Goal: Task Accomplishment & Management: Complete application form

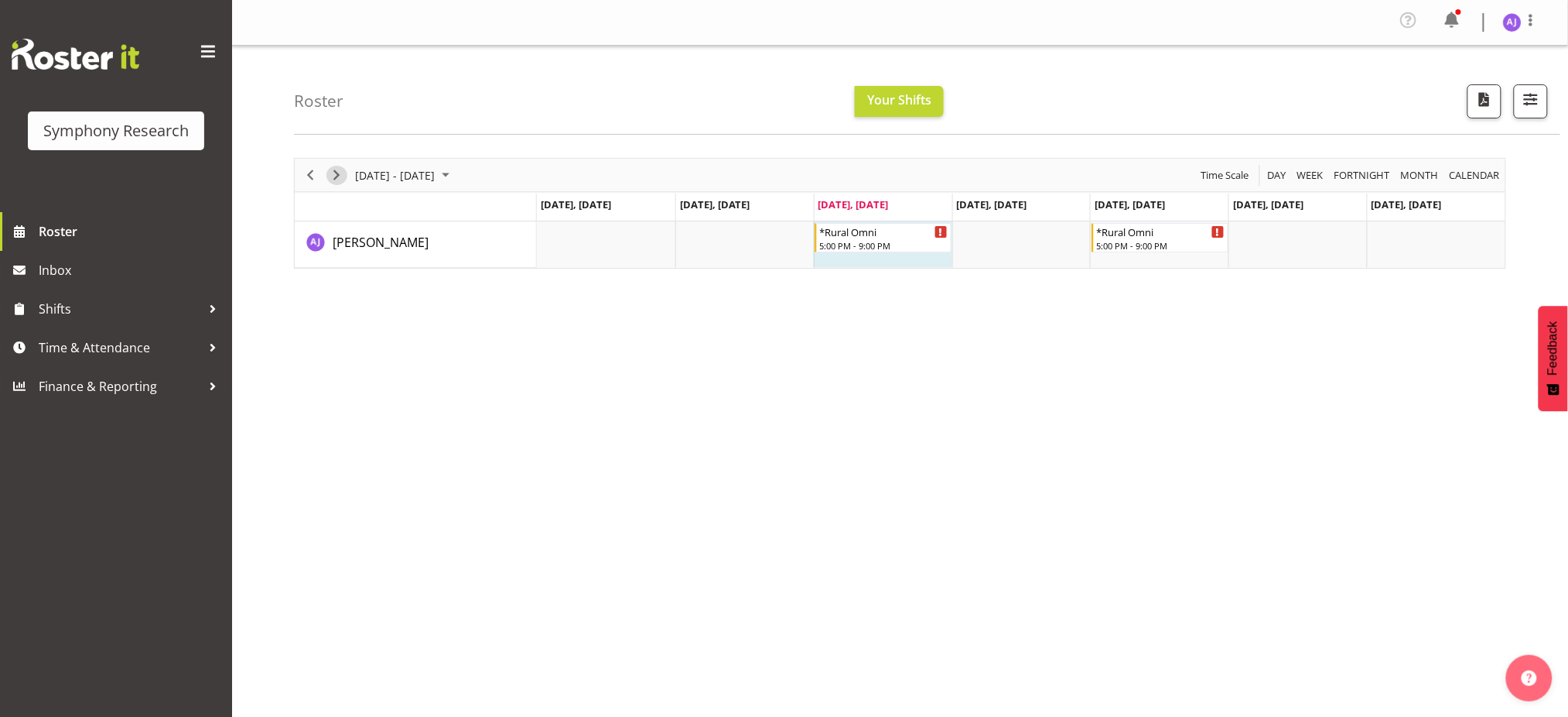
click at [339, 171] on span "Next" at bounding box center [337, 175] width 19 height 20
click at [307, 177] on span "Previous" at bounding box center [311, 175] width 19 height 20
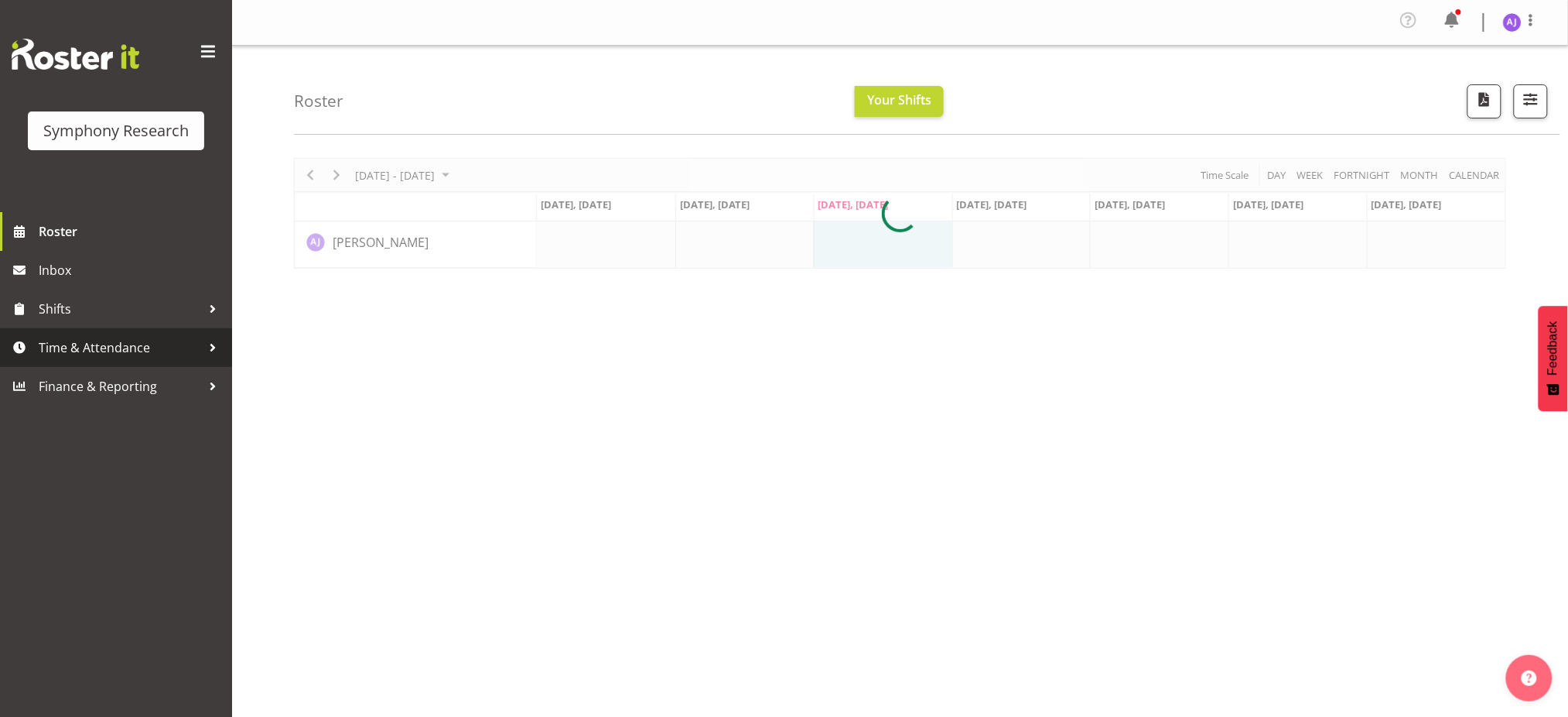
click at [95, 356] on span "Time & Attendance" at bounding box center [120, 347] width 163 height 23
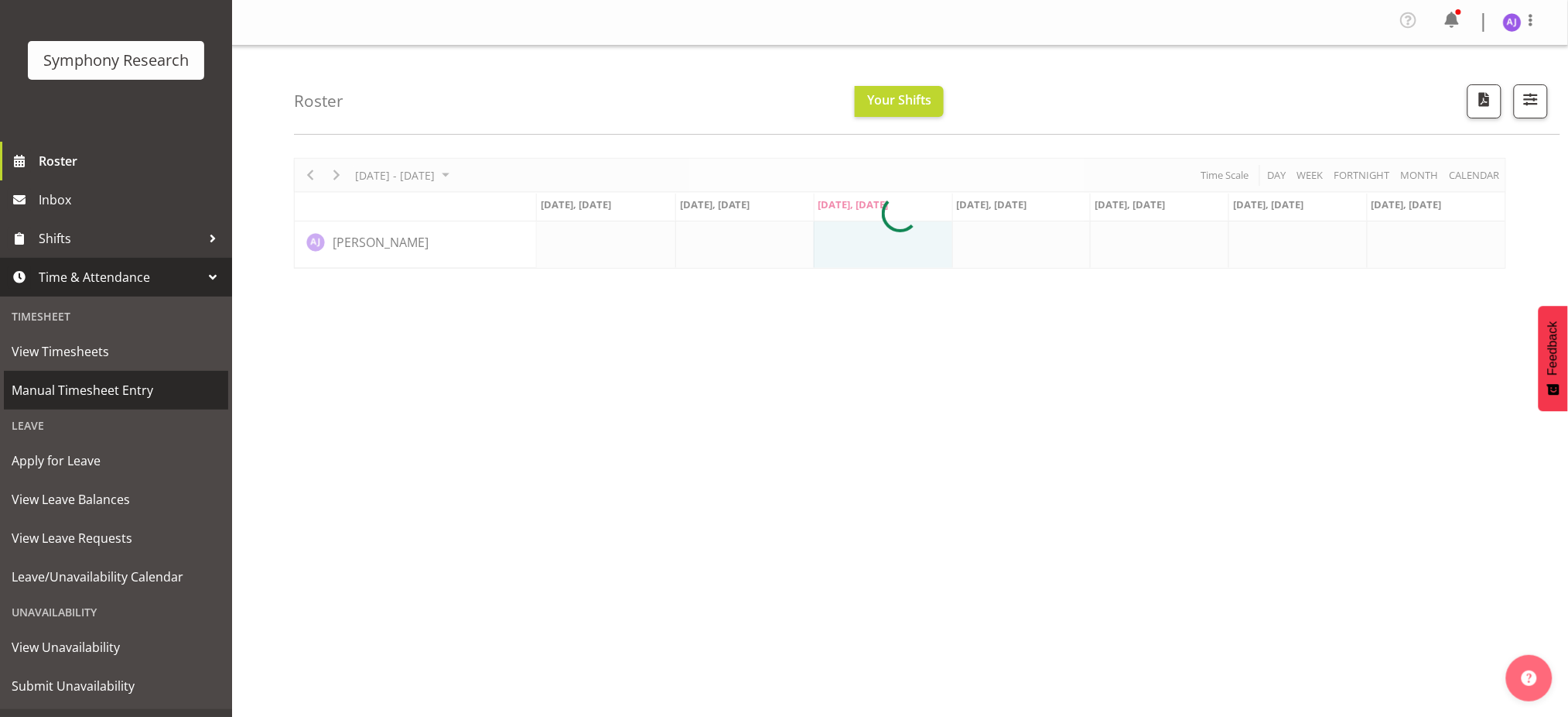
scroll to position [103, 0]
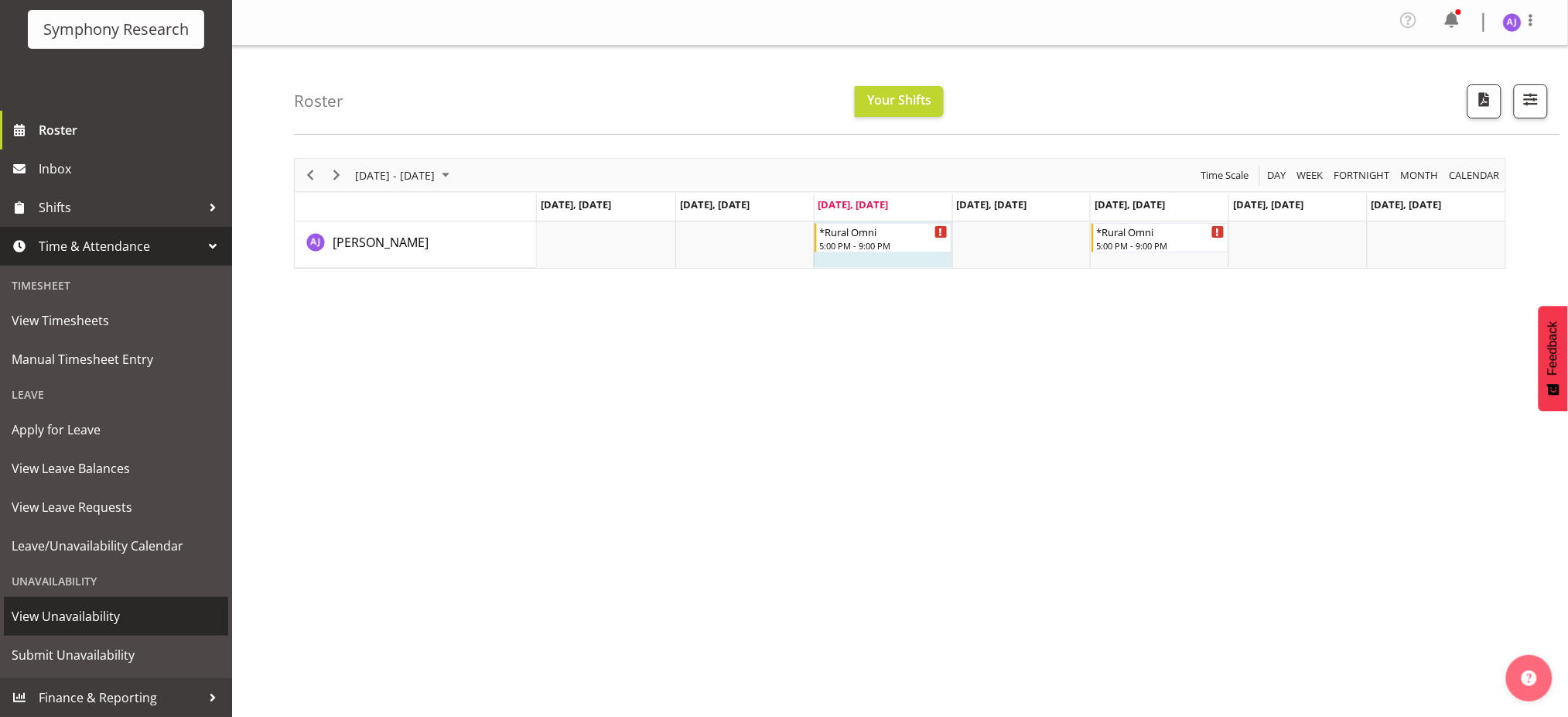
click at [34, 619] on span "View Unavailability" at bounding box center [115, 616] width 209 height 23
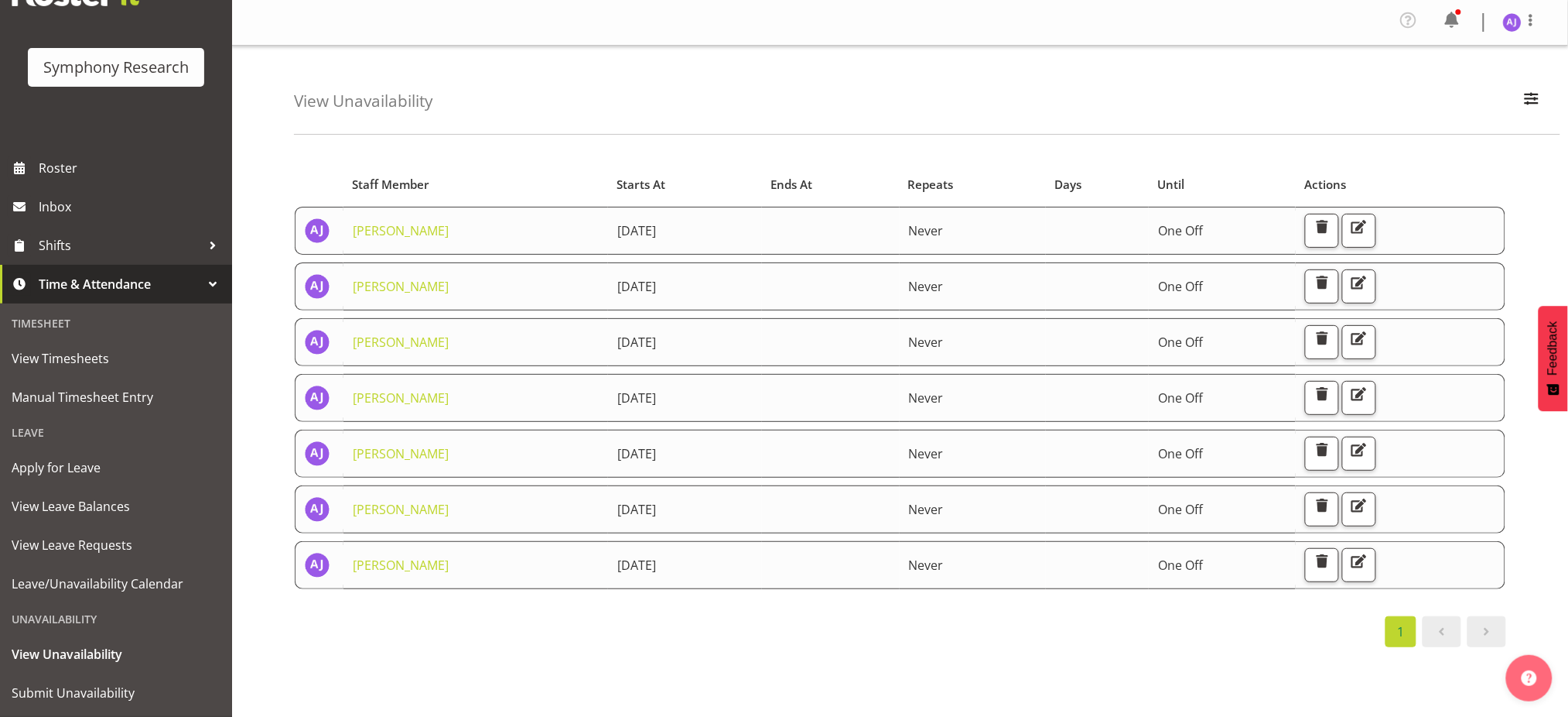
scroll to position [103, 0]
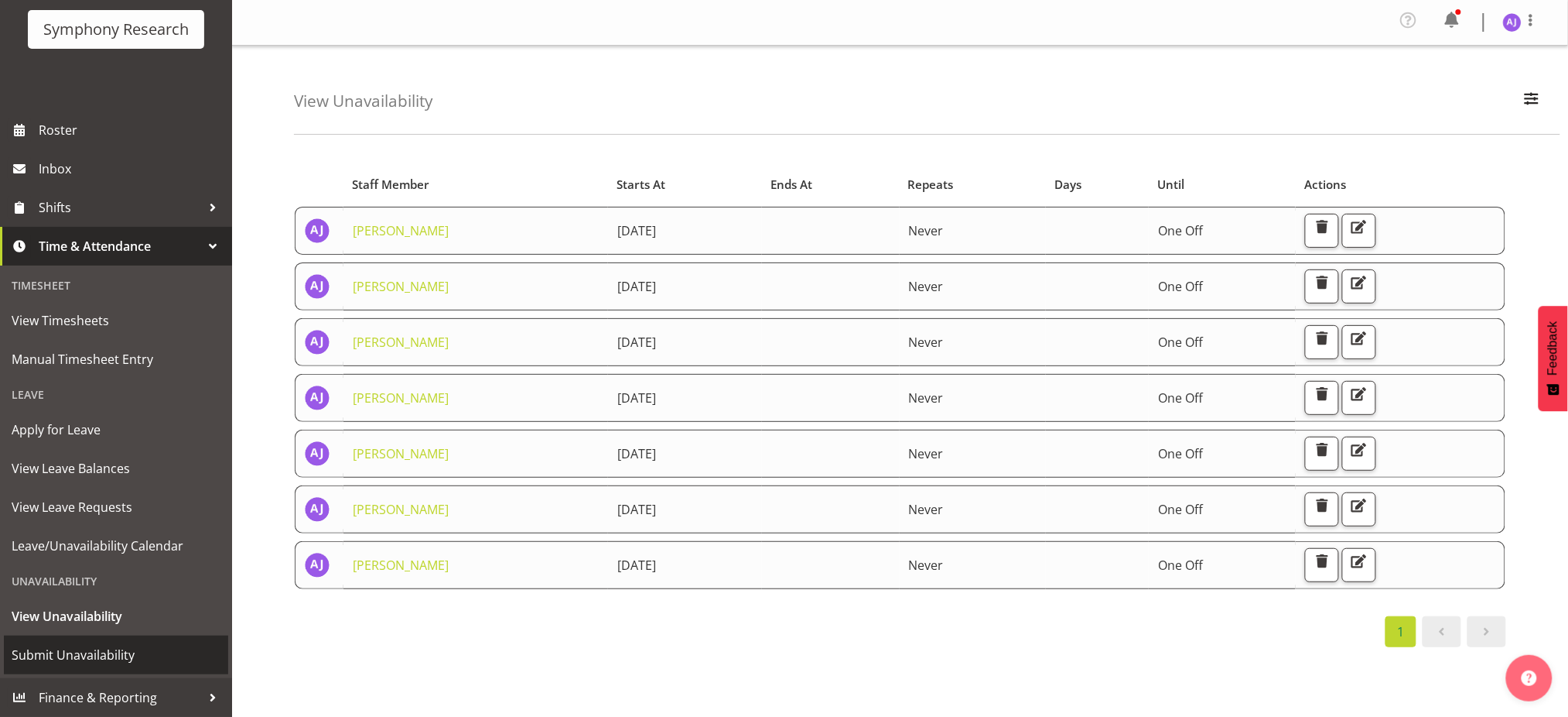
click at [96, 652] on span "Submit Unavailability" at bounding box center [115, 654] width 209 height 23
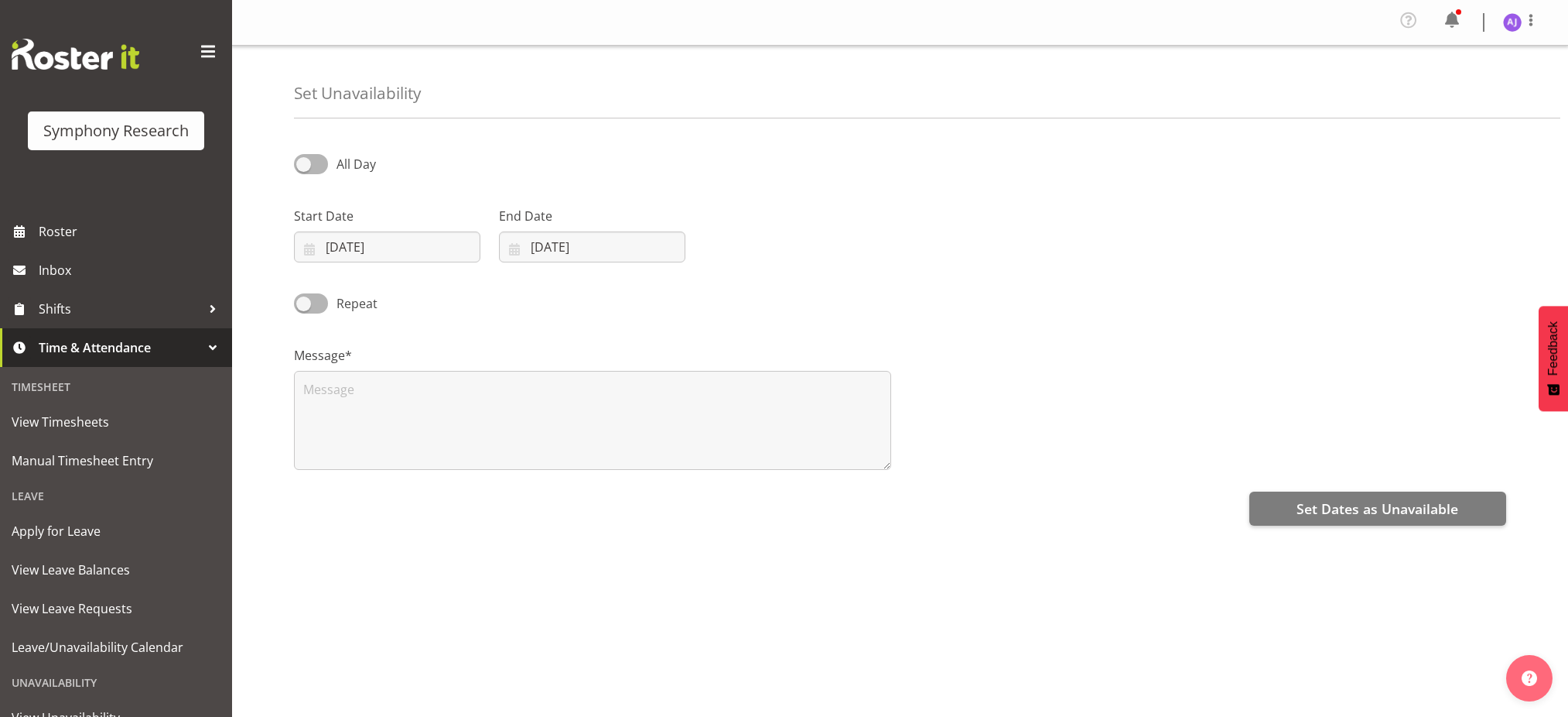
select select "7"
select select "2025"
click at [310, 253] on input "27/08/2025" at bounding box center [386, 246] width 186 height 31
click at [416, 294] on select "January February March April May June July August September October November De…" at bounding box center [389, 291] width 89 height 31
select select "8"
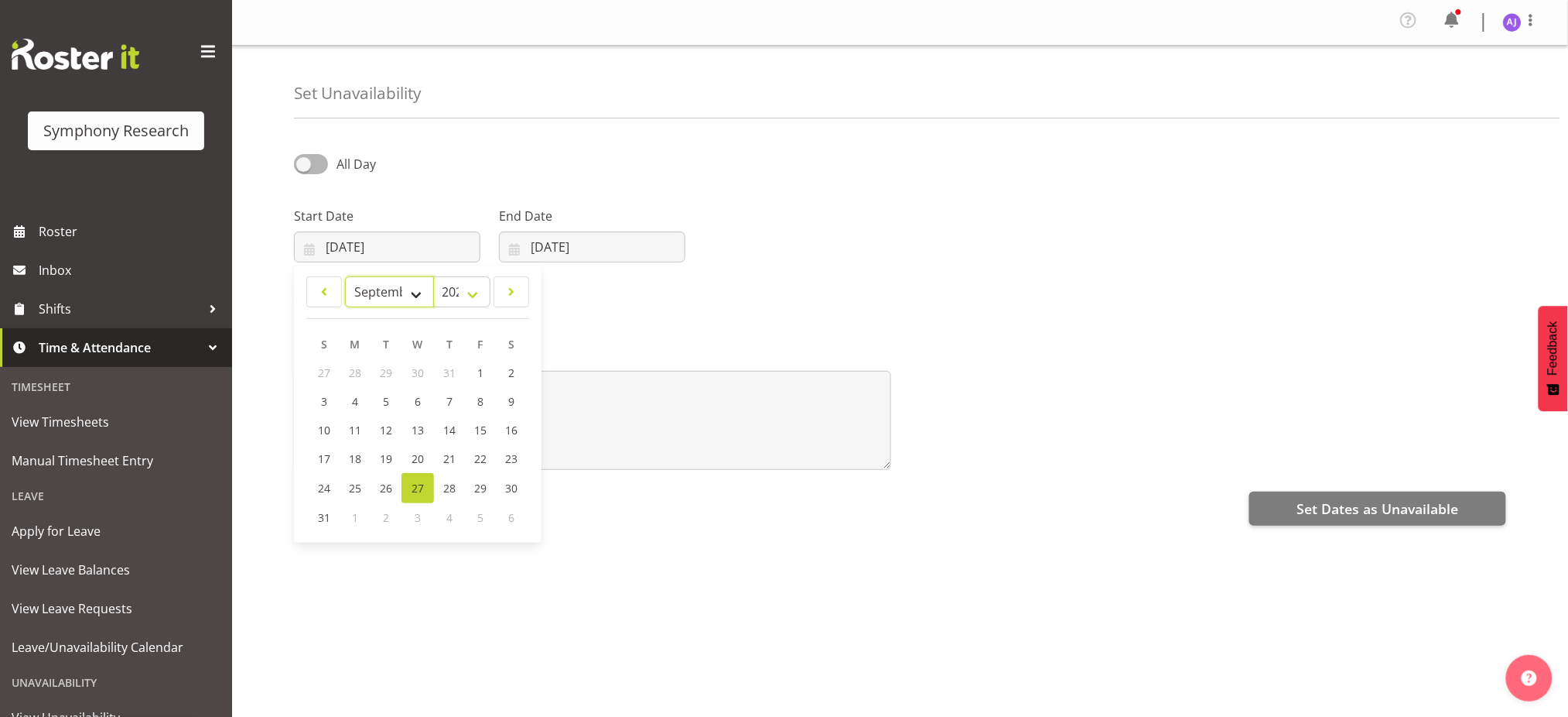
click at [345, 276] on select "January February March April May June July August September October November De…" at bounding box center [389, 291] width 89 height 31
click at [362, 405] on link "8" at bounding box center [356, 401] width 31 height 29
type input "08/09/2025"
click at [516, 248] on input "27/08/2025" at bounding box center [591, 246] width 186 height 31
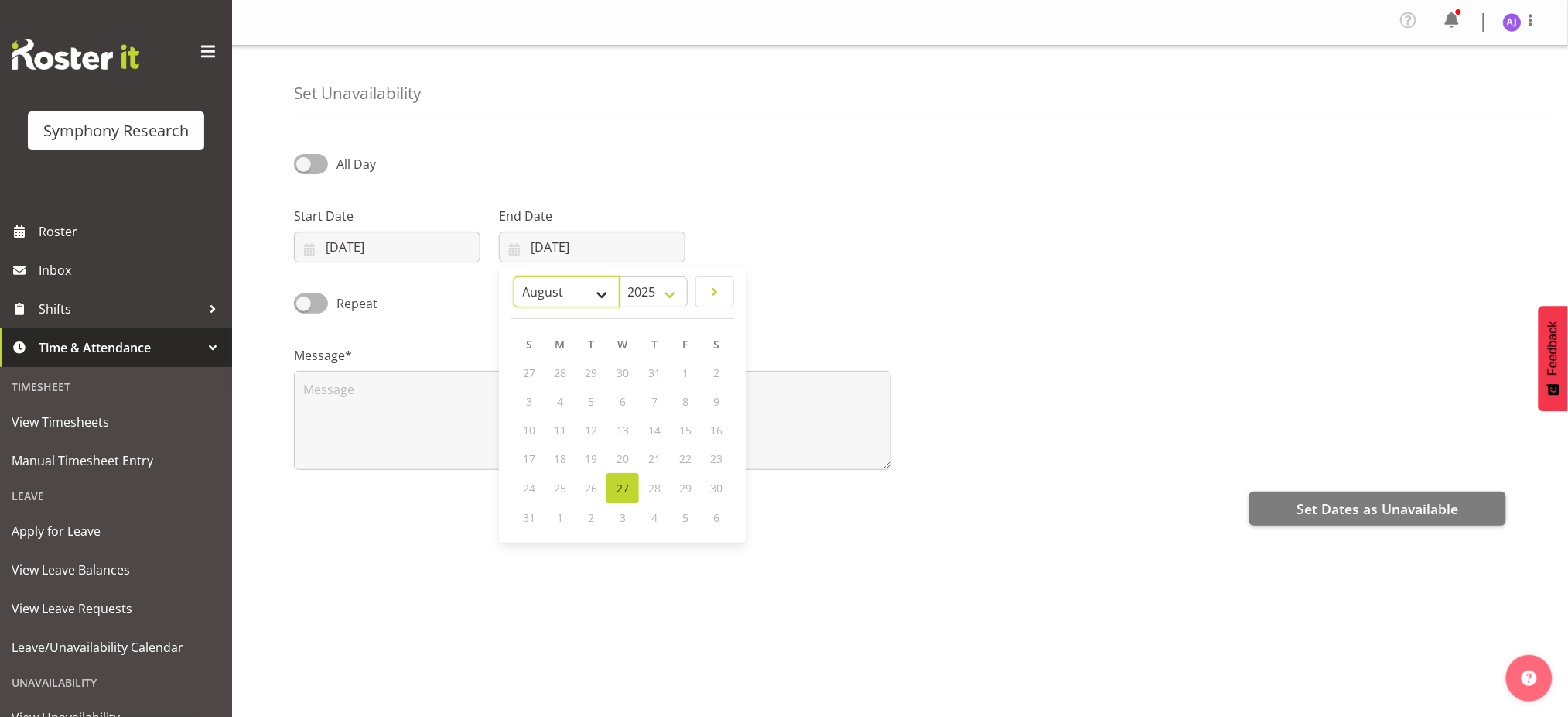
click at [588, 285] on select "January February March April May June July August September October November De…" at bounding box center [566, 291] width 106 height 31
select select "8"
click at [514, 276] on select "January February March April May June July August September October November De…" at bounding box center [566, 291] width 106 height 31
click at [564, 400] on link "8" at bounding box center [560, 401] width 31 height 29
type input "08/09/2025"
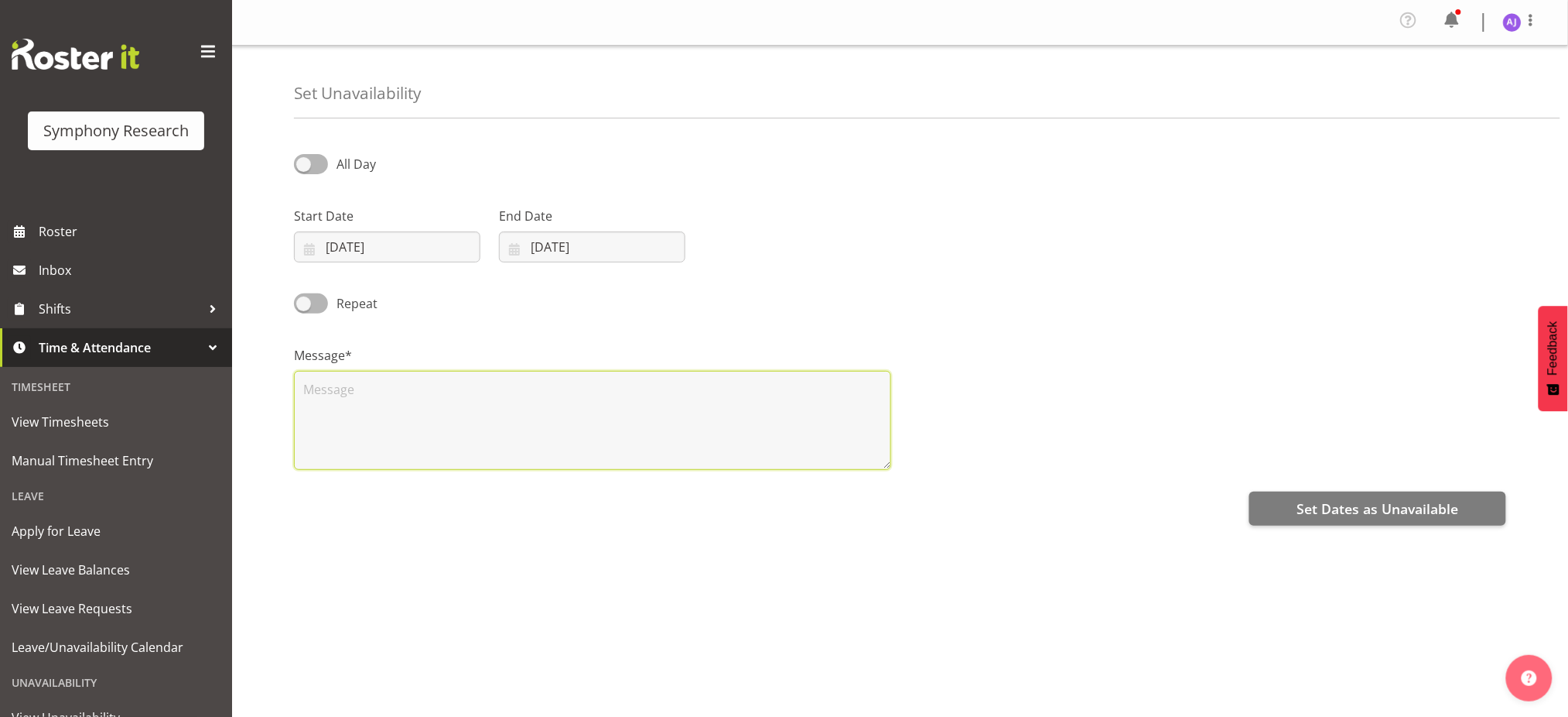
click at [505, 425] on textarea at bounding box center [592, 420] width 597 height 99
drag, startPoint x: 441, startPoint y: 393, endPoint x: 166, endPoint y: 392, distance: 275.0
click at [166, 392] on div "Symphony Research Roster Inbox Shifts Time & Attendance Timesheet View Timeshee…" at bounding box center [784, 374] width 1568 height 749
type textarea "UA"
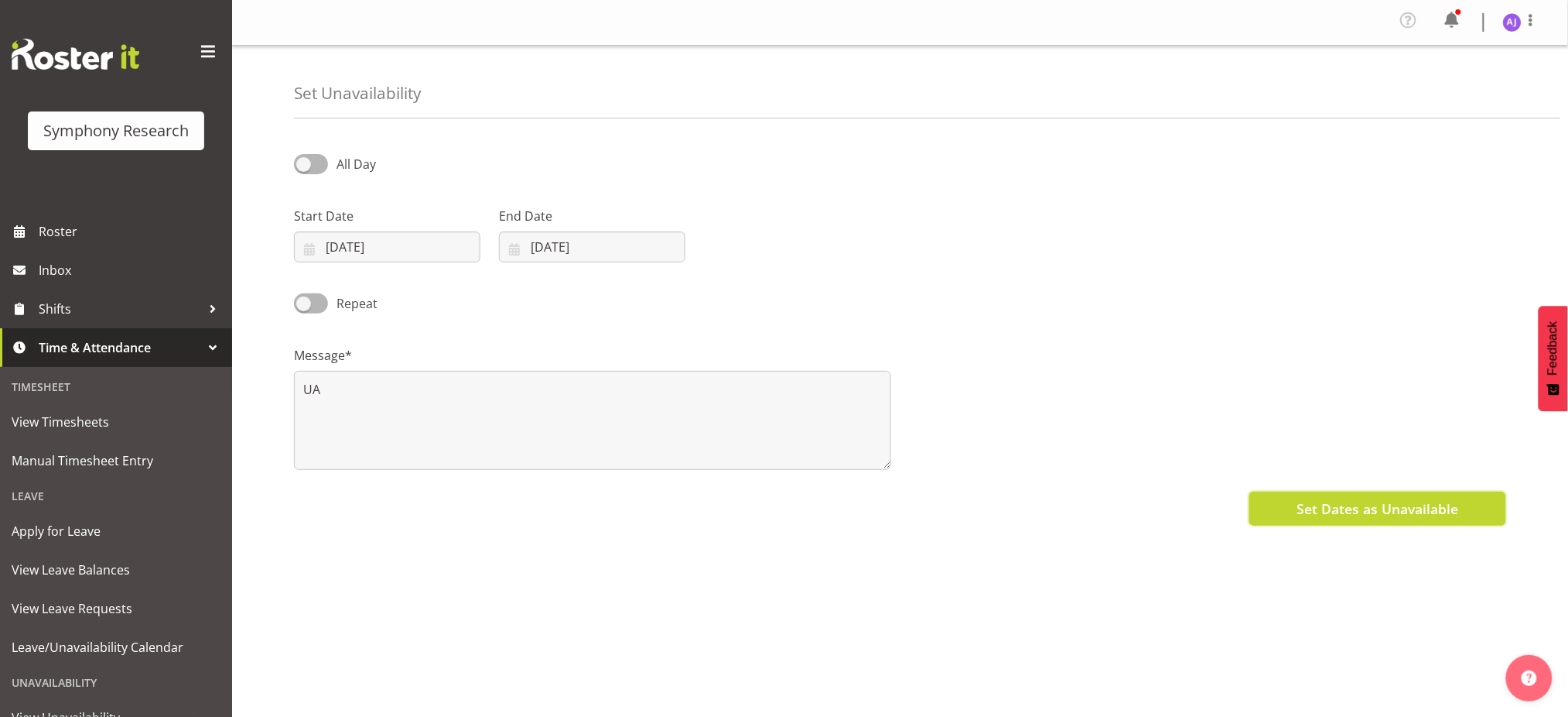
click at [1326, 503] on span "Set Dates as Unavailable" at bounding box center [1377, 509] width 162 height 21
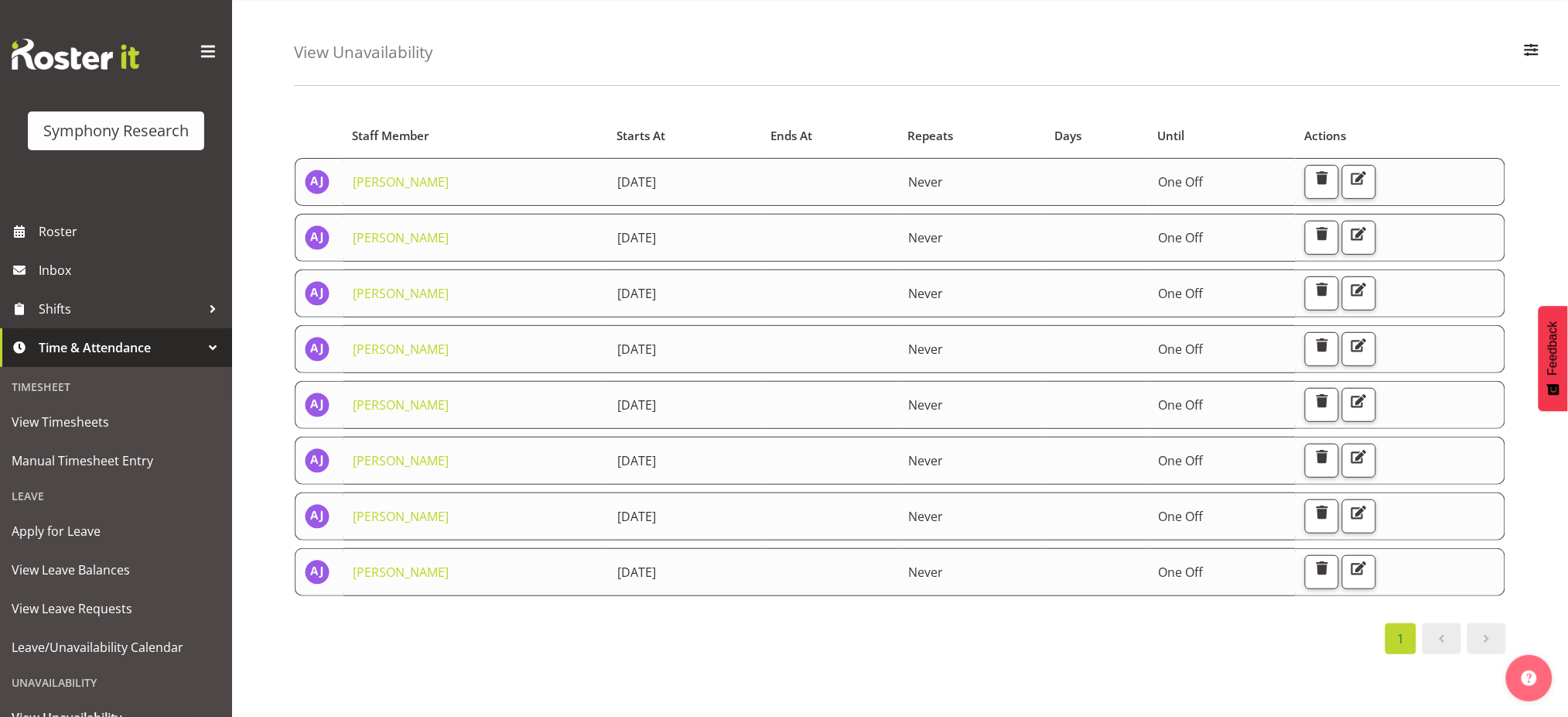
scroll to position [103, 0]
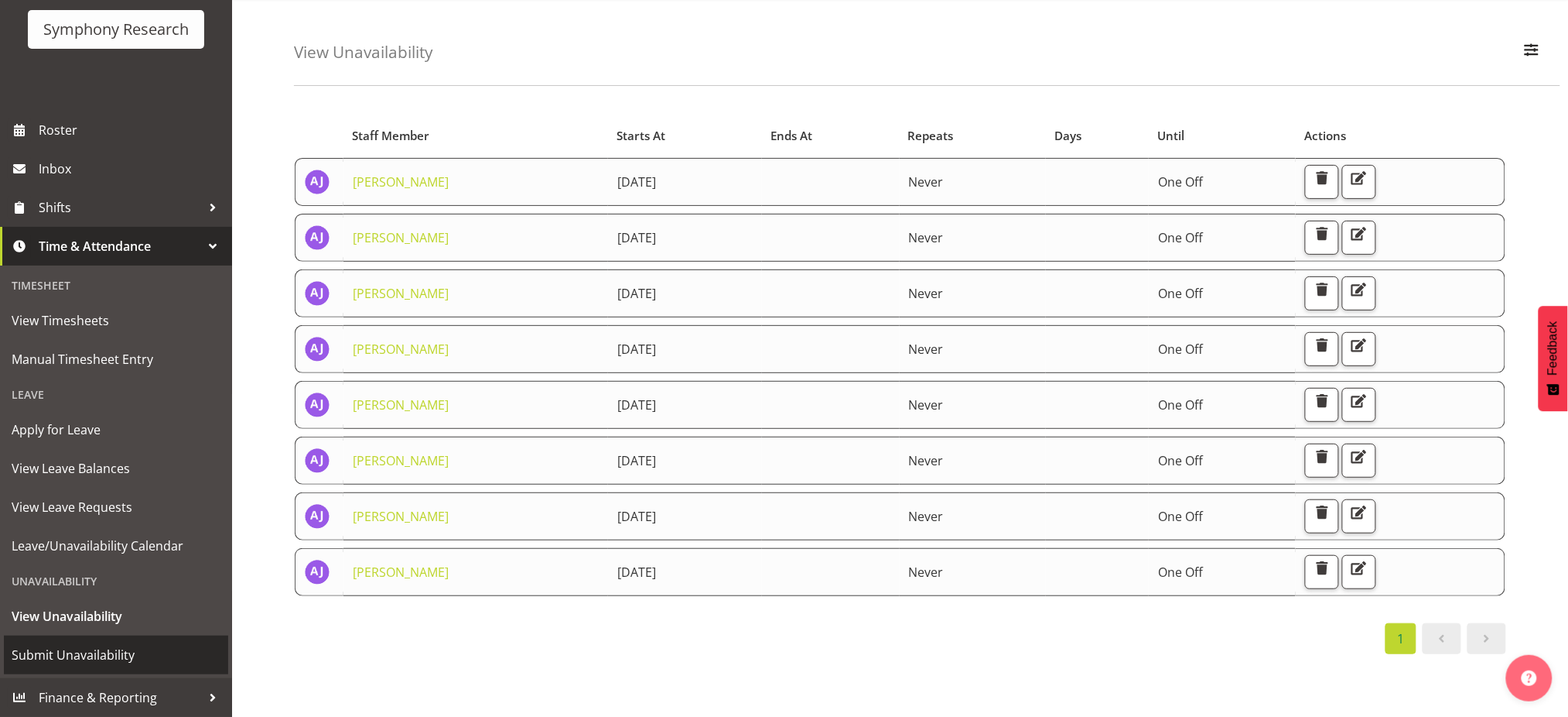
click at [79, 649] on span "Submit Unavailability" at bounding box center [115, 654] width 209 height 23
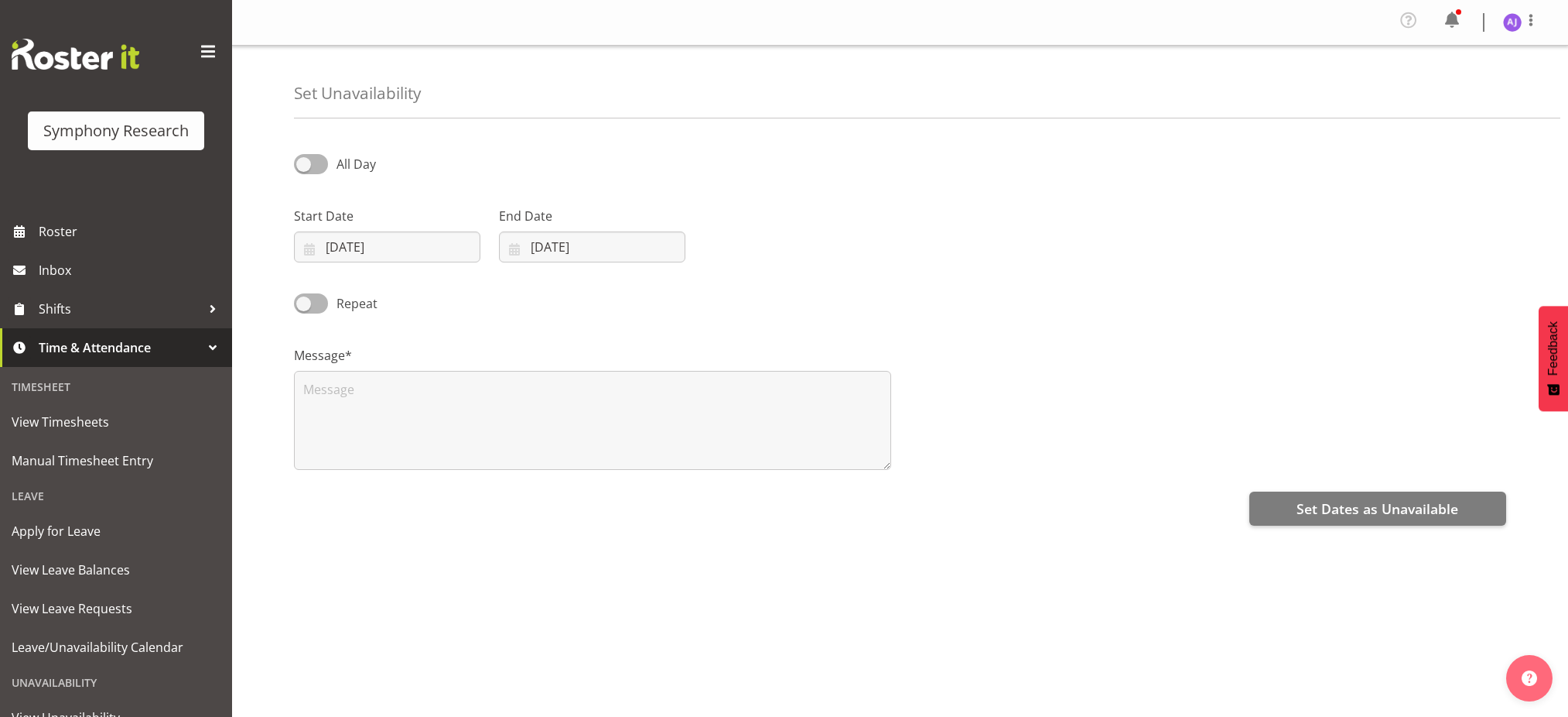
select select "7"
select select "2025"
click at [313, 249] on input "[DATE]" at bounding box center [386, 246] width 186 height 31
click at [415, 291] on select "January February March April May June July August September October November De…" at bounding box center [389, 291] width 89 height 31
select select "8"
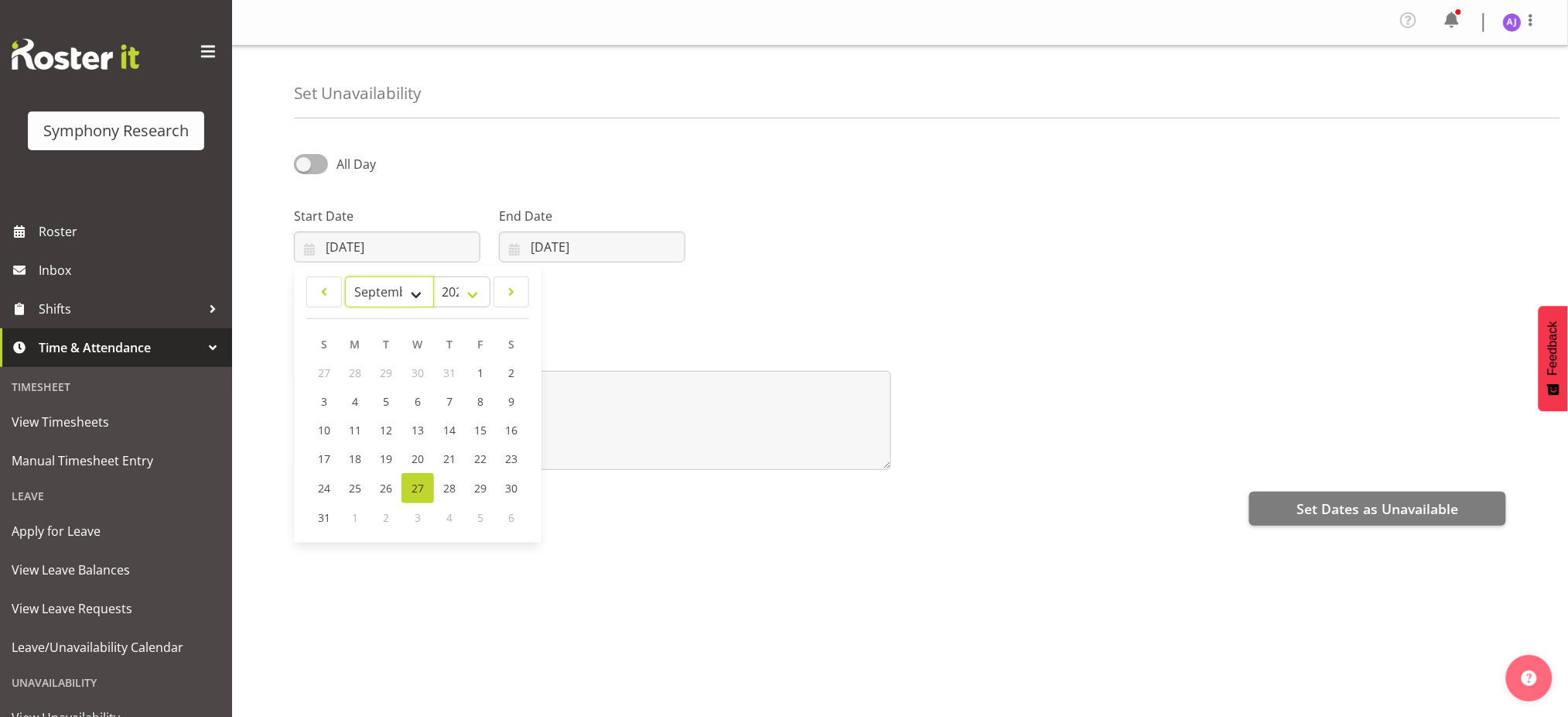
click at [345, 276] on select "January February March April May June July August September October November De…" at bounding box center [389, 291] width 89 height 31
click at [387, 402] on span "9" at bounding box center [386, 402] width 7 height 15
type input "09/09/2025"
click at [512, 246] on input "27/08/2025" at bounding box center [591, 246] width 186 height 31
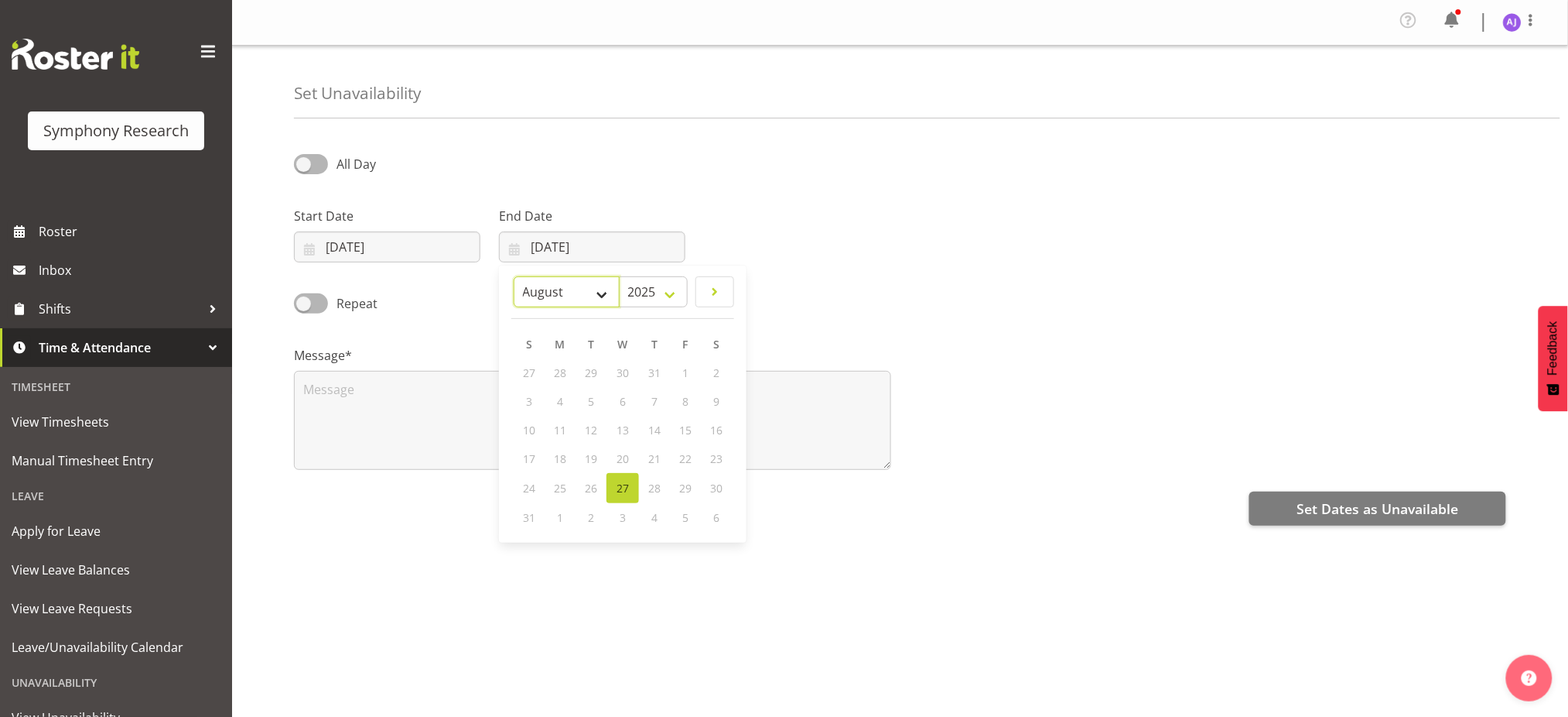
click at [594, 295] on select "January February March April May June July August September October November De…" at bounding box center [566, 291] width 106 height 31
select select "8"
click at [514, 276] on select "January February March April May June July August September October November De…" at bounding box center [566, 291] width 106 height 31
click at [590, 401] on span "9" at bounding box center [591, 402] width 7 height 15
type input "09/09/2025"
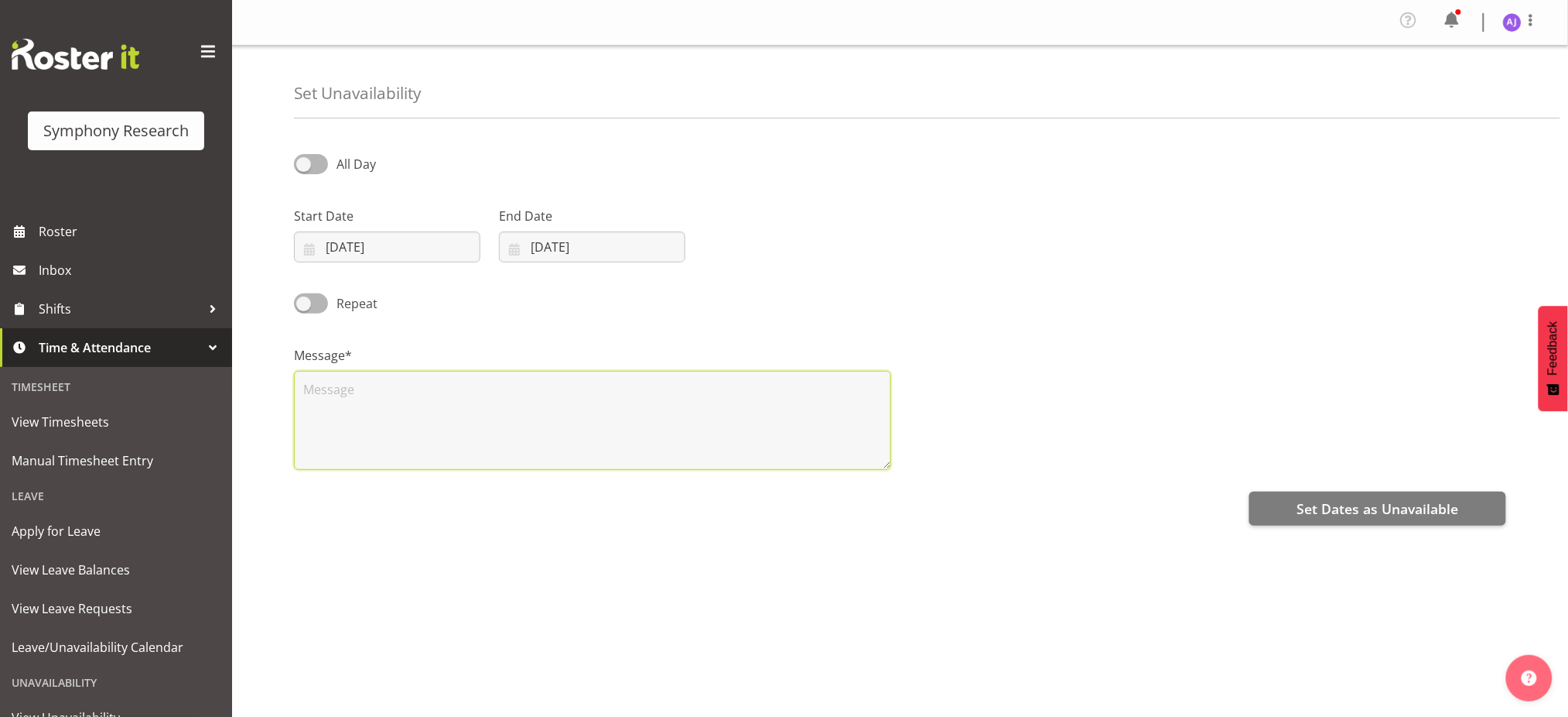
click at [511, 418] on textarea at bounding box center [592, 420] width 597 height 99
paste textarea "UA"
type textarea "UA"
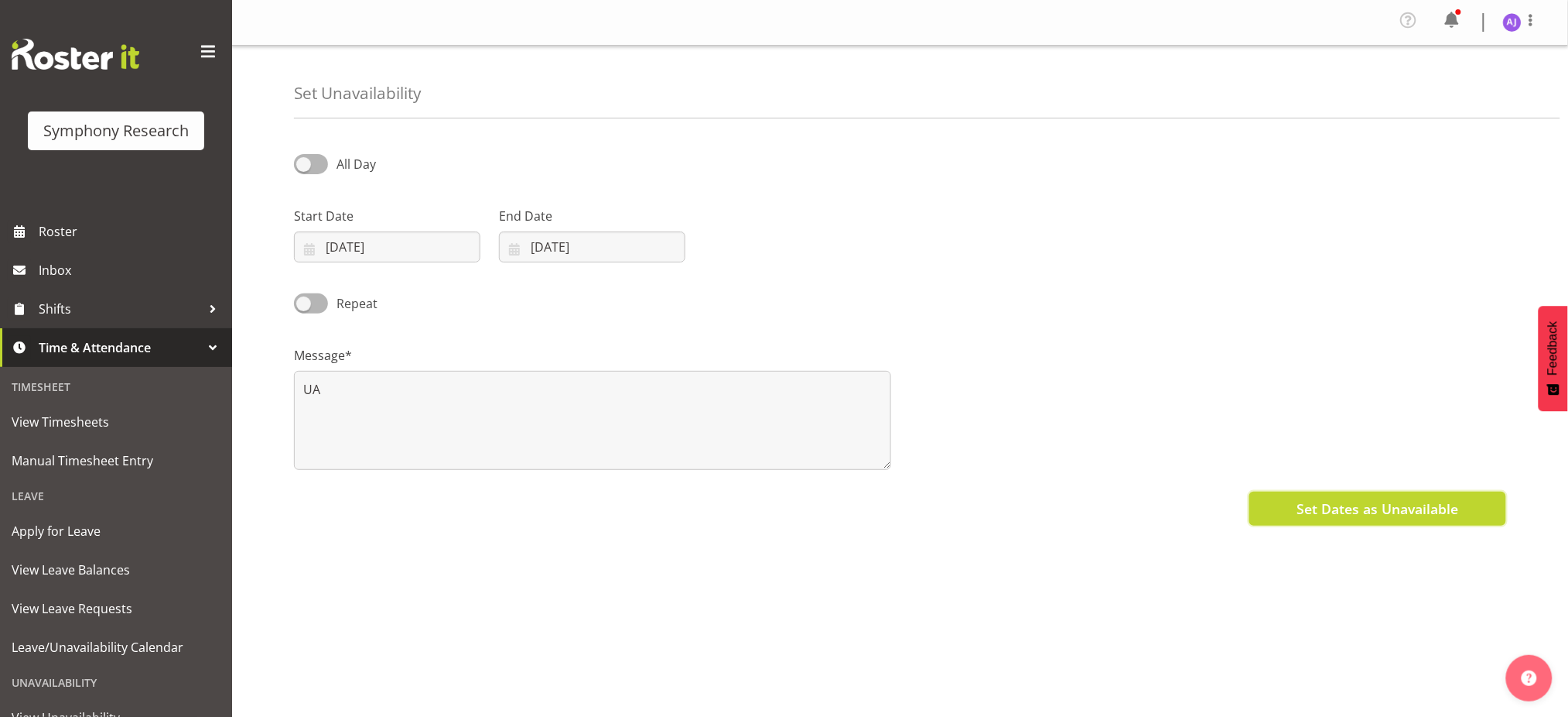
click at [1321, 516] on span "Set Dates as Unavailable" at bounding box center [1377, 509] width 162 height 21
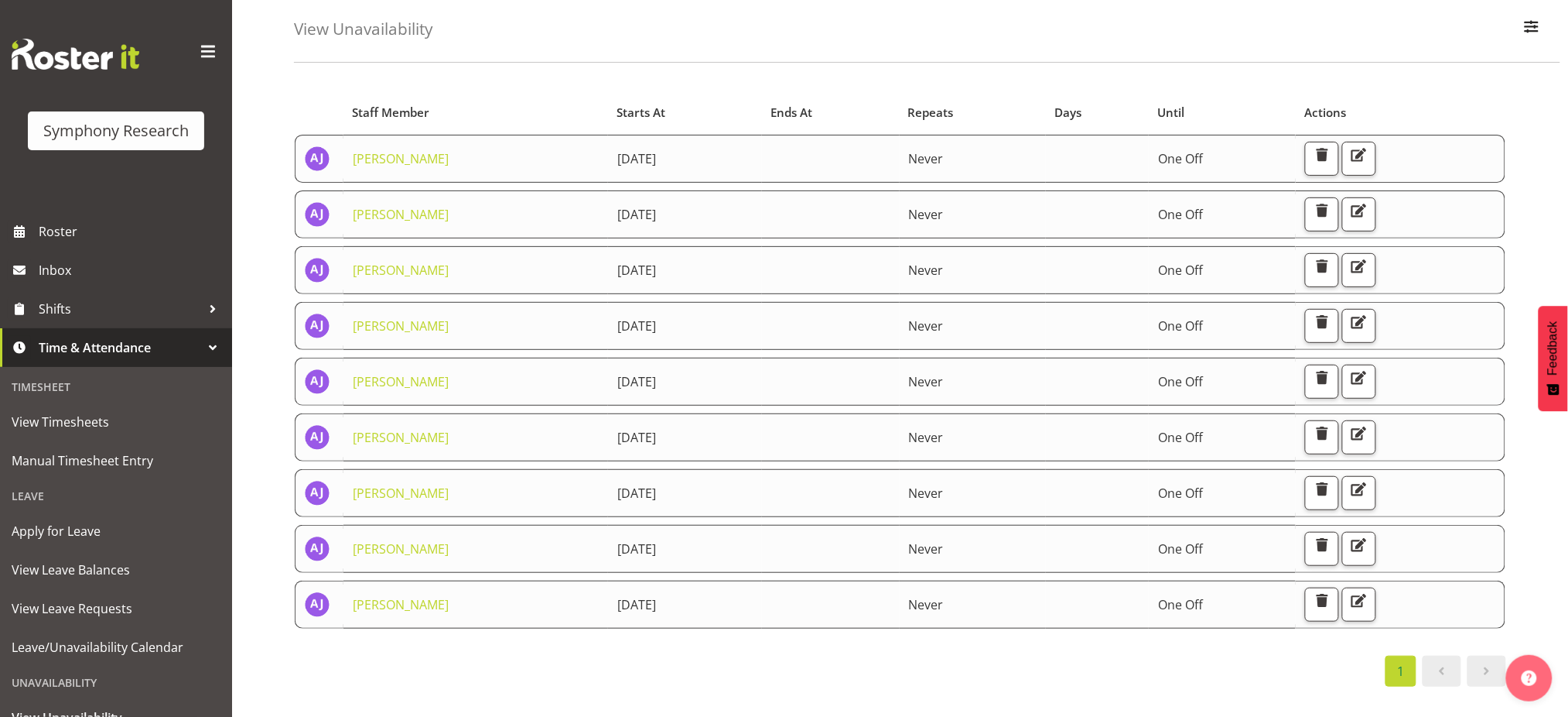
scroll to position [103, 0]
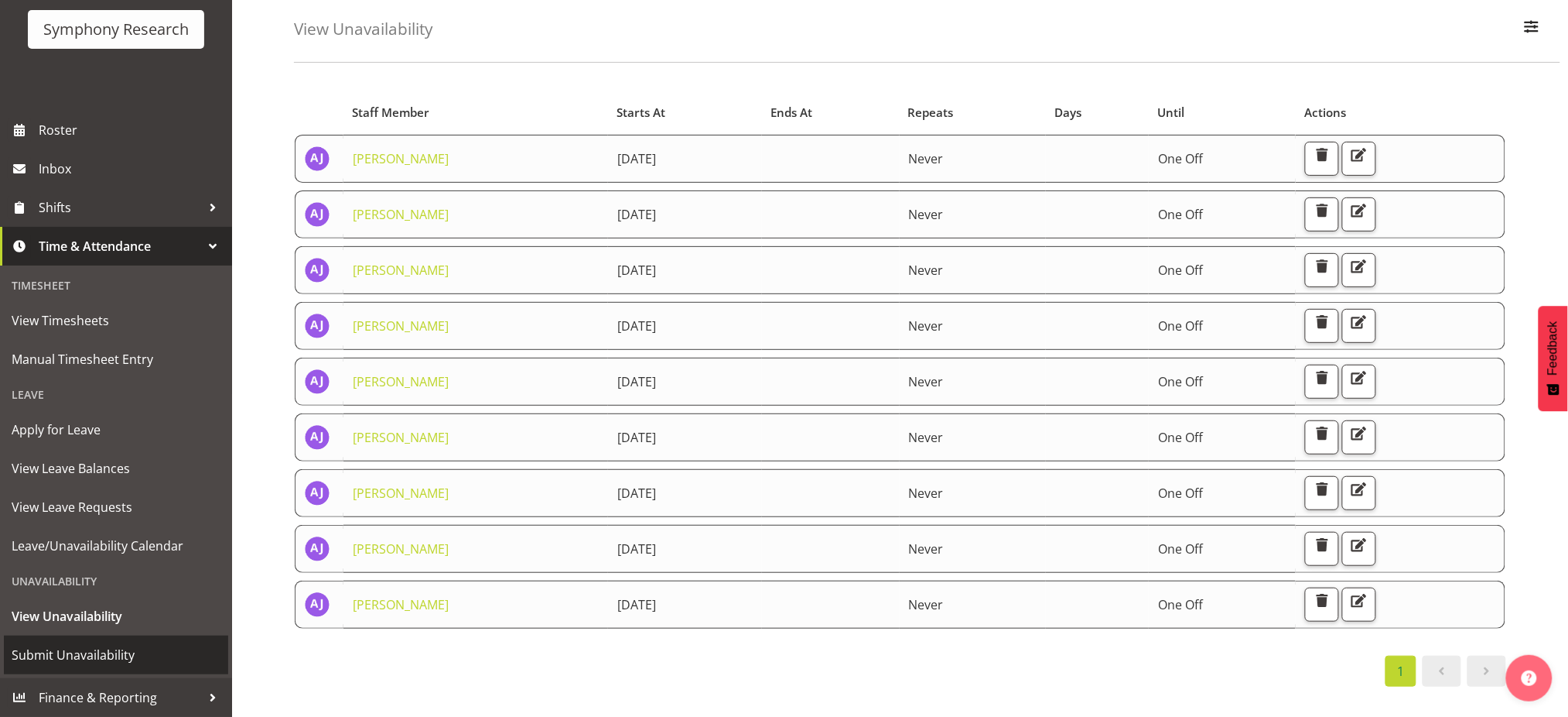
click at [99, 653] on span "Submit Unavailability" at bounding box center [115, 654] width 209 height 23
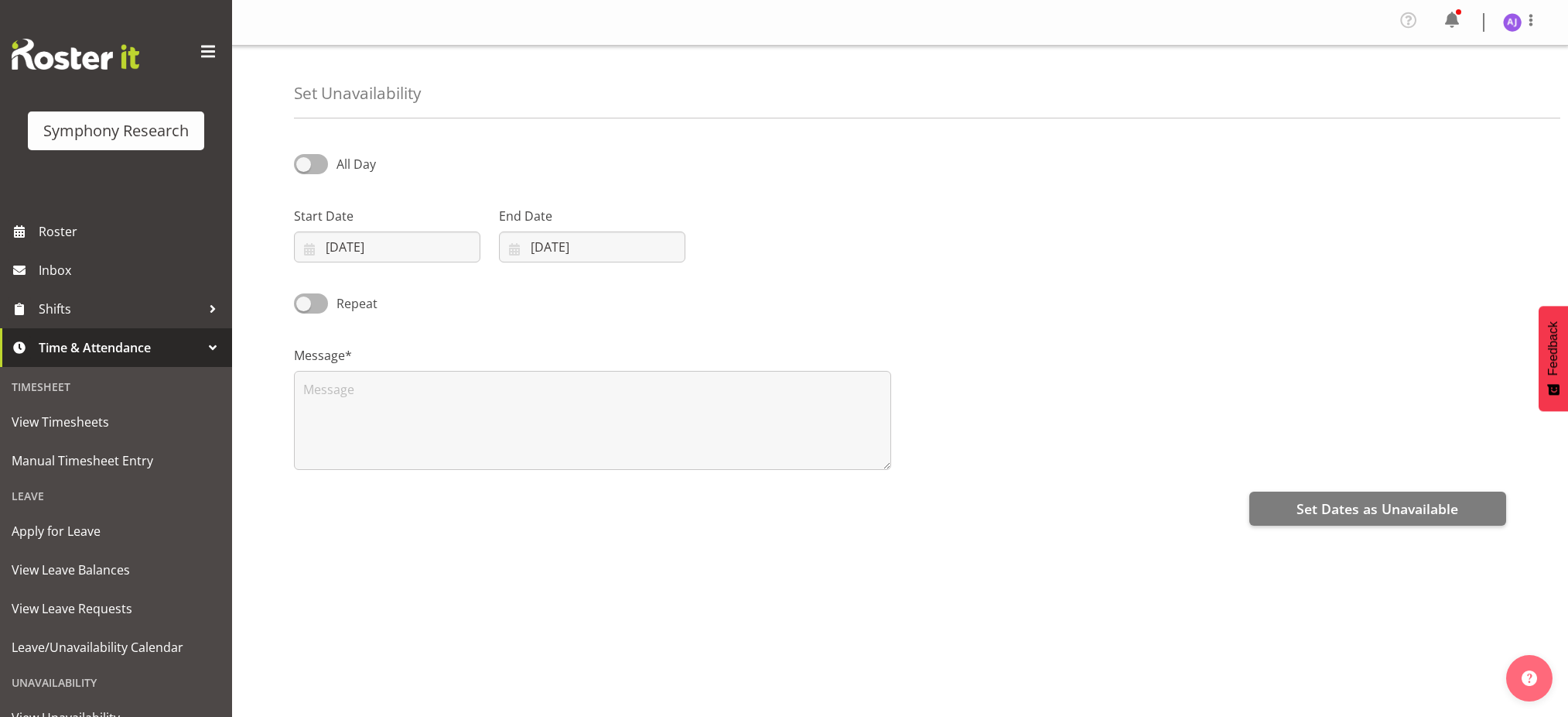
select select "7"
select select "2025"
click at [311, 246] on input "27/08/2025" at bounding box center [386, 246] width 186 height 31
click at [415, 295] on select "January February March April May June July August September October November De…" at bounding box center [389, 291] width 89 height 31
select select "8"
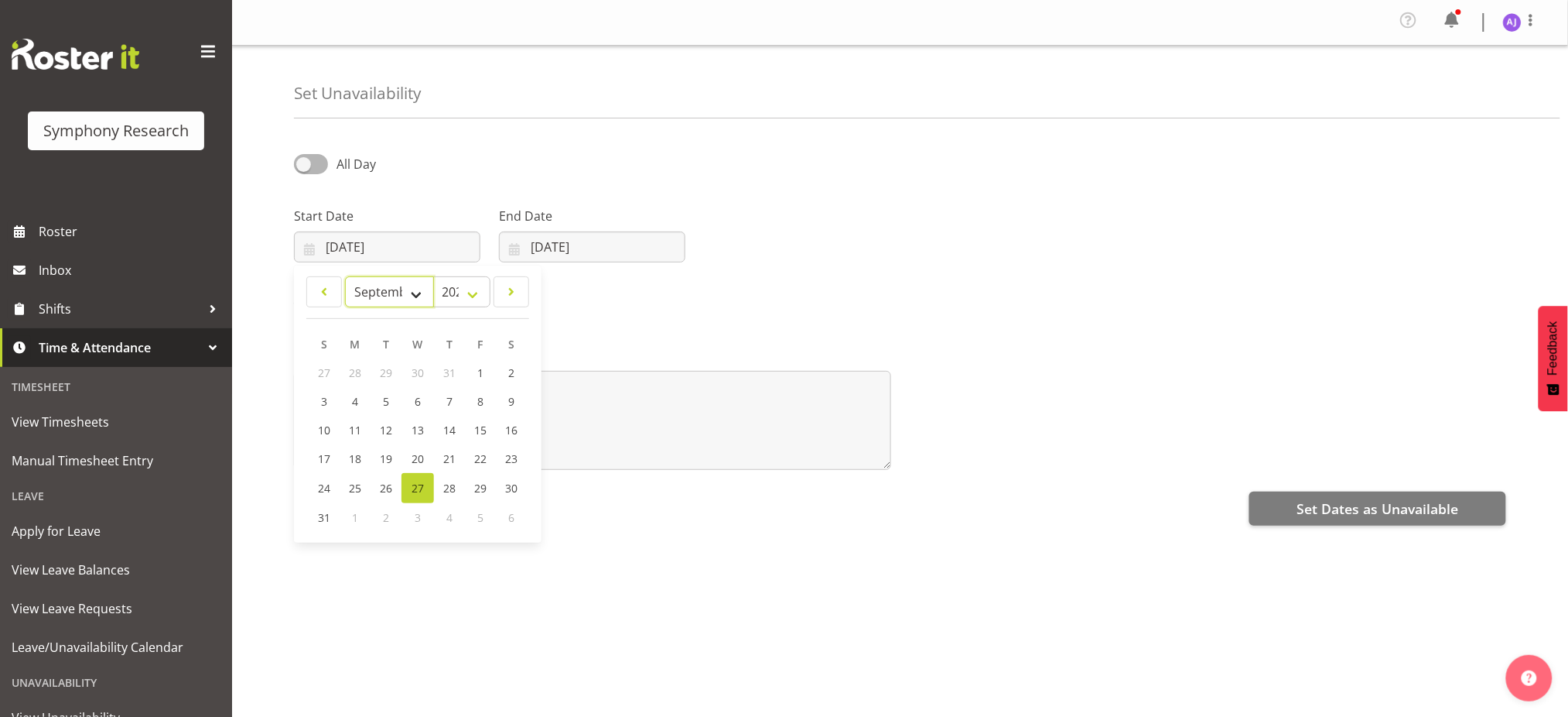
click at [345, 276] on select "January February March April May June July August September October November De…" at bounding box center [389, 291] width 89 height 31
click at [418, 398] on span "10" at bounding box center [417, 402] width 12 height 15
type input "10/09/2025"
click at [513, 248] on input "27/08/2025" at bounding box center [591, 246] width 186 height 31
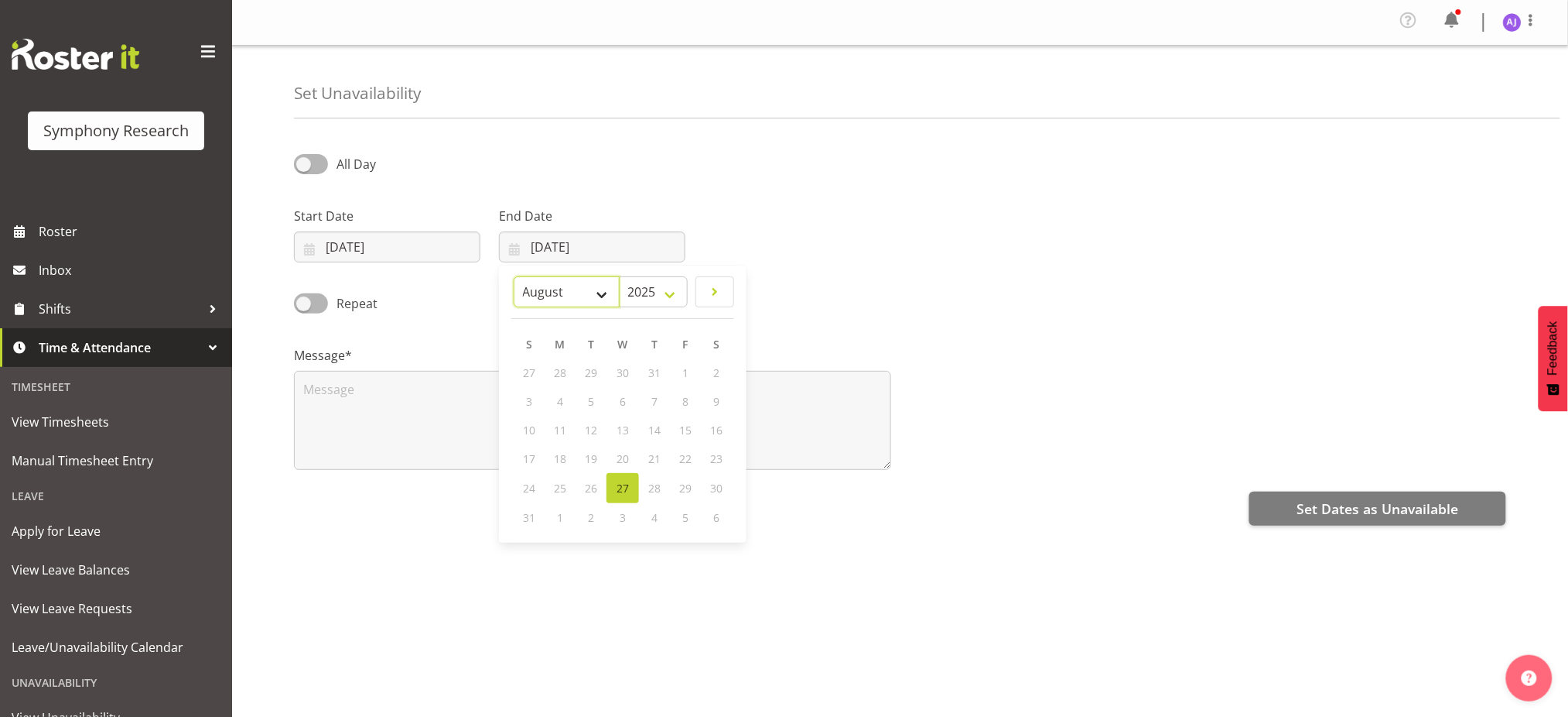
click at [608, 288] on select "January February March April May June July August September October November De…" at bounding box center [566, 291] width 106 height 31
select select "8"
click at [514, 276] on select "January February March April May June July August September October November De…" at bounding box center [566, 291] width 106 height 31
click at [629, 404] on link "10" at bounding box center [622, 401] width 31 height 29
type input "10/09/2025"
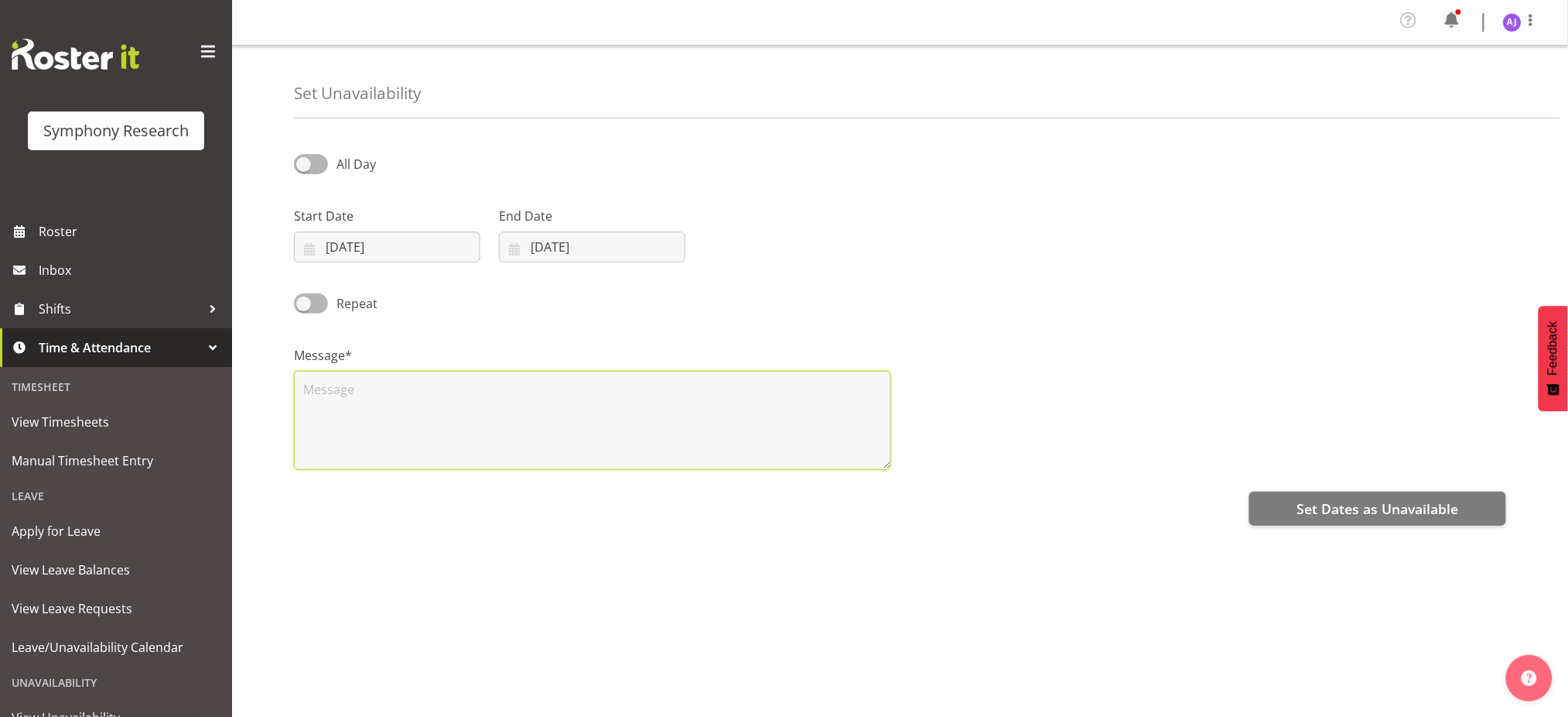
click at [548, 407] on textarea at bounding box center [592, 420] width 597 height 99
paste textarea "UA"
type textarea "UA"
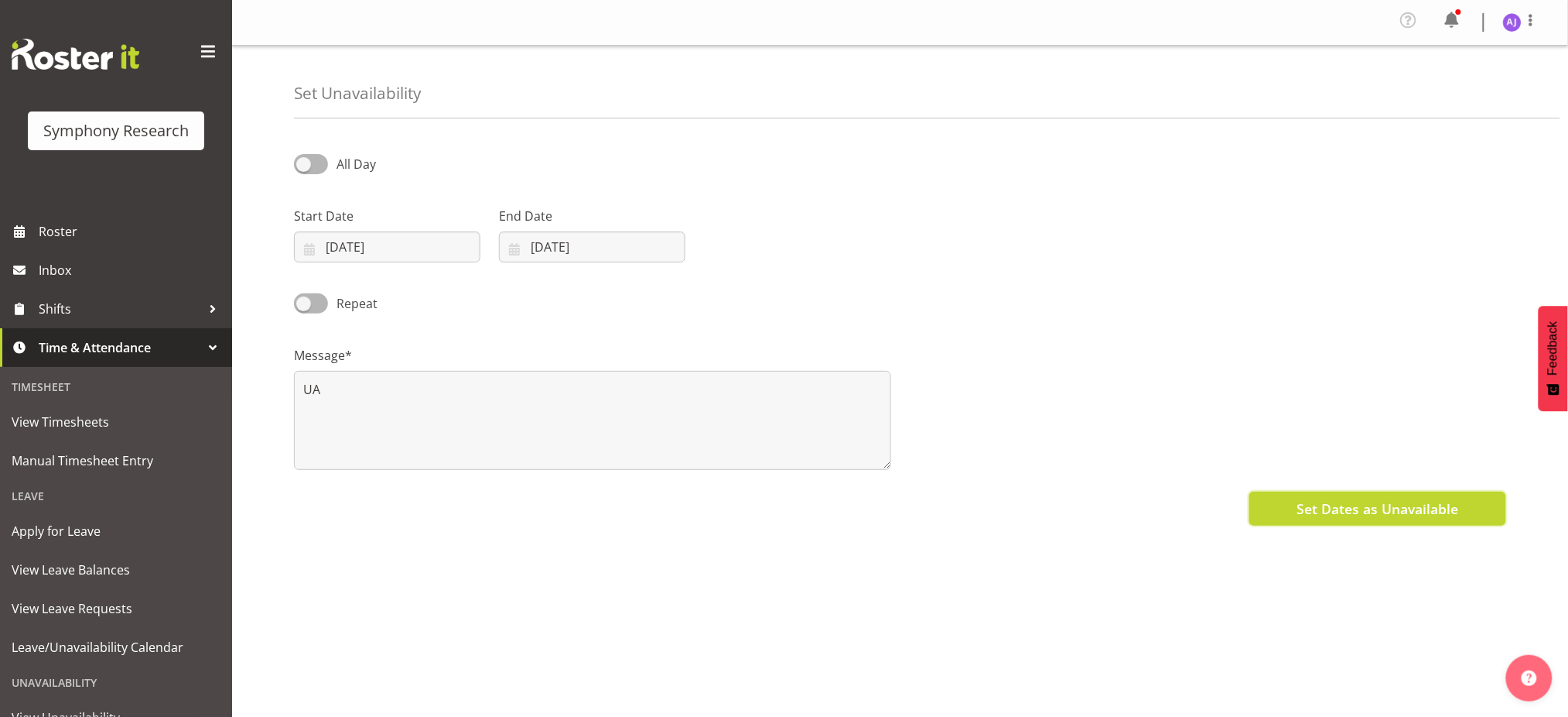
click at [1351, 514] on span "Set Dates as Unavailable" at bounding box center [1377, 509] width 162 height 21
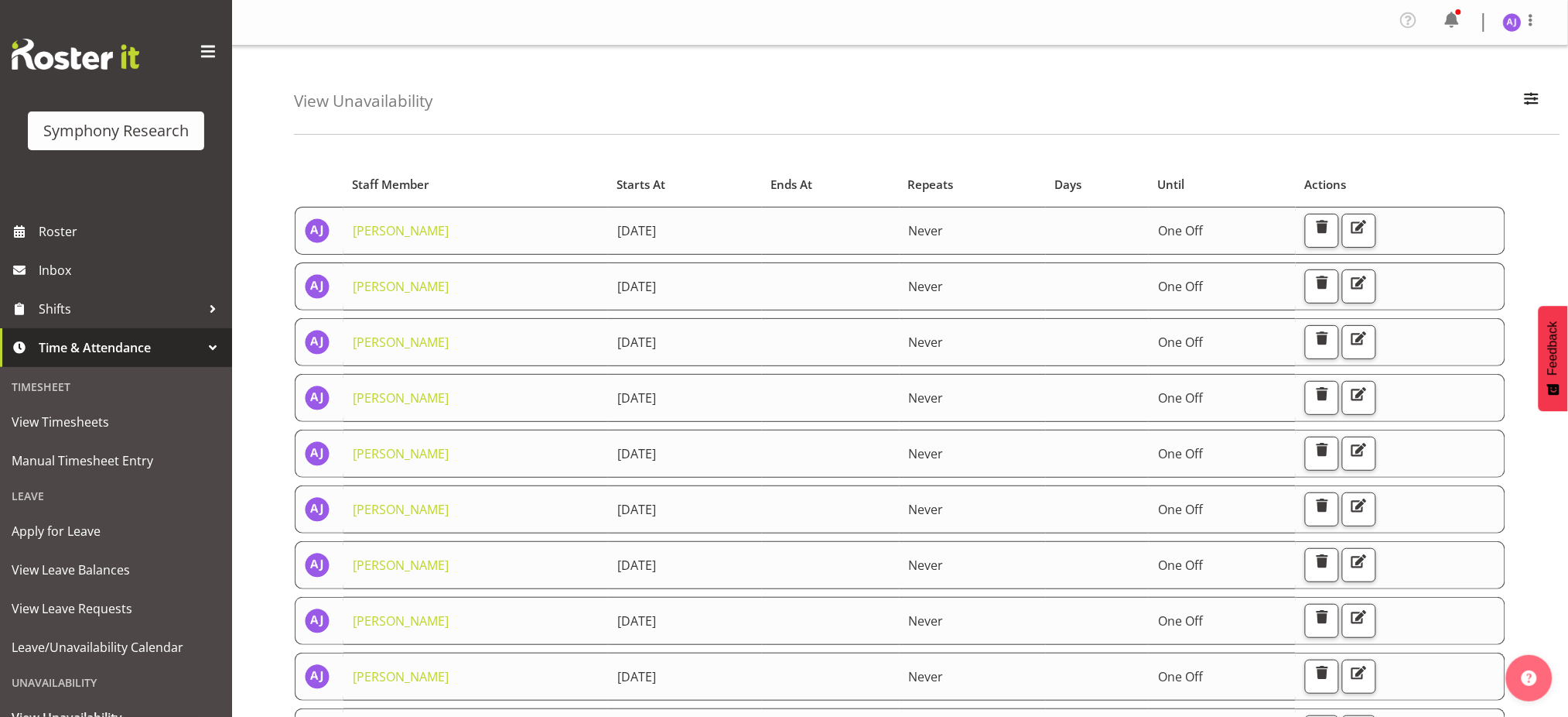
scroll to position [103, 0]
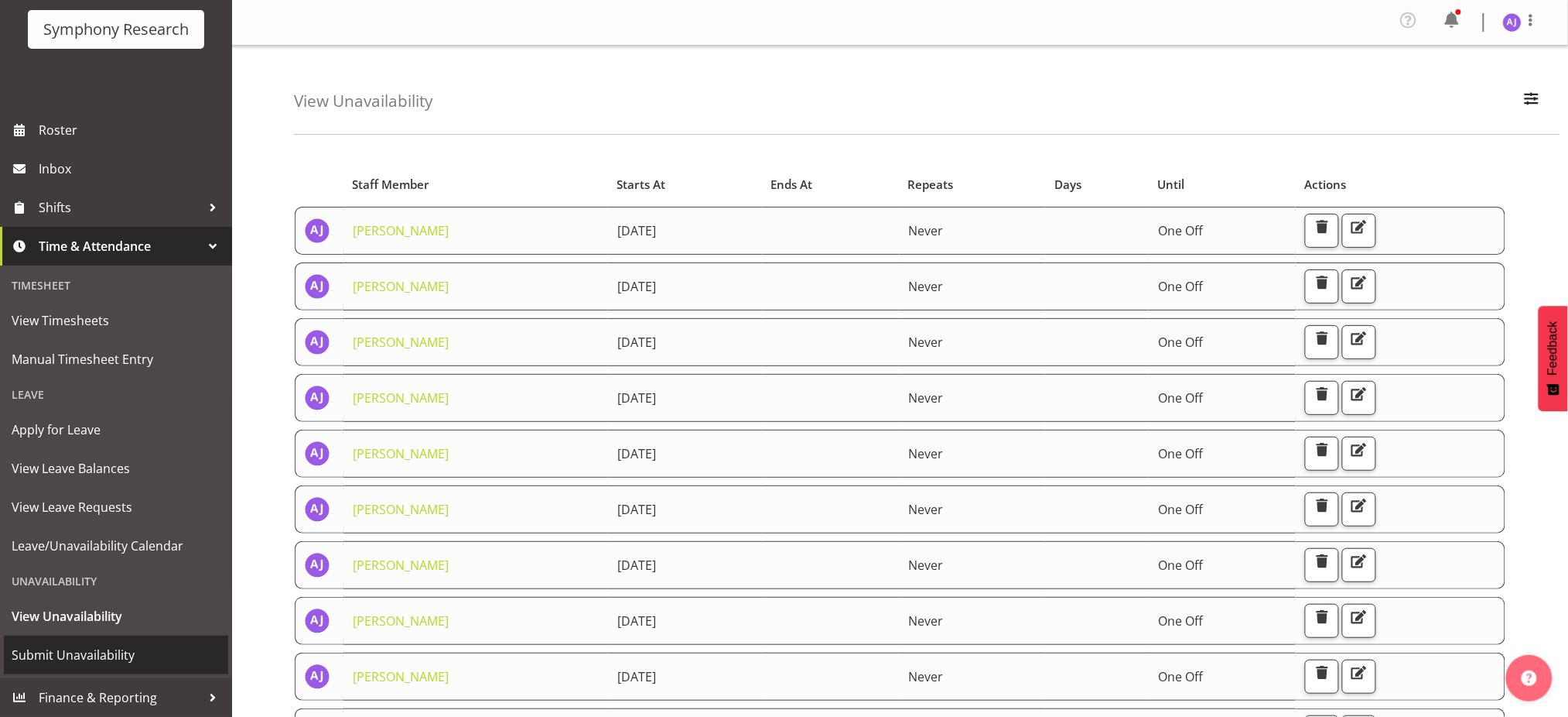
drag, startPoint x: 87, startPoint y: 654, endPoint x: 105, endPoint y: 655, distance: 18.0
click at [87, 654] on span "Submit Unavailability" at bounding box center [115, 654] width 209 height 23
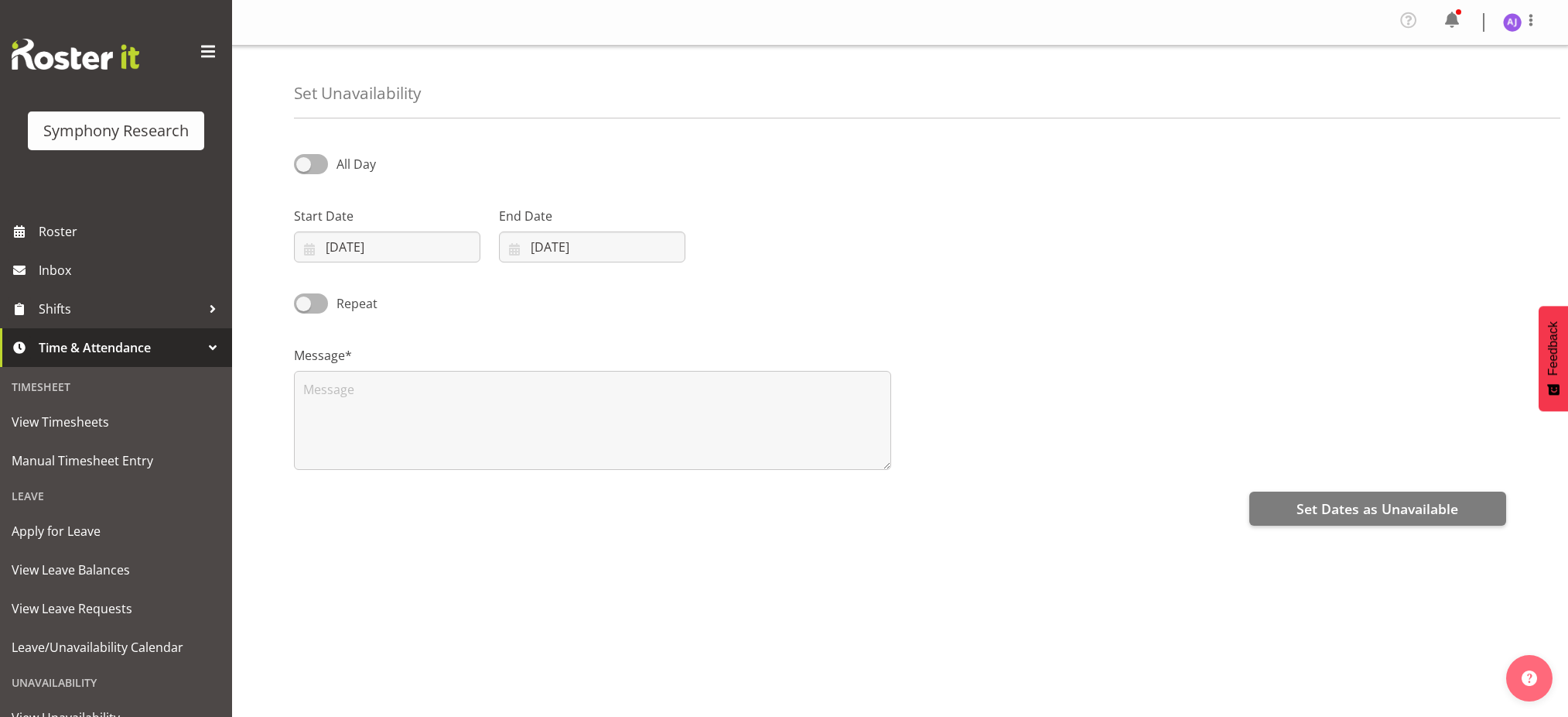
select select "7"
select select "2025"
click at [302, 241] on input "[DATE]" at bounding box center [386, 246] width 186 height 31
click at [414, 298] on select "January February March April May June July August September October November De…" at bounding box center [389, 291] width 89 height 31
select select "8"
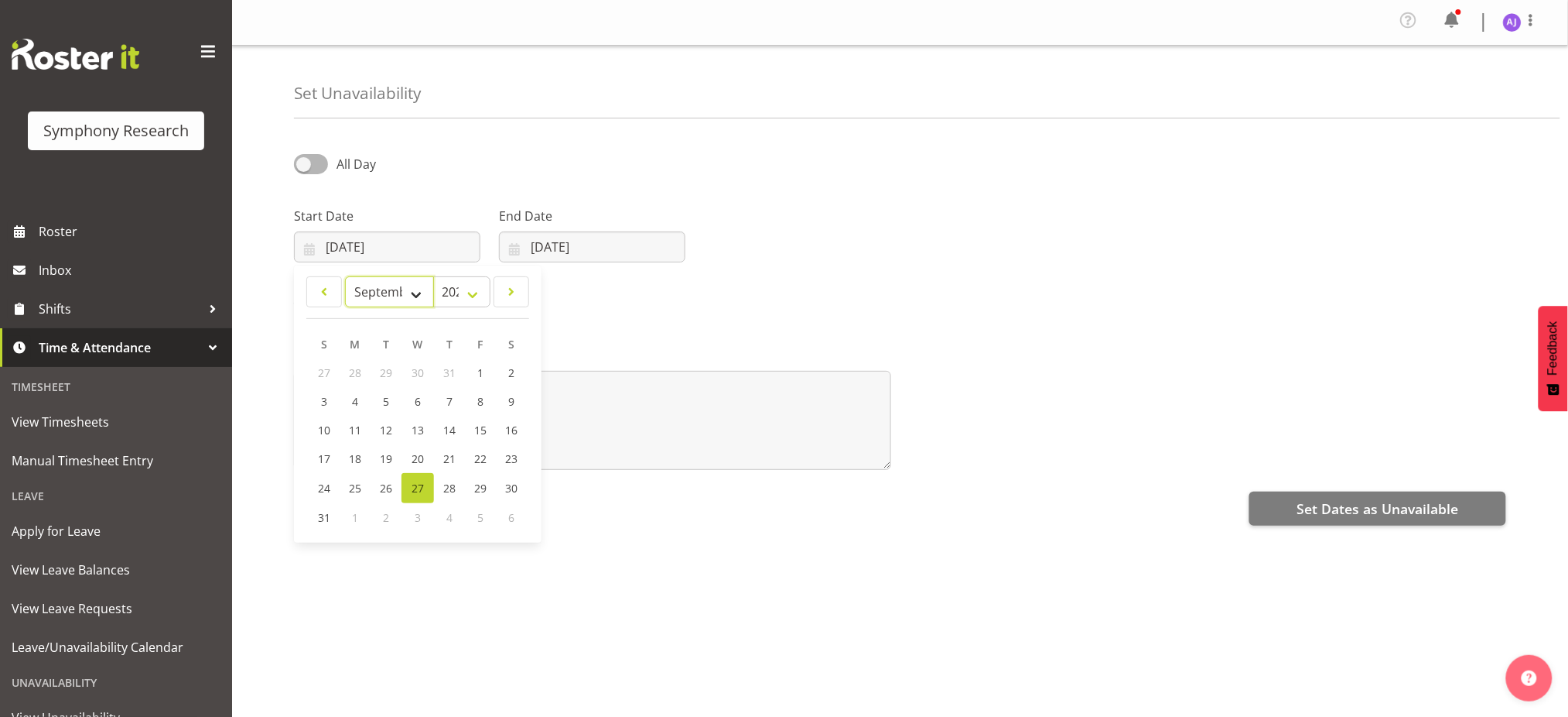
click at [345, 276] on select "January February March April May June July August September October November De…" at bounding box center [389, 291] width 89 height 31
click at [447, 401] on span "11" at bounding box center [448, 402] width 12 height 15
type input "11/09/2025"
click at [514, 246] on input "27/08/2025" at bounding box center [591, 246] width 186 height 31
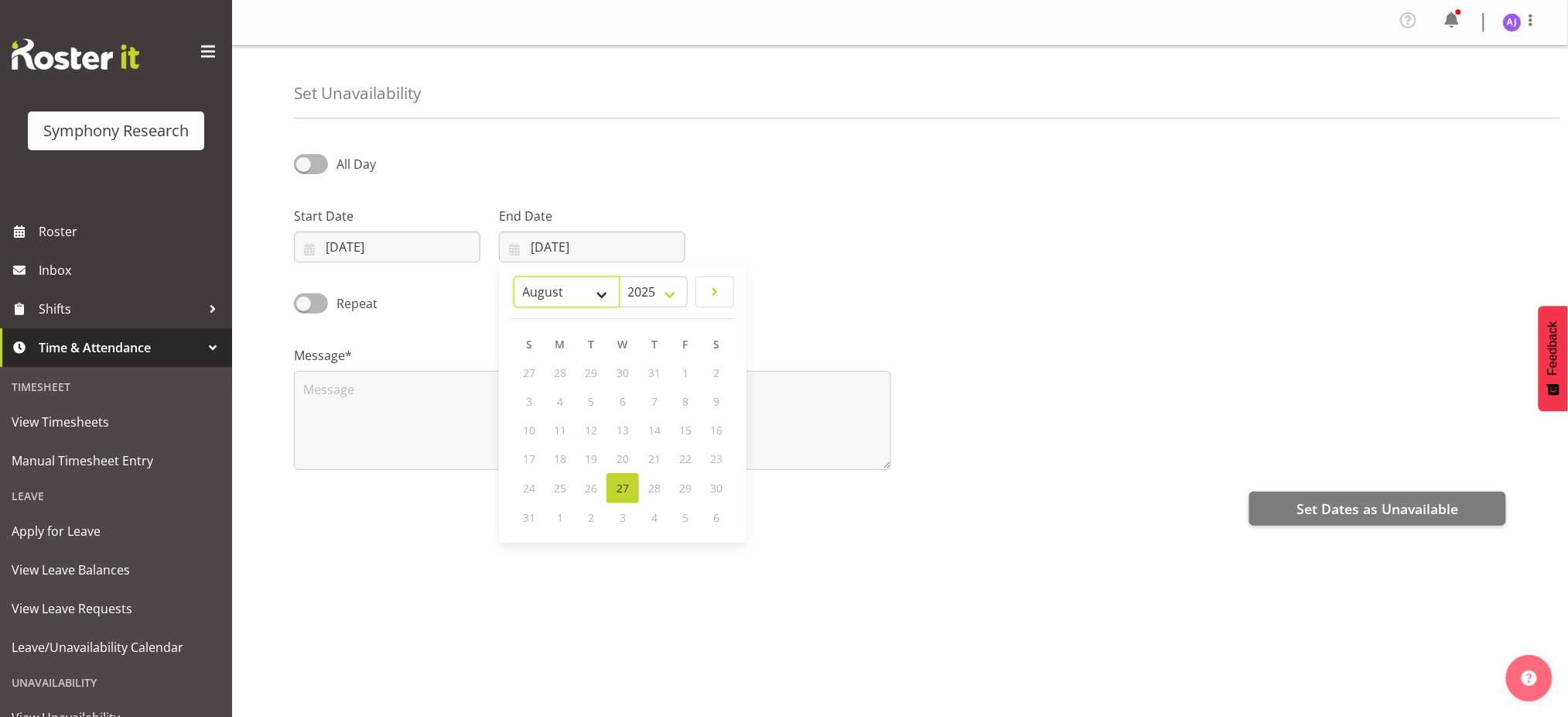
click at [599, 294] on select "January February March April May June July August September October November De…" at bounding box center [566, 291] width 106 height 31
select select "8"
click at [514, 276] on select "January February March April May June July August September October November De…" at bounding box center [566, 291] width 106 height 31
click at [649, 402] on span "11" at bounding box center [653, 402] width 12 height 15
type input "11/09/2025"
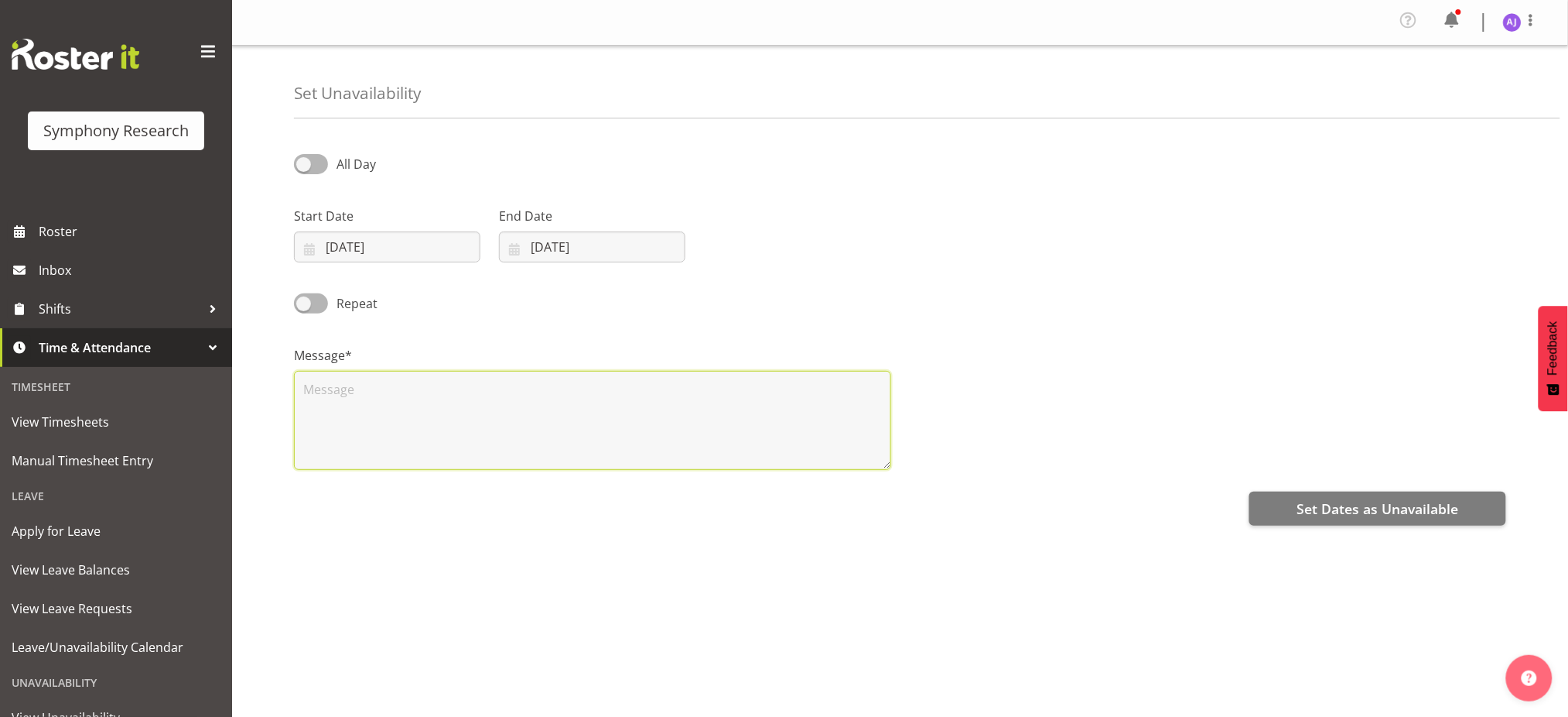
click at [463, 377] on textarea at bounding box center [592, 420] width 597 height 99
paste textarea "UA"
type textarea "UA"
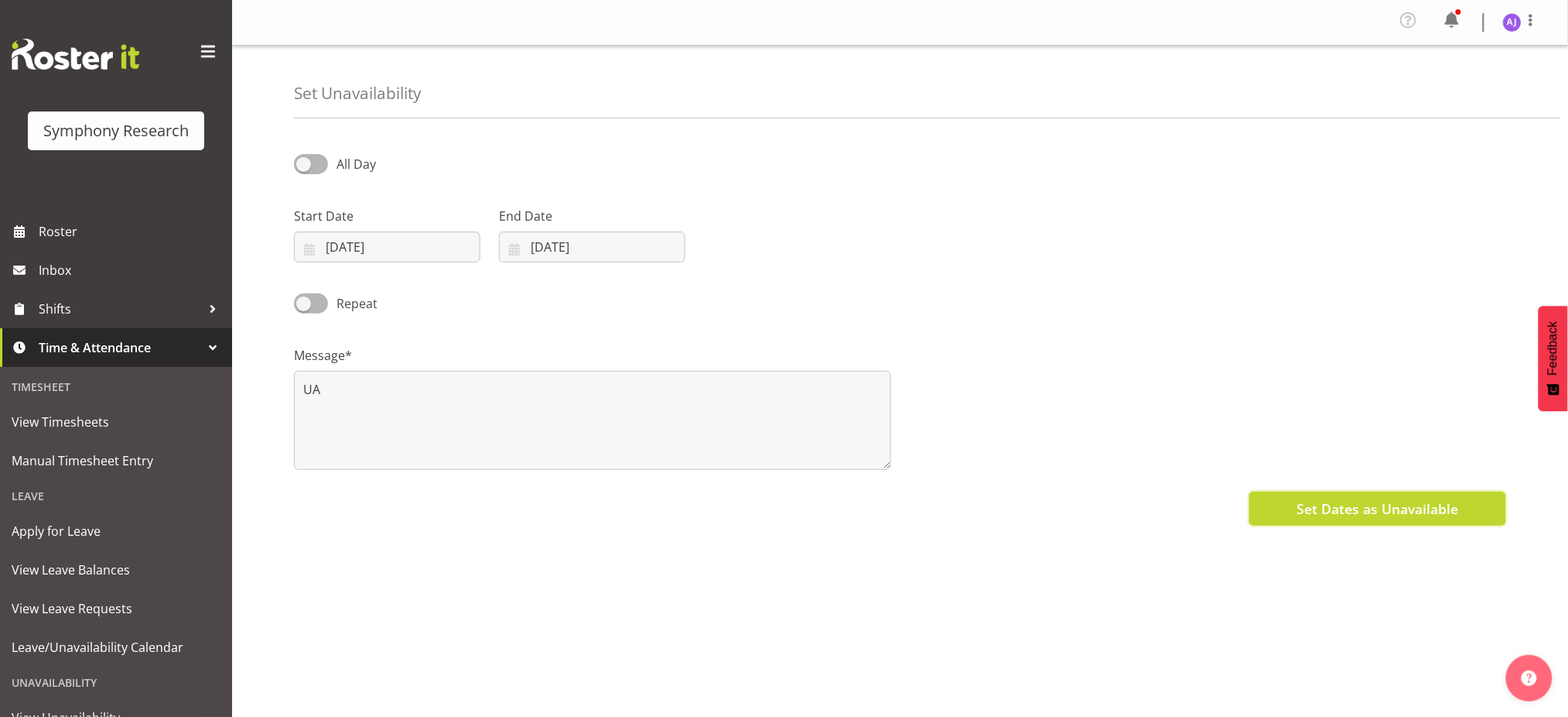
click at [1358, 514] on span "Set Dates as Unavailable" at bounding box center [1377, 509] width 162 height 21
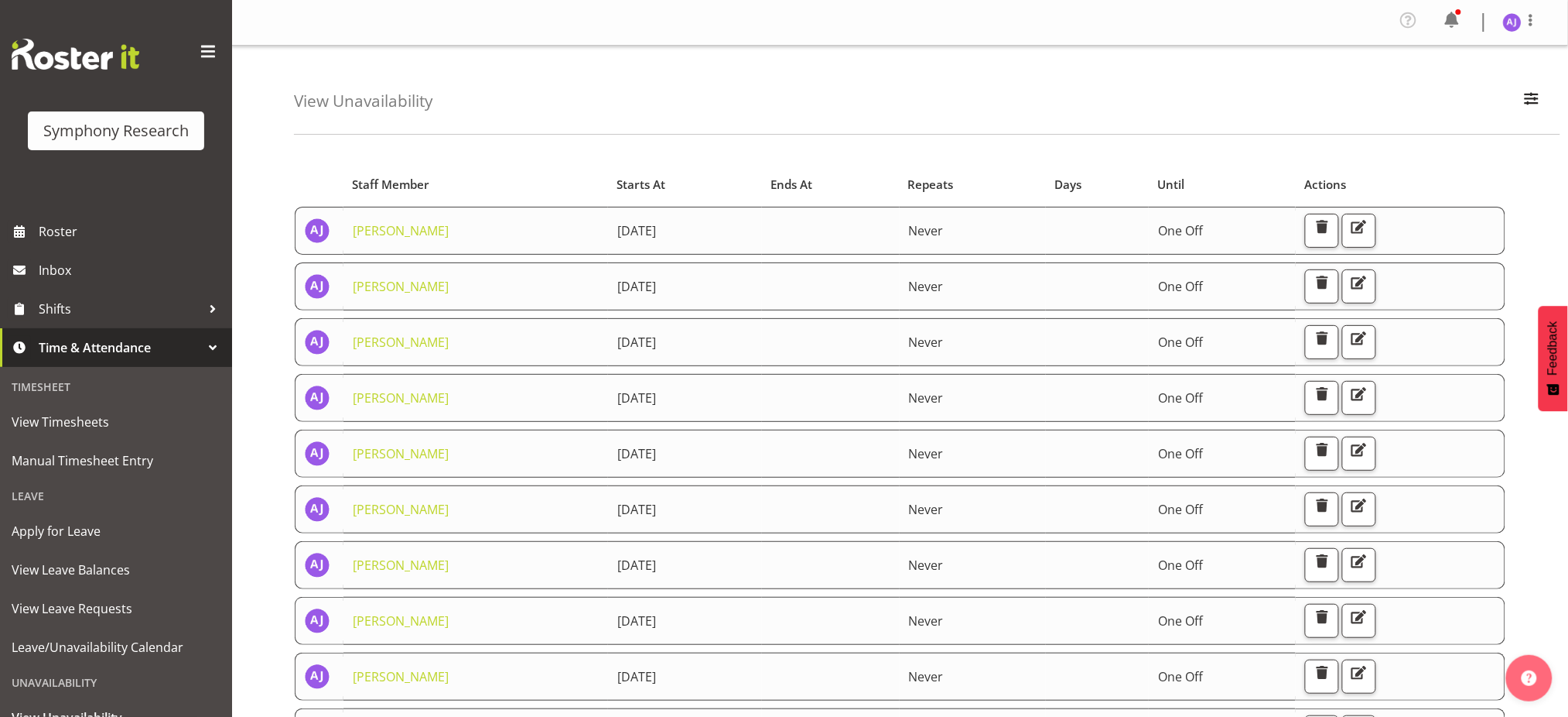
scroll to position [103, 0]
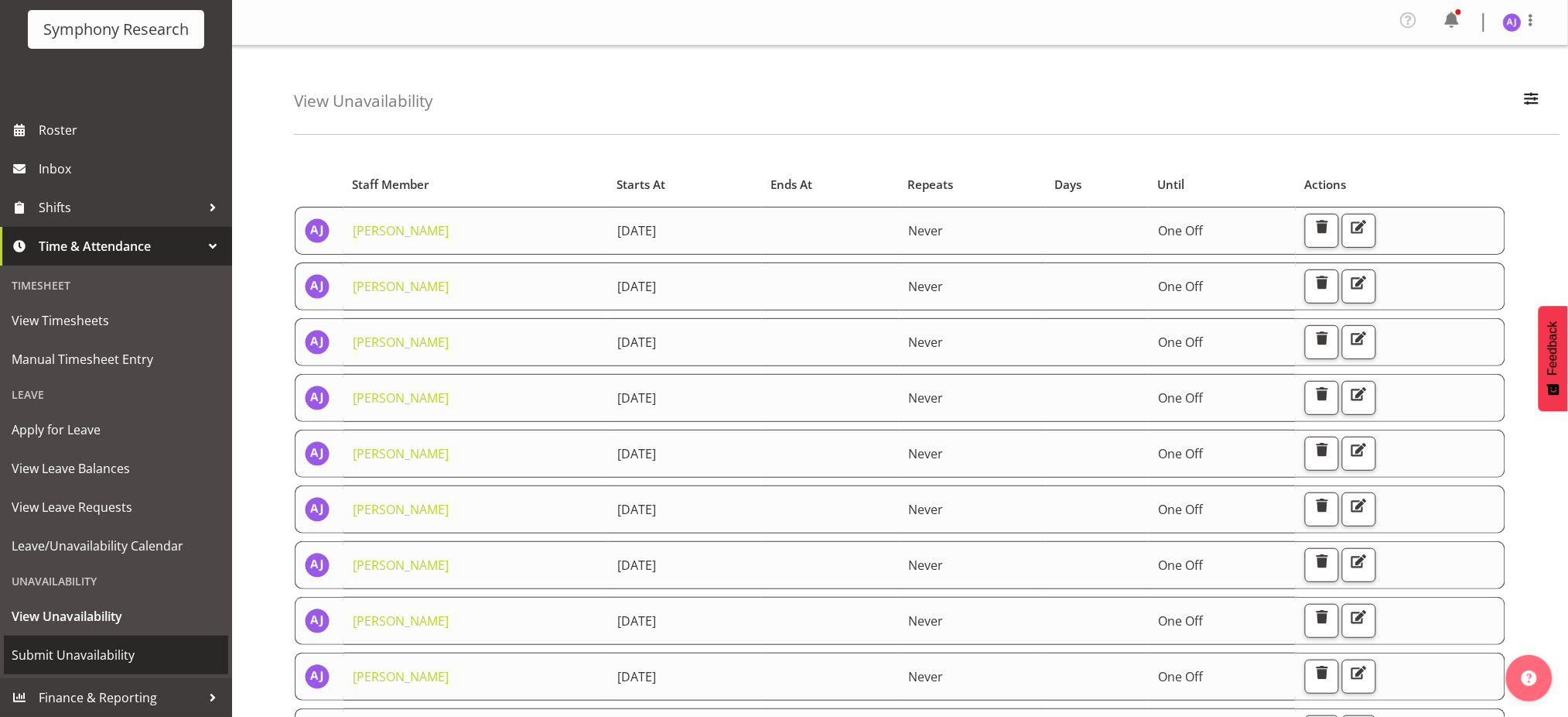
click at [47, 658] on span "Submit Unavailability" at bounding box center [115, 654] width 209 height 23
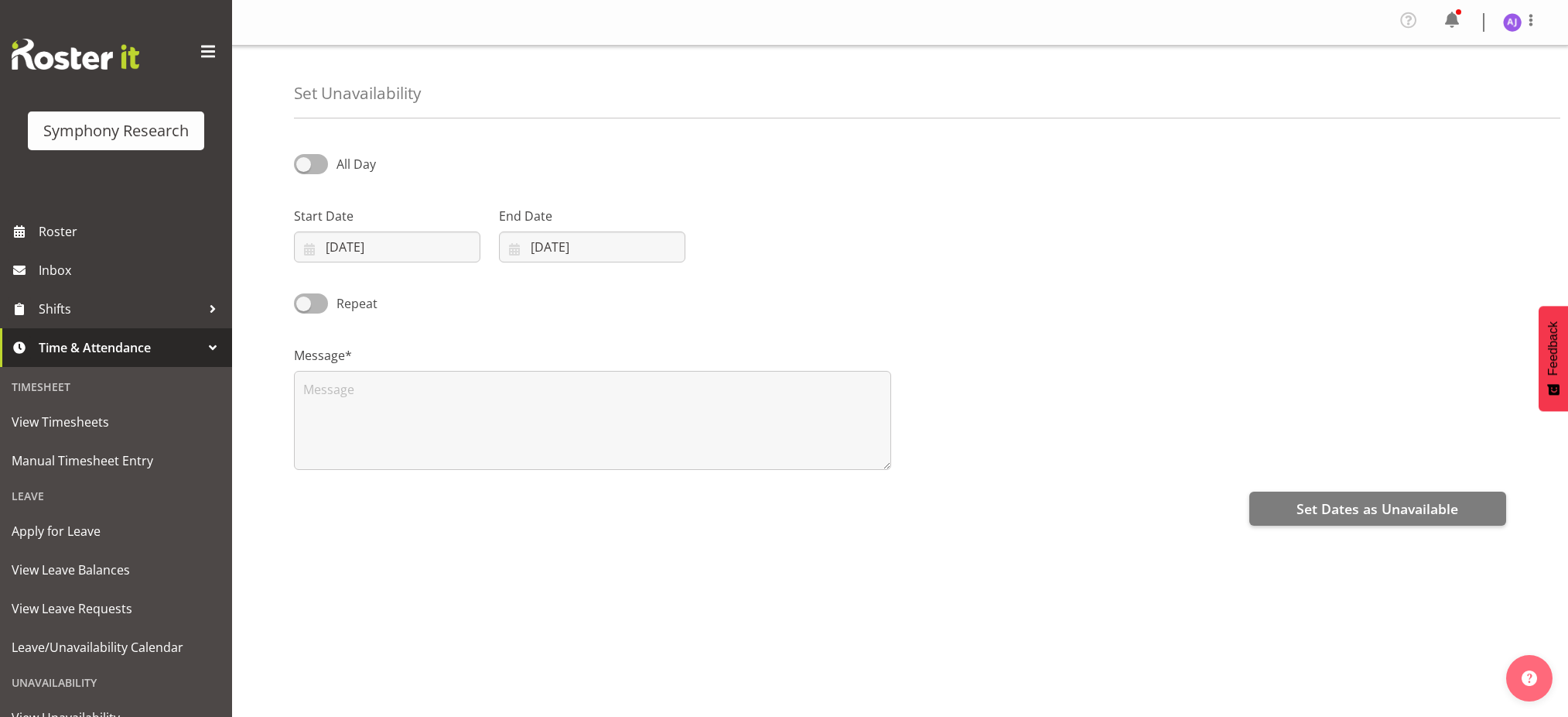
select select "7"
select select "2025"
click at [302, 251] on input "27/08/2025" at bounding box center [386, 246] width 186 height 31
click at [404, 293] on select "January February March April May June July August September October November De…" at bounding box center [389, 291] width 89 height 31
select select "8"
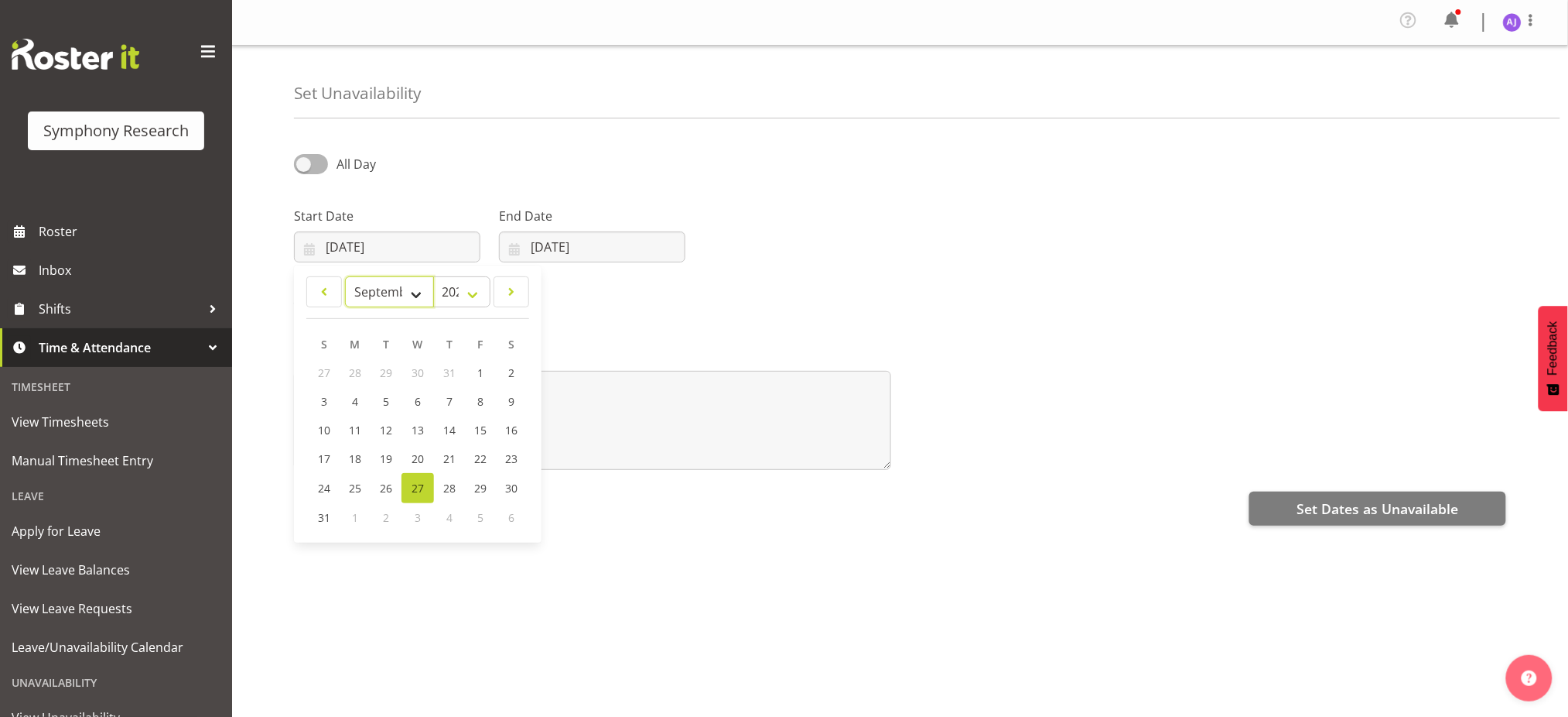
click at [345, 276] on select "January February March April May June July August September October November De…" at bounding box center [389, 291] width 89 height 31
click at [510, 400] on span "13" at bounding box center [510, 402] width 12 height 15
type input "13/09/2025"
click at [515, 244] on input "27/08/2025" at bounding box center [591, 246] width 186 height 31
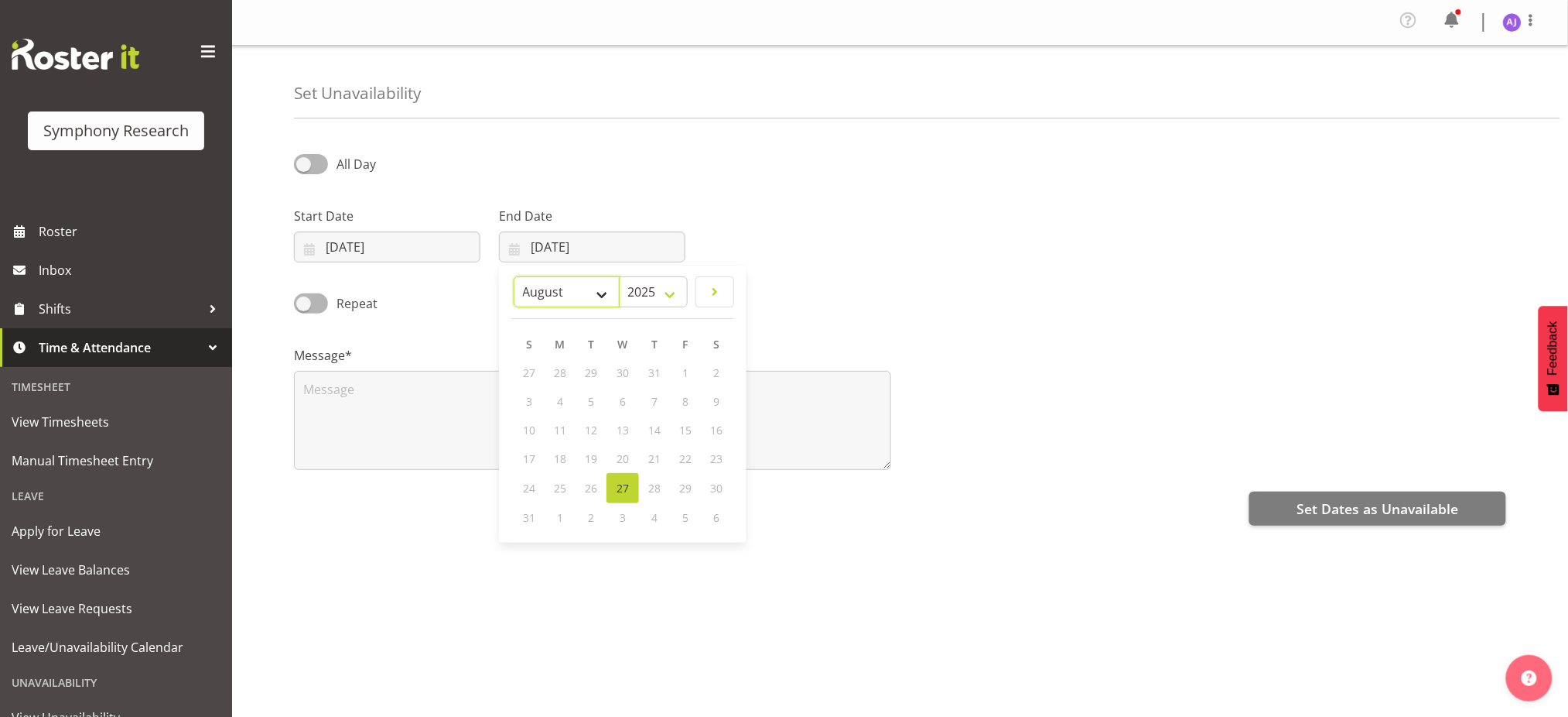
click at [582, 298] on select "January February March April May June July August September October November De…" at bounding box center [566, 291] width 106 height 31
select select "8"
click at [514, 276] on select "January February March April May June July August September October November De…" at bounding box center [566, 291] width 106 height 31
click at [711, 400] on span "13" at bounding box center [715, 402] width 12 height 15
type input "13/09/2025"
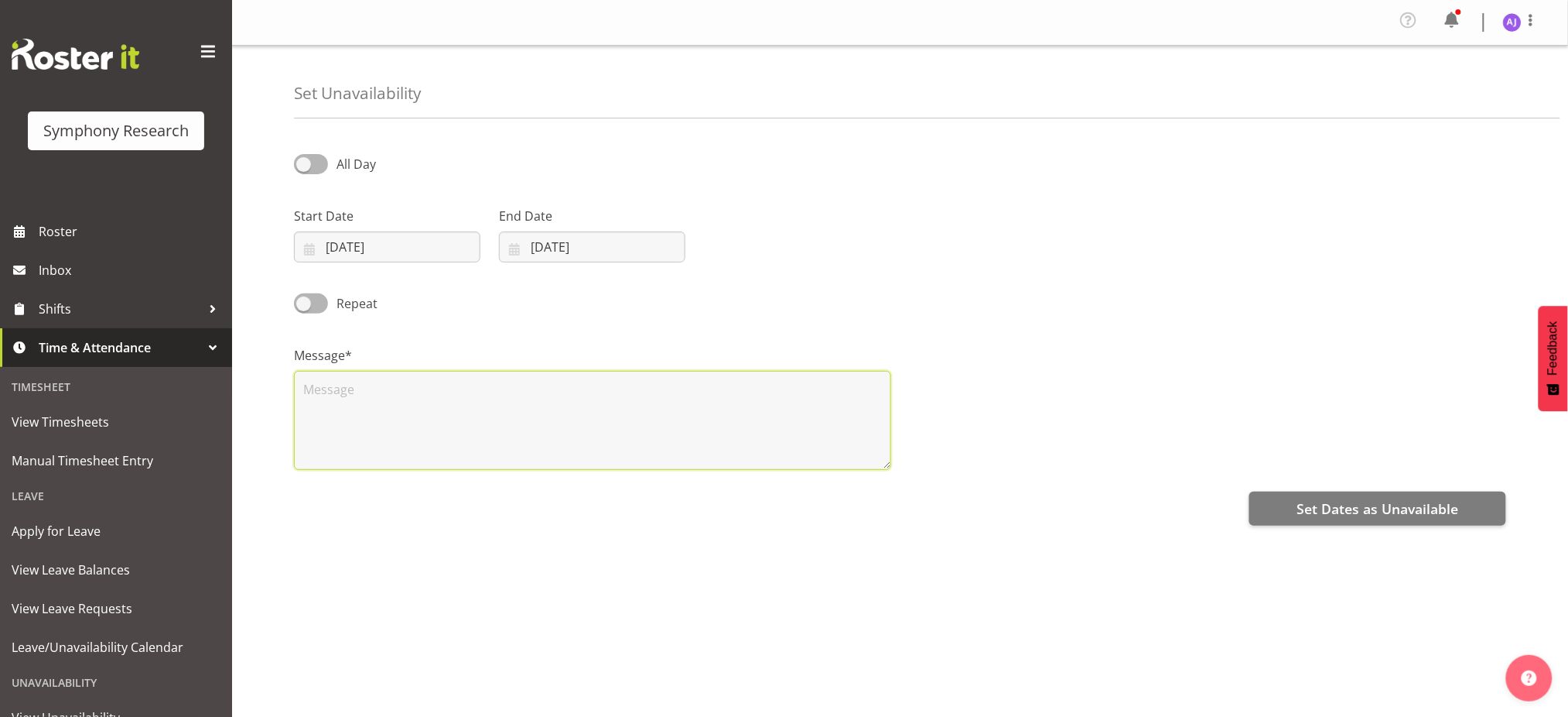
click at [529, 425] on textarea at bounding box center [592, 420] width 597 height 99
paste textarea "UA"
type textarea "UA"
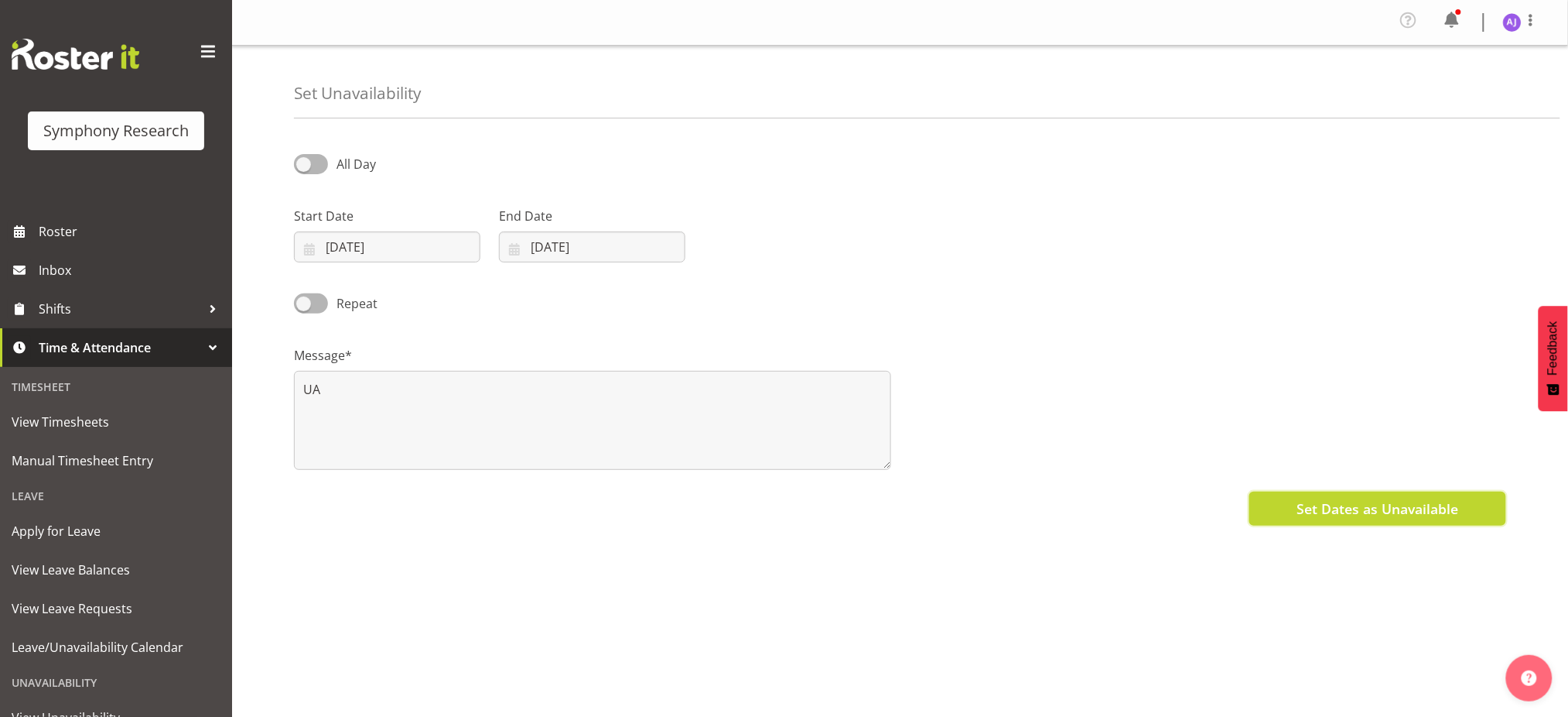
click at [1304, 507] on span "Set Dates as Unavailable" at bounding box center [1377, 509] width 162 height 21
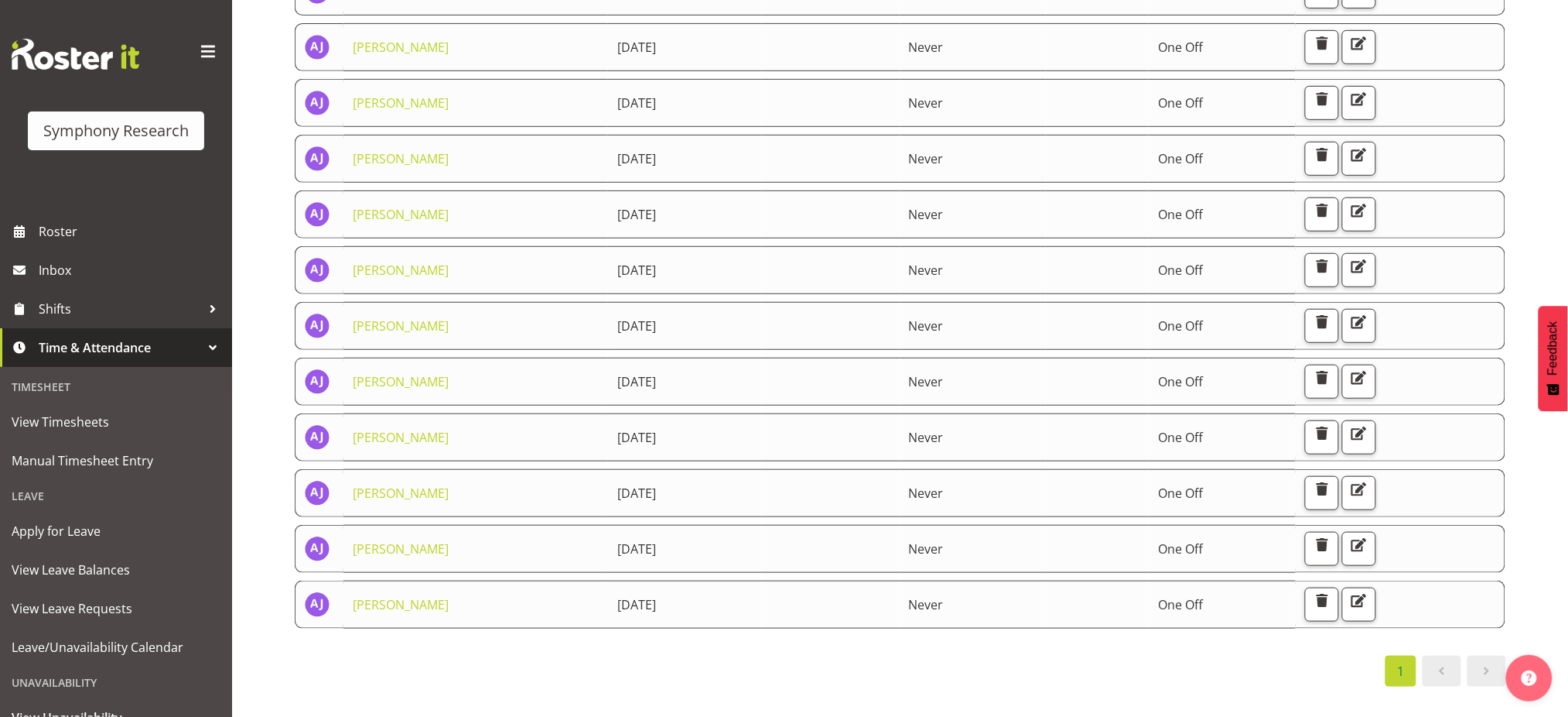
scroll to position [103, 0]
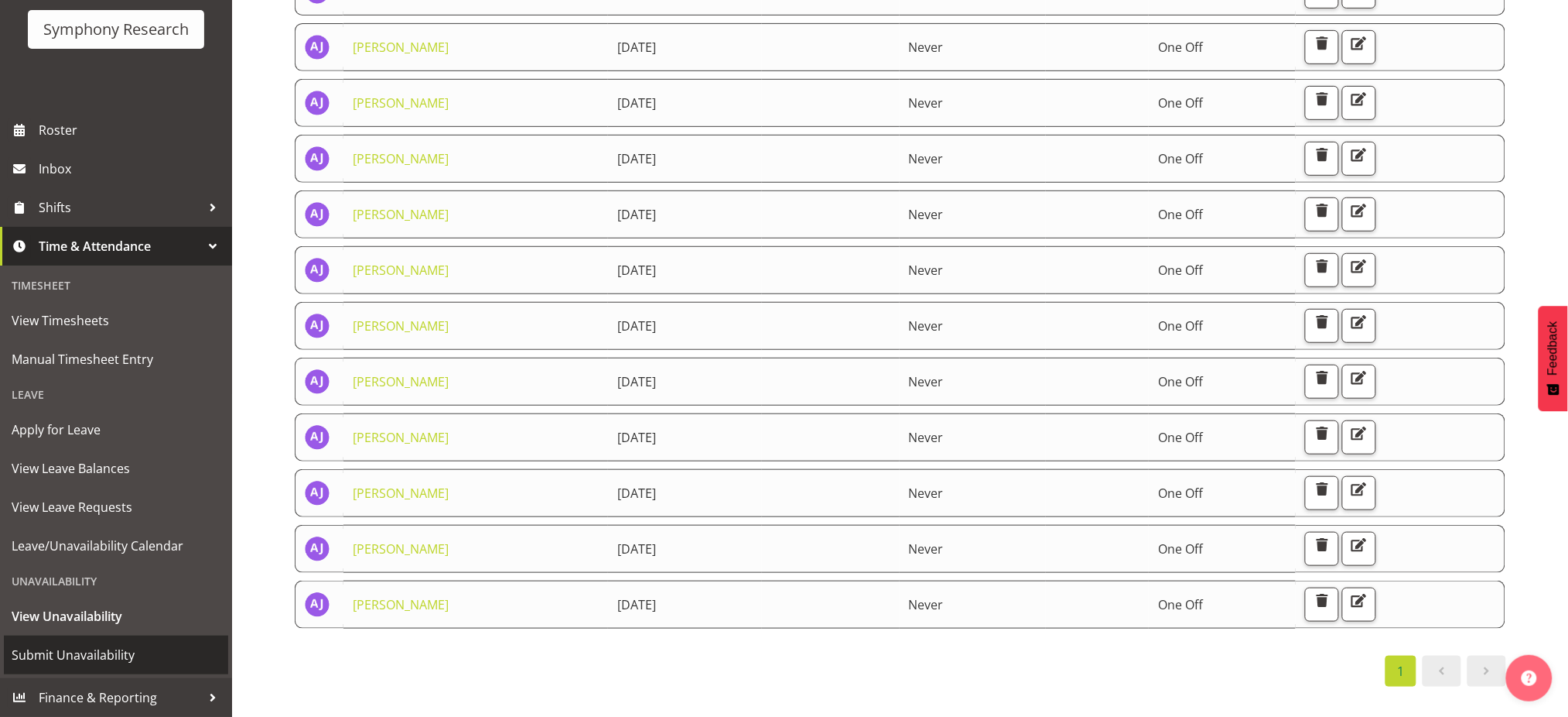
click at [70, 658] on span "Submit Unavailability" at bounding box center [115, 654] width 209 height 23
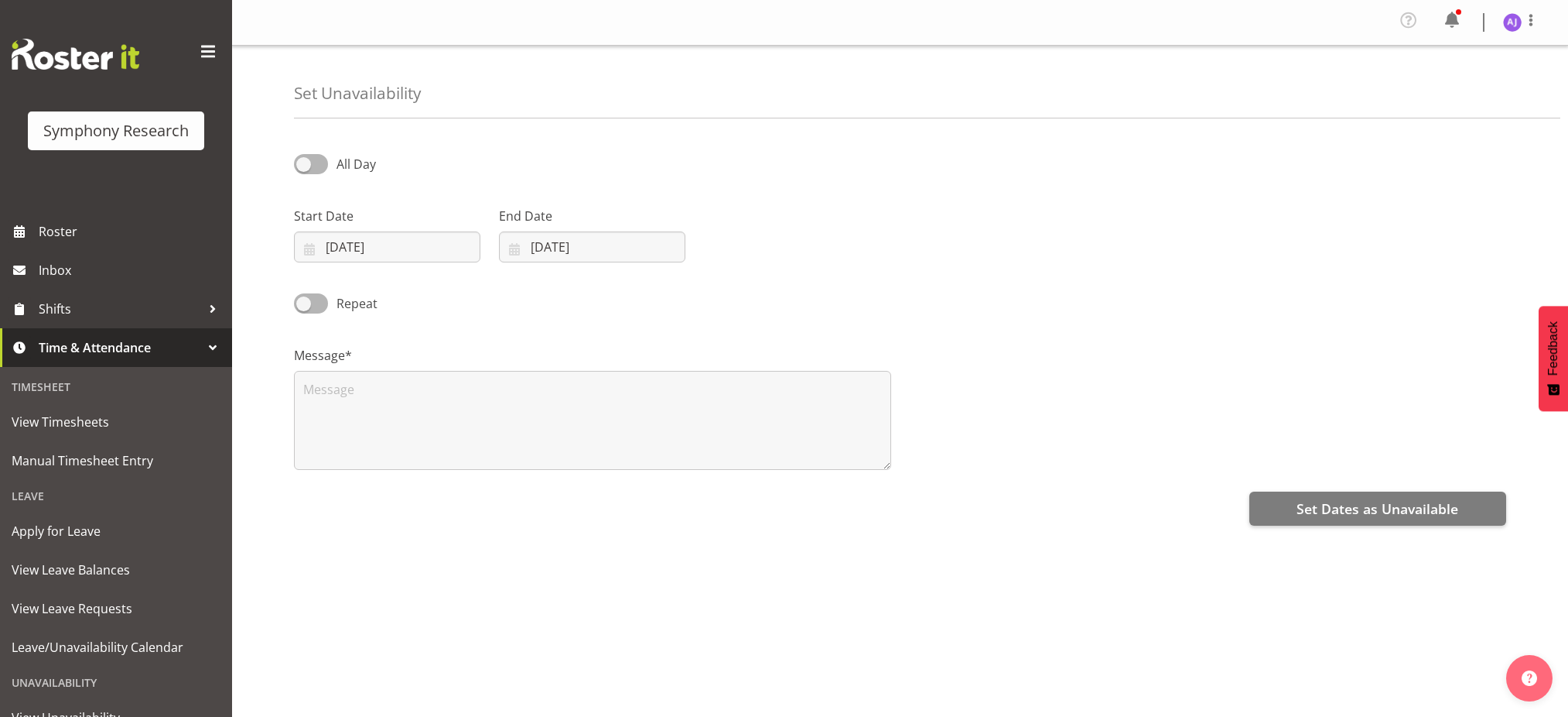
select select "7"
select select "2025"
click at [311, 248] on input "27/08/2025" at bounding box center [386, 246] width 186 height 31
click at [411, 298] on select "January February March April May June July August September October November De…" at bounding box center [389, 291] width 89 height 31
select select "8"
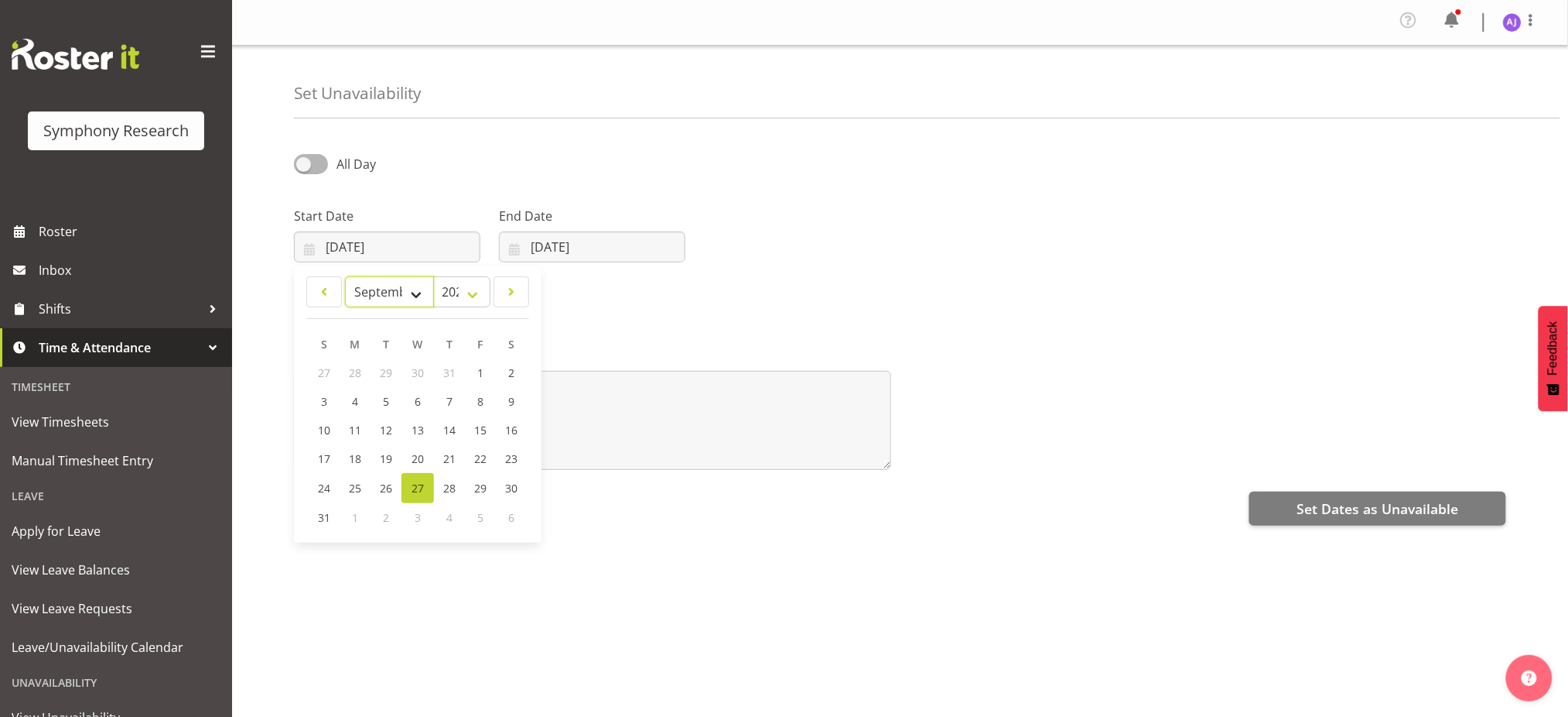
click at [345, 276] on select "January February March April May June July August September October November De…" at bounding box center [389, 291] width 89 height 31
click at [324, 430] on span "14" at bounding box center [325, 431] width 12 height 15
type input "14/09/2025"
click at [513, 252] on input "27/08/2025" at bounding box center [591, 246] width 186 height 31
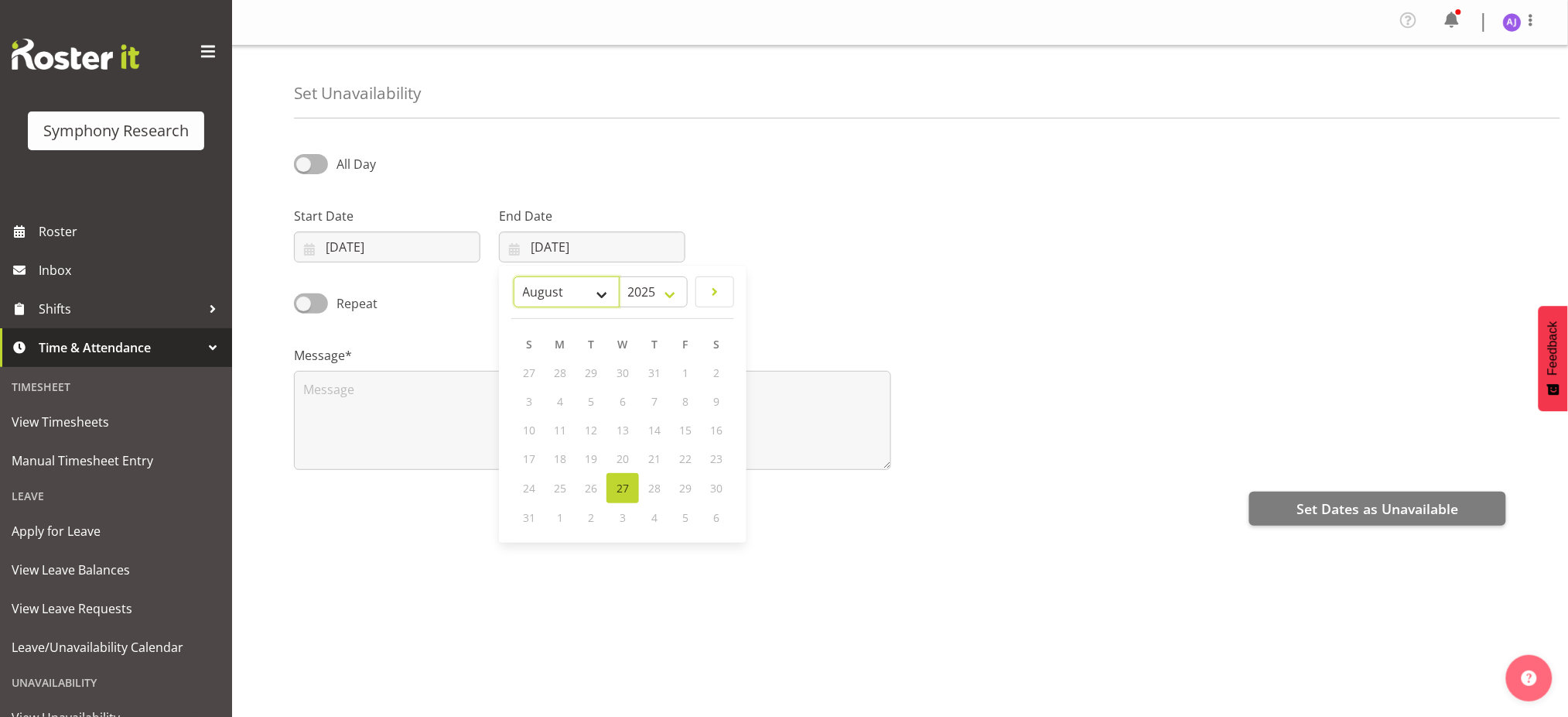
click at [562, 293] on select "January February March April May June July August September October November De…" at bounding box center [566, 291] width 106 height 31
select select "8"
click at [514, 276] on select "January February March April May June July August September October November De…" at bounding box center [566, 291] width 106 height 31
click at [534, 428] on span "14" at bounding box center [530, 431] width 12 height 15
type input "14/09/2025"
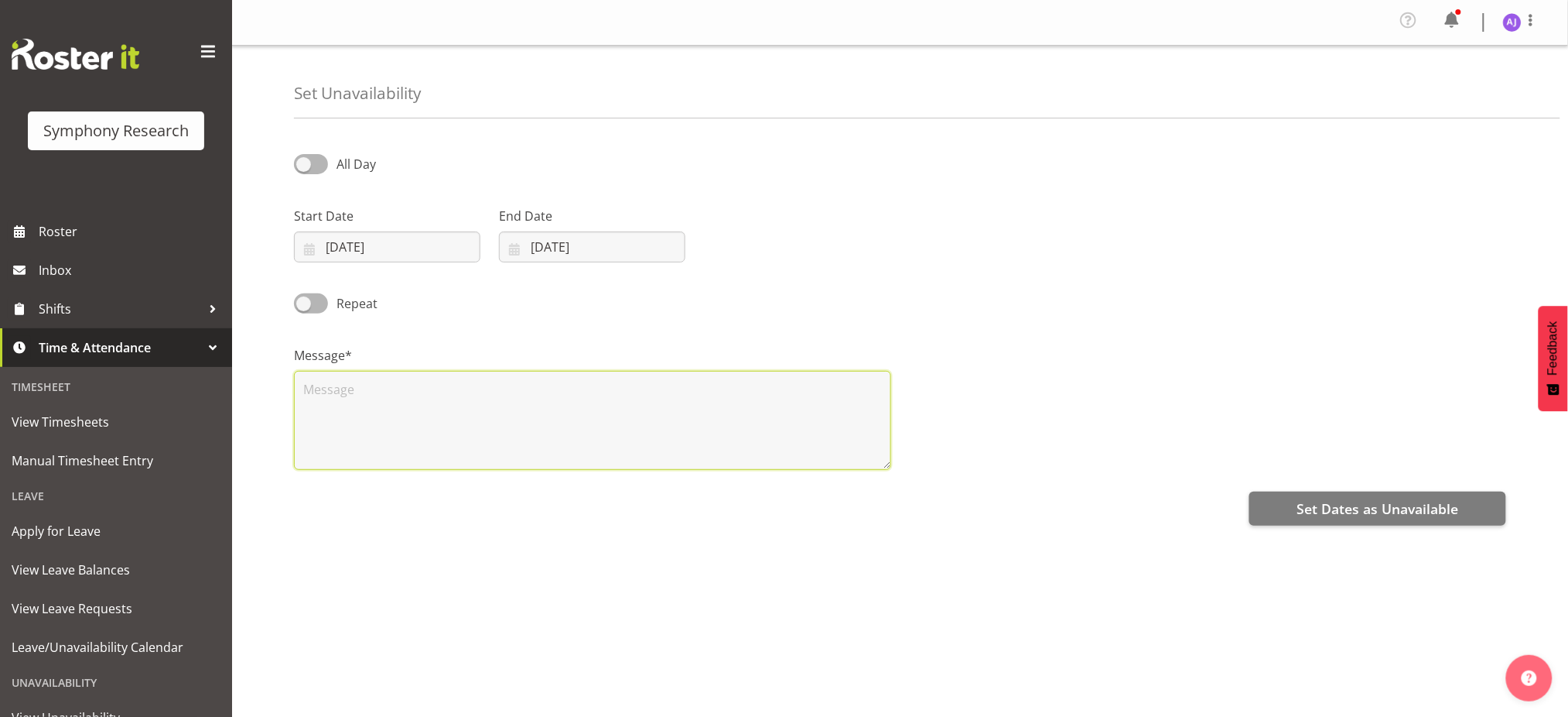
click at [463, 427] on textarea at bounding box center [592, 420] width 597 height 99
paste textarea "UA"
type textarea "UA"
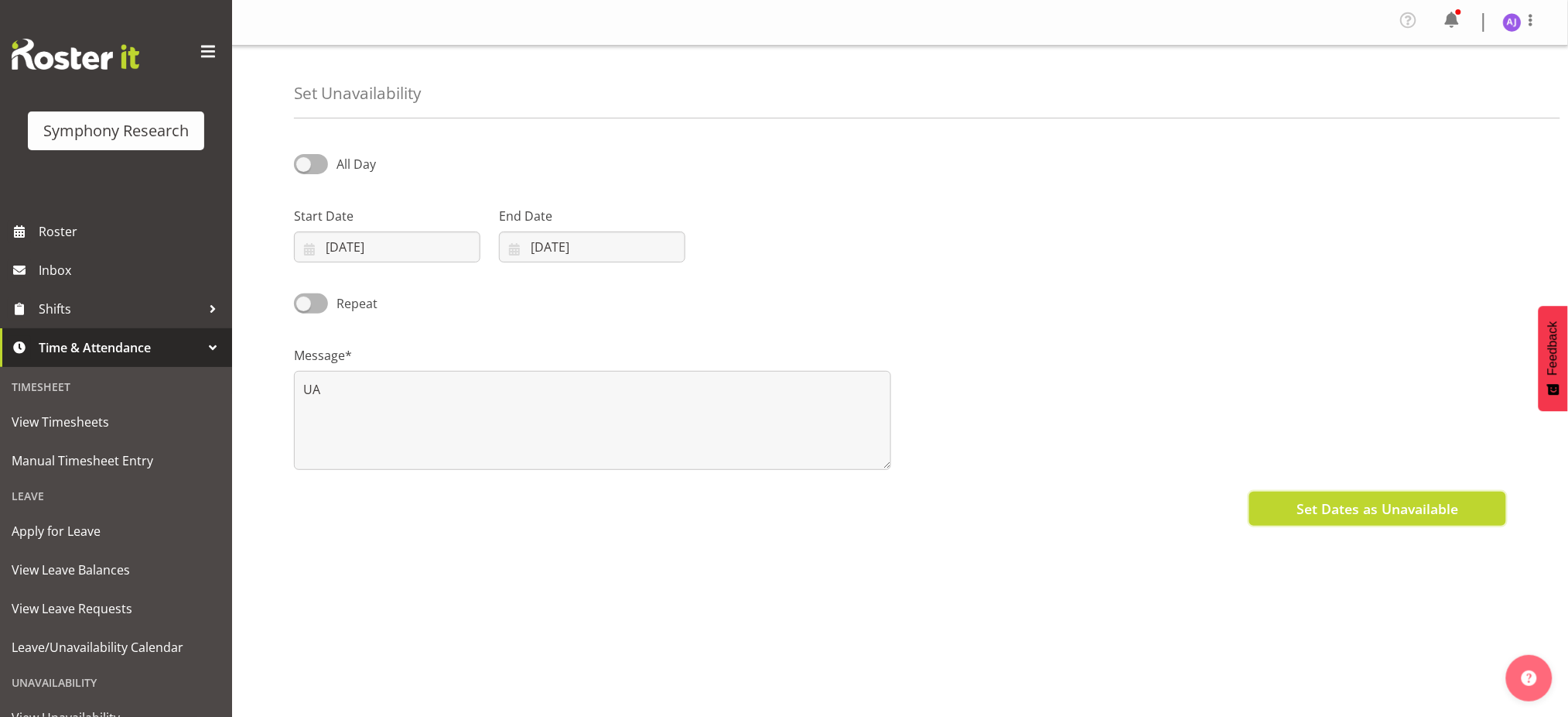
click at [1322, 519] on button "Set Dates as Unavailable" at bounding box center [1377, 508] width 257 height 34
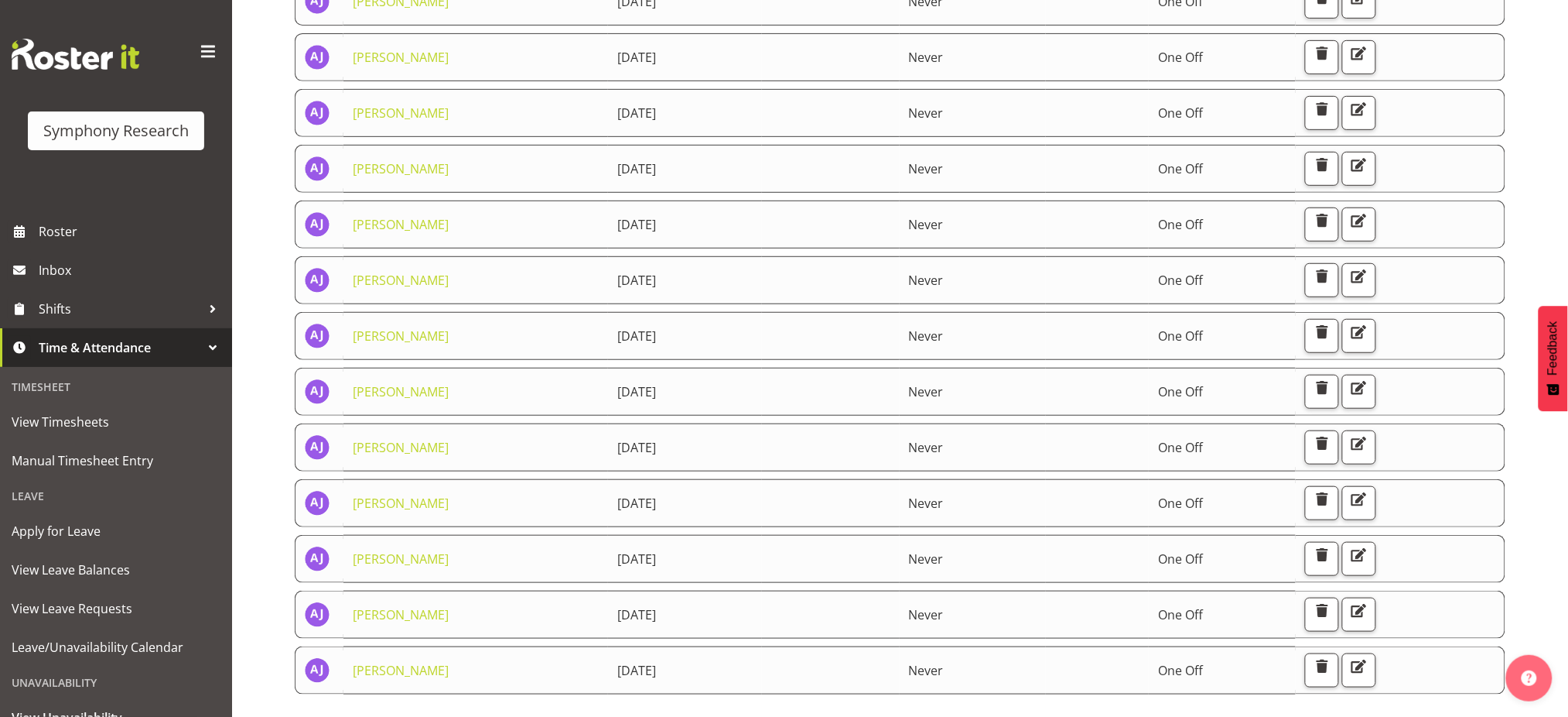
scroll to position [306, 0]
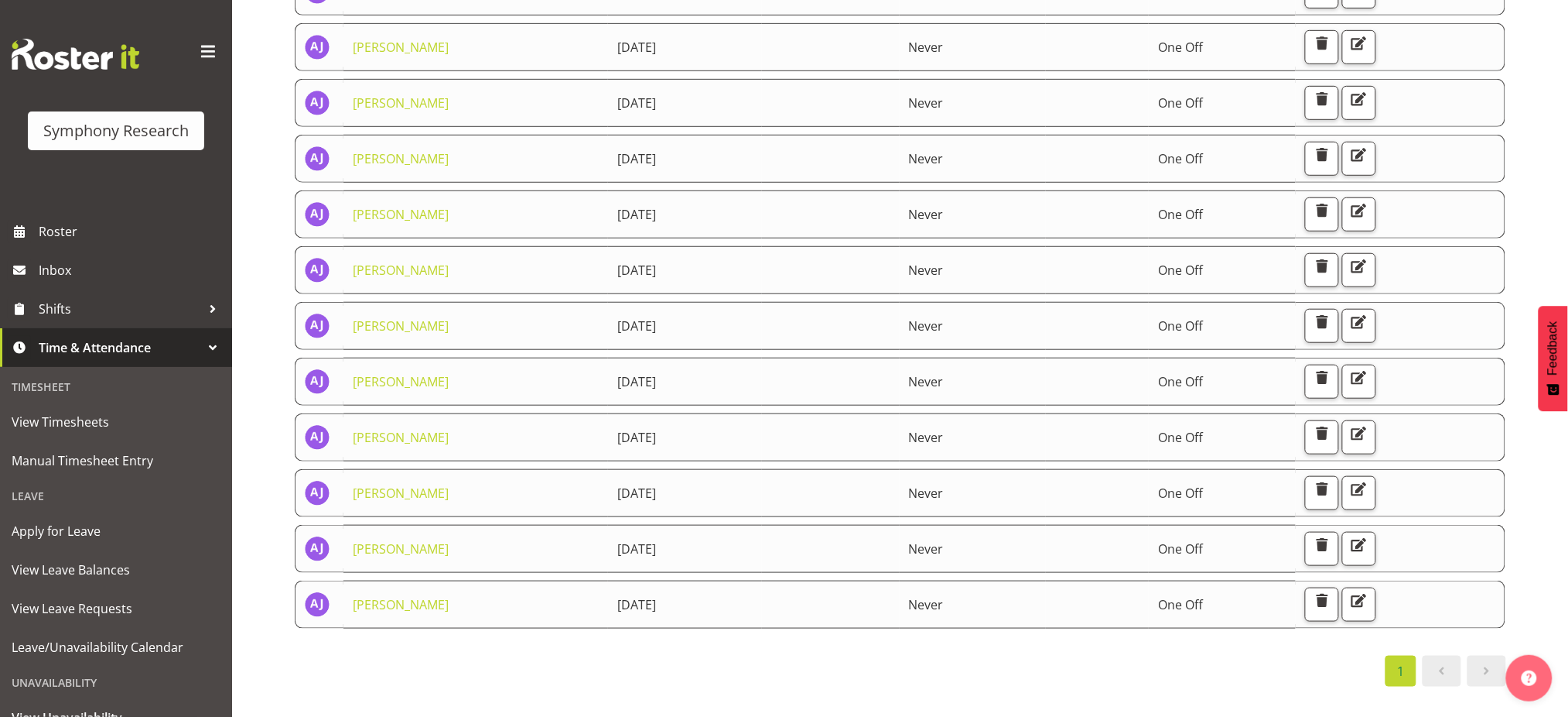
click at [772, 685] on div "Starts At Staff Member Starts At Ends At Repeats Days Until Actions Aditi Jaisw…" at bounding box center [931, 284] width 1274 height 866
click at [1332, 423] on span "button" at bounding box center [1322, 433] width 21 height 21
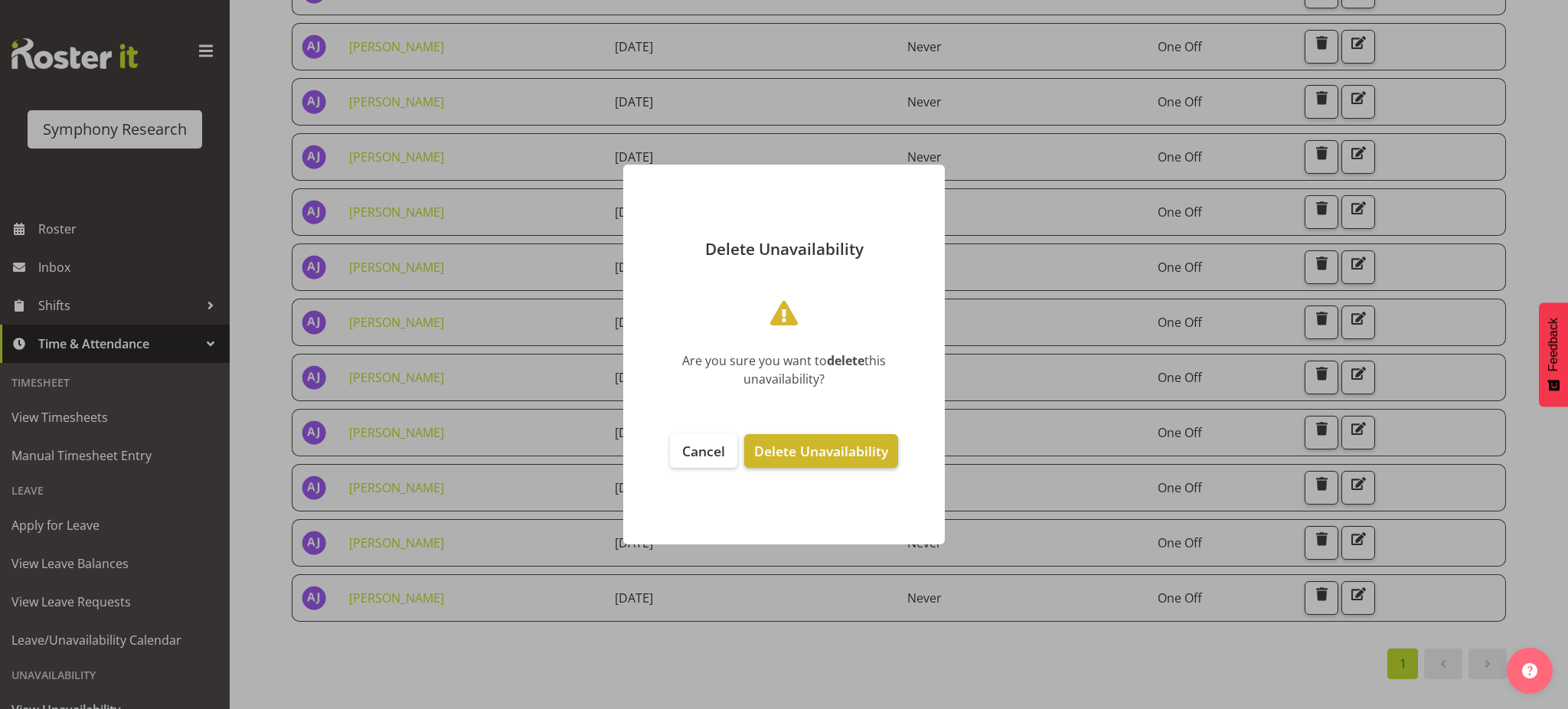
click at [794, 454] on span "Delete Unavailability" at bounding box center [821, 451] width 134 height 19
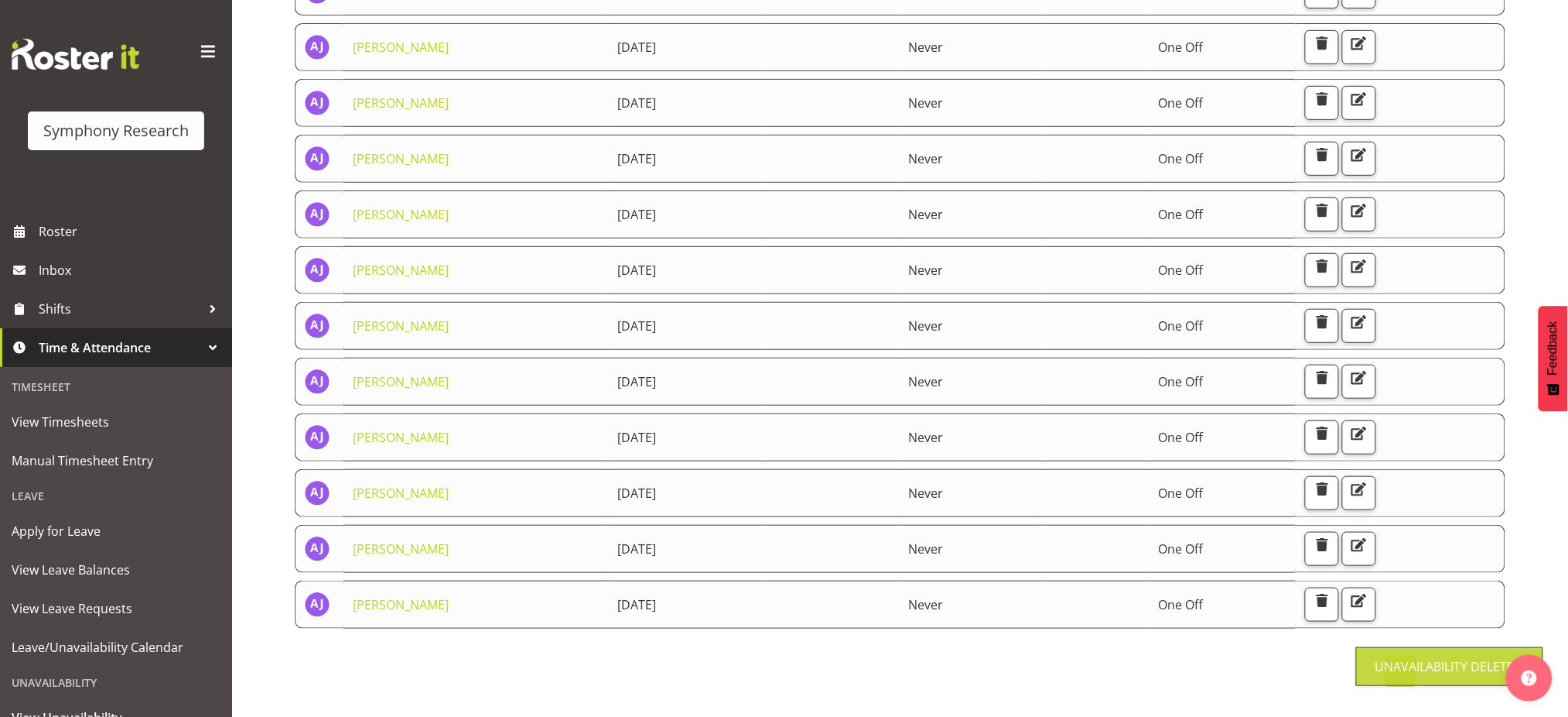
scroll to position [251, 0]
click at [834, 655] on div "1" at bounding box center [900, 670] width 1212 height 31
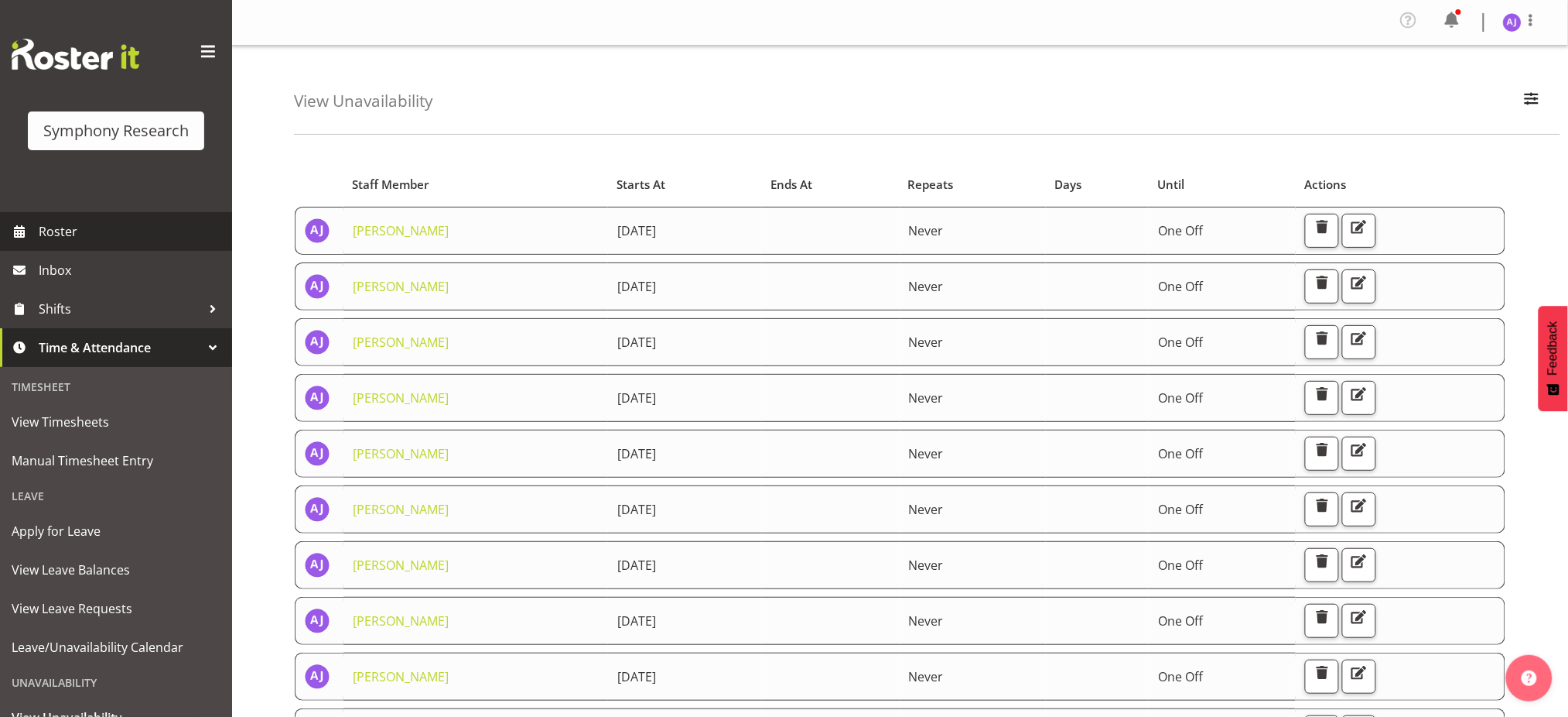
click at [80, 237] on span "Roster" at bounding box center [131, 231] width 185 height 23
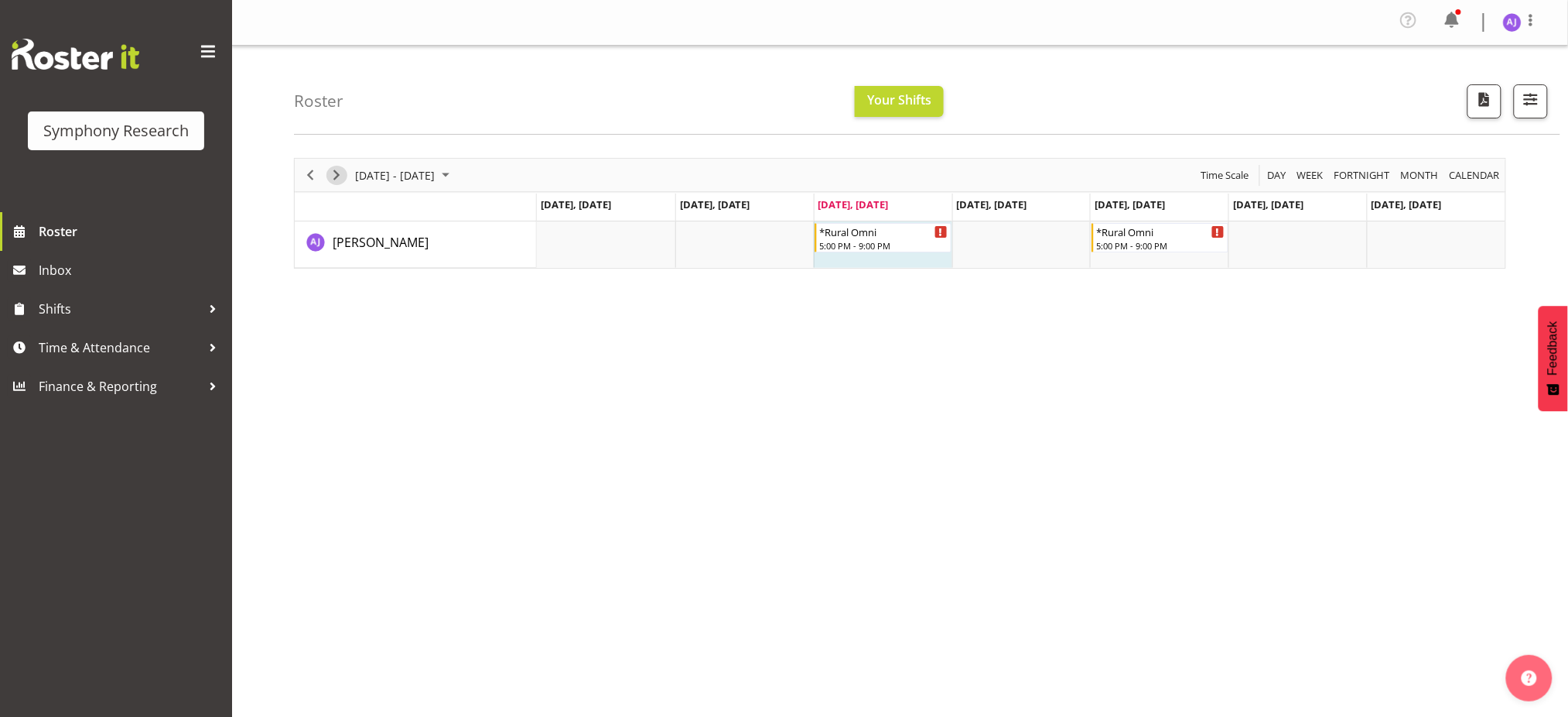
click at [338, 178] on span "Next" at bounding box center [337, 175] width 19 height 20
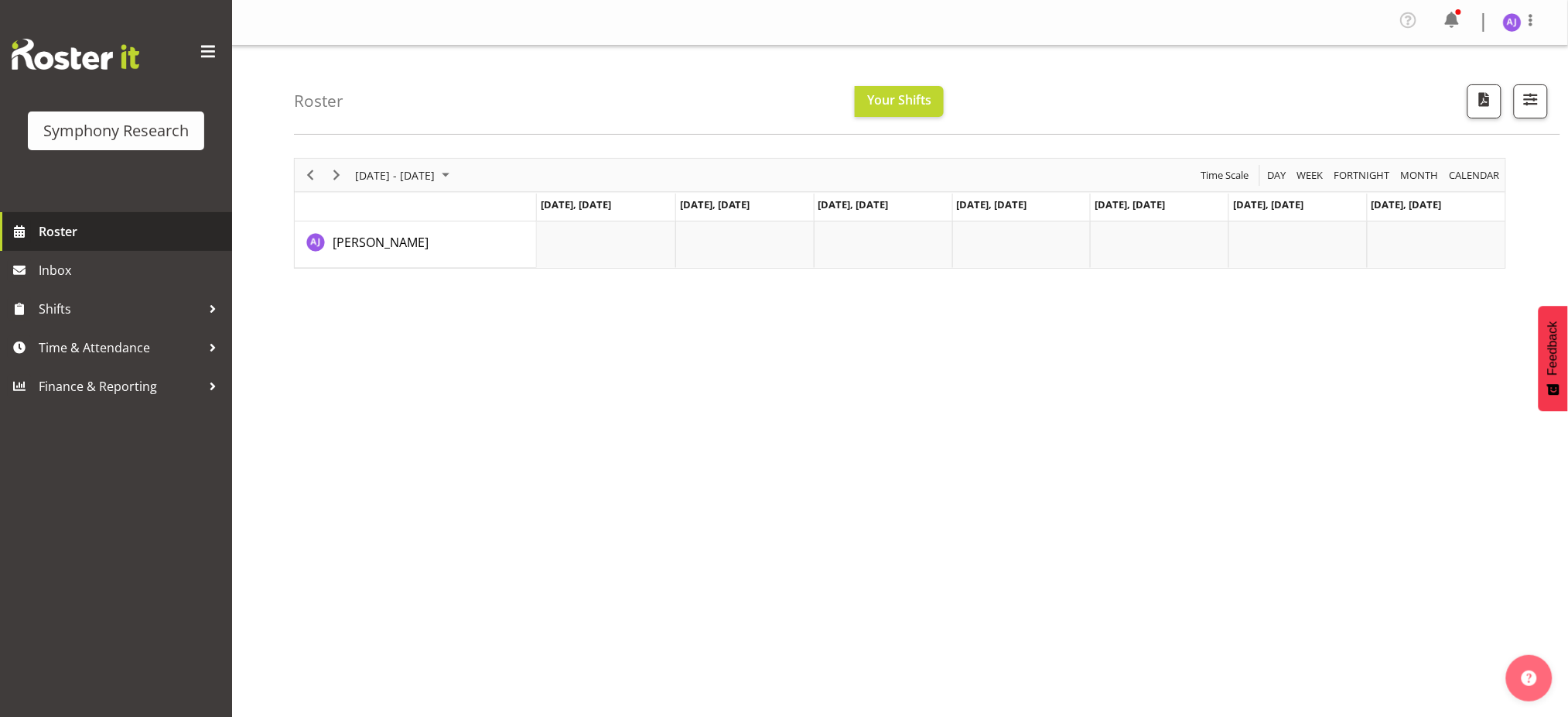
click at [64, 240] on span "Roster" at bounding box center [131, 231] width 185 height 23
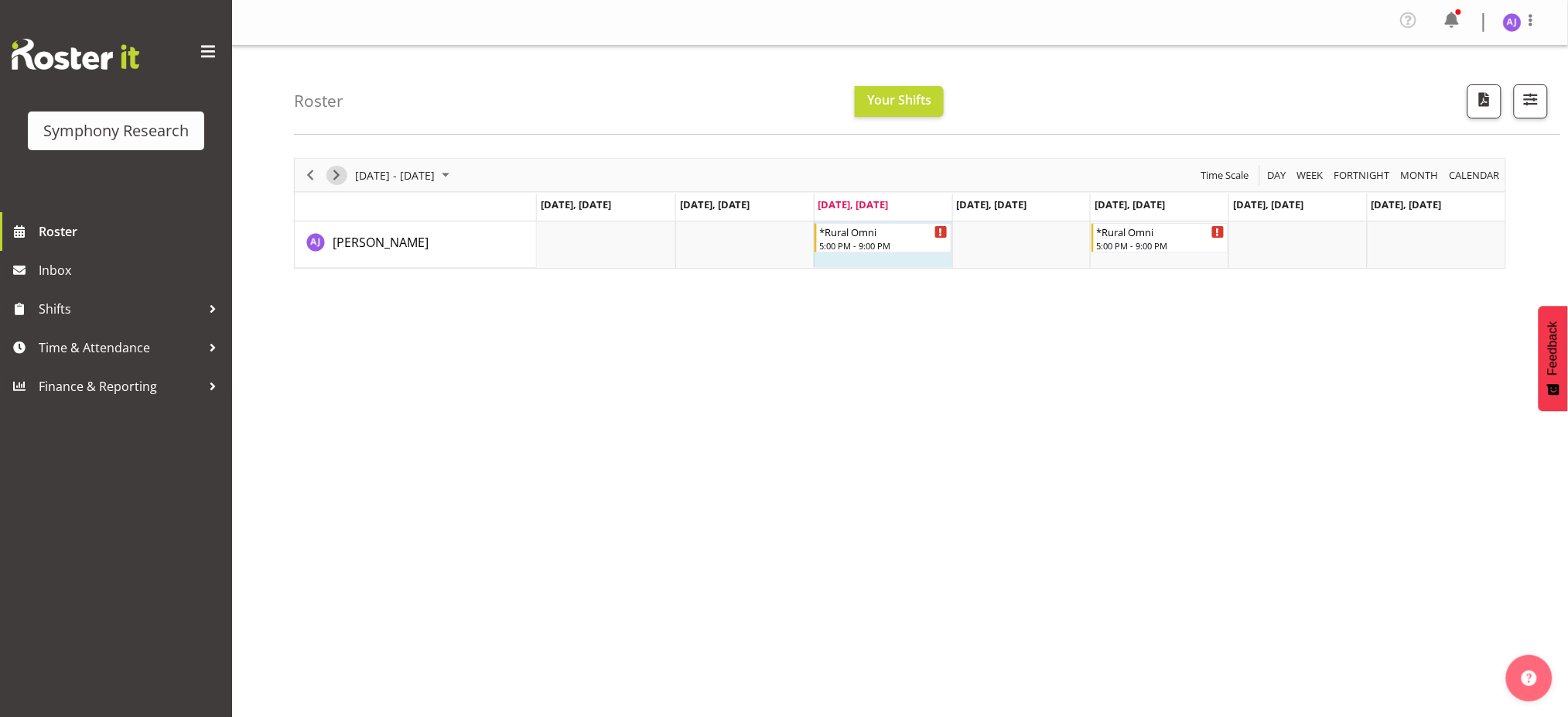
click at [335, 177] on span "Next" at bounding box center [337, 175] width 19 height 20
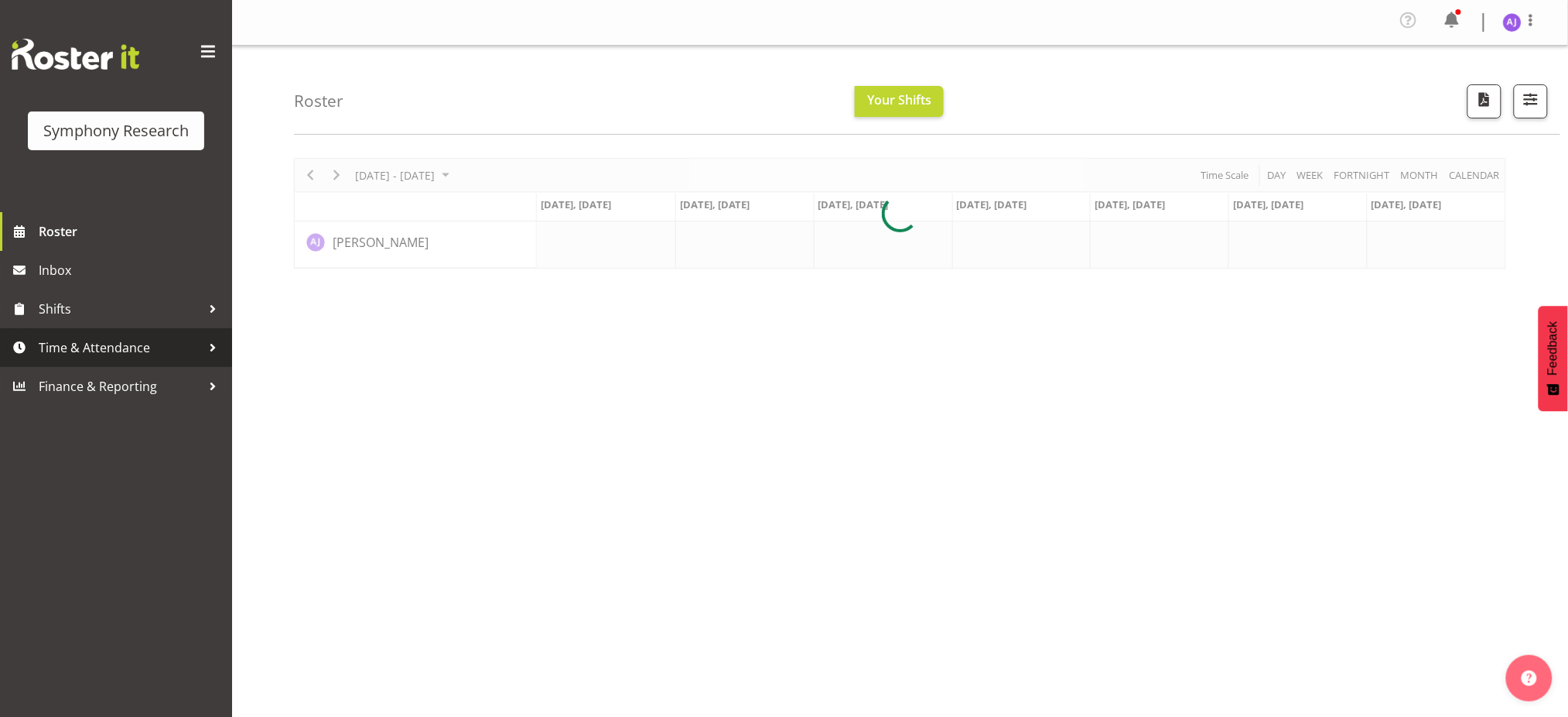
click at [80, 351] on span "Time & Attendance" at bounding box center [120, 347] width 163 height 23
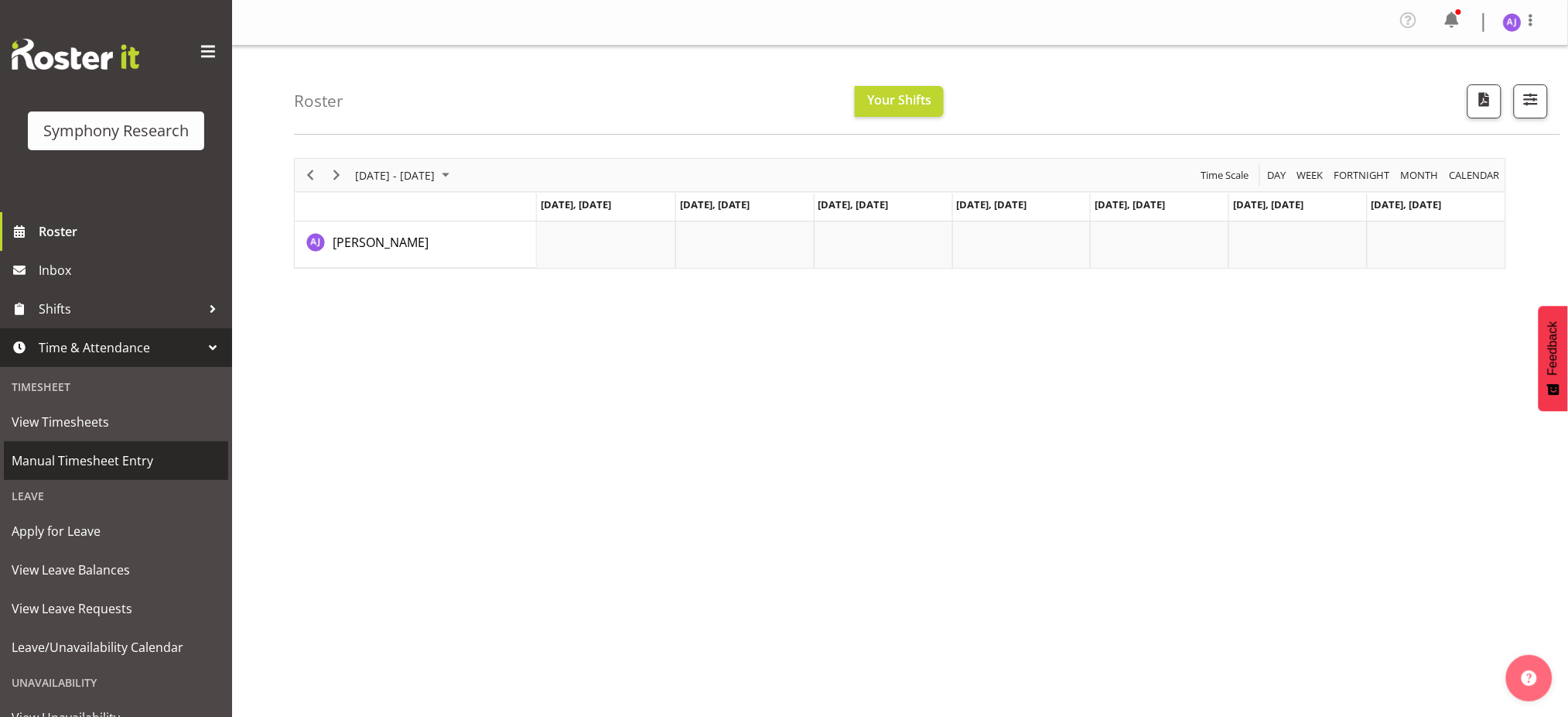
click at [58, 464] on span "Manual Timesheet Entry" at bounding box center [115, 461] width 209 height 23
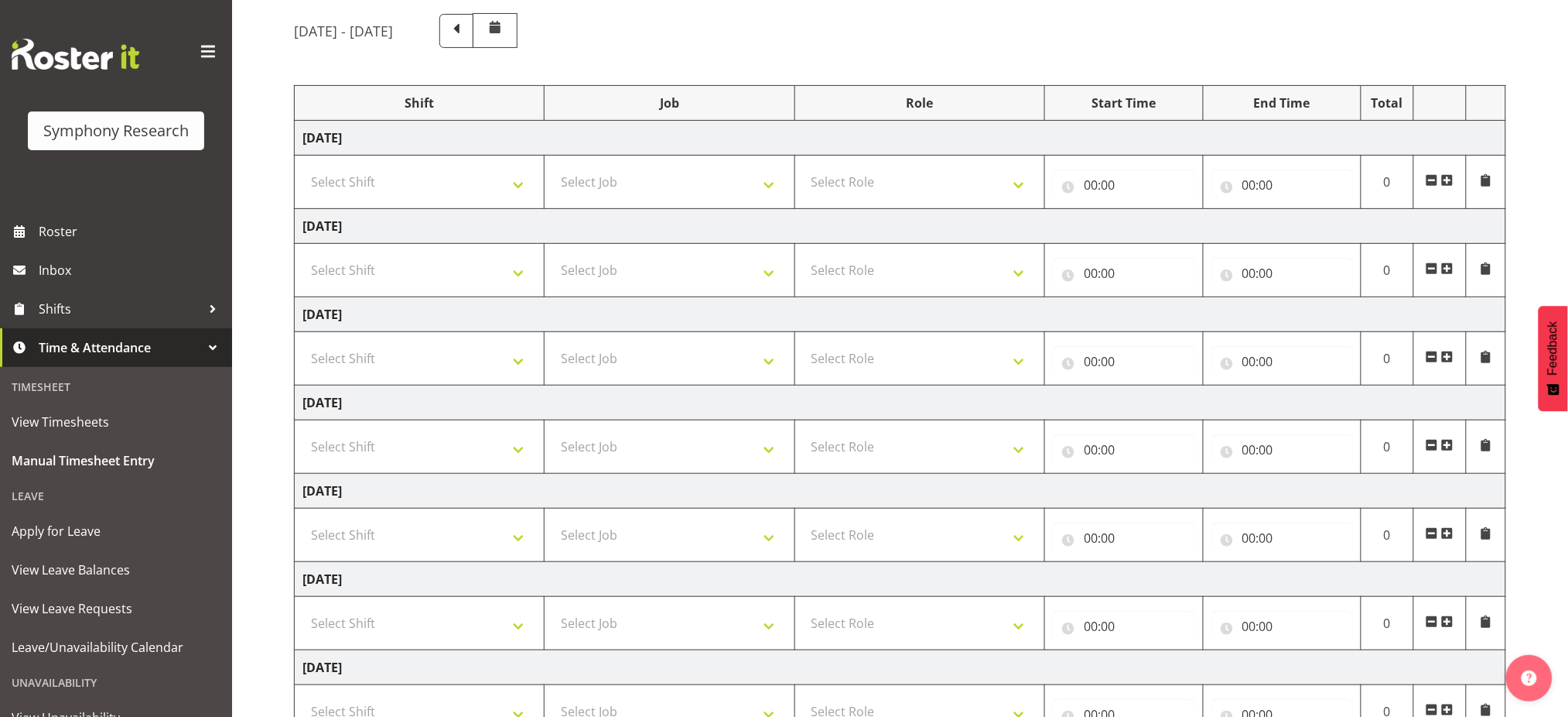
scroll to position [206, 0]
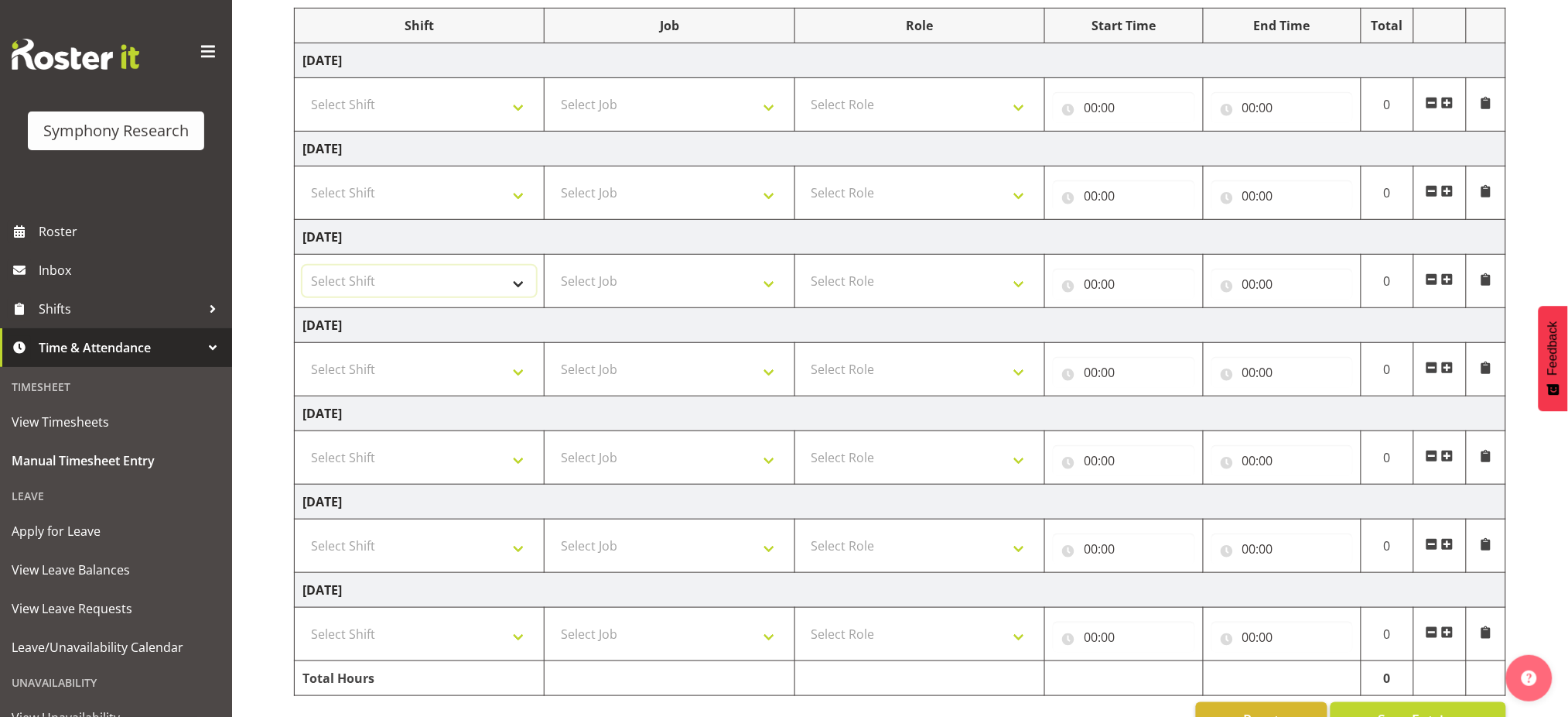
click at [515, 279] on select "Select Shift !!Weekend Residential (Roster IT Shift Label) *Business 9/10am ~ 4…" at bounding box center [419, 281] width 234 height 31
select select "48116"
click at [302, 266] on select "Select Shift !!Weekend Residential (Roster IT Shift Label) *Business 9/10am ~ 4…" at bounding box center [419, 281] width 234 height 31
click at [650, 290] on select "Select Job 550060 IF Admin 553492 World Poll Aus Wave 2 Main 2025 553493 World …" at bounding box center [669, 281] width 234 height 31
select select "10536"
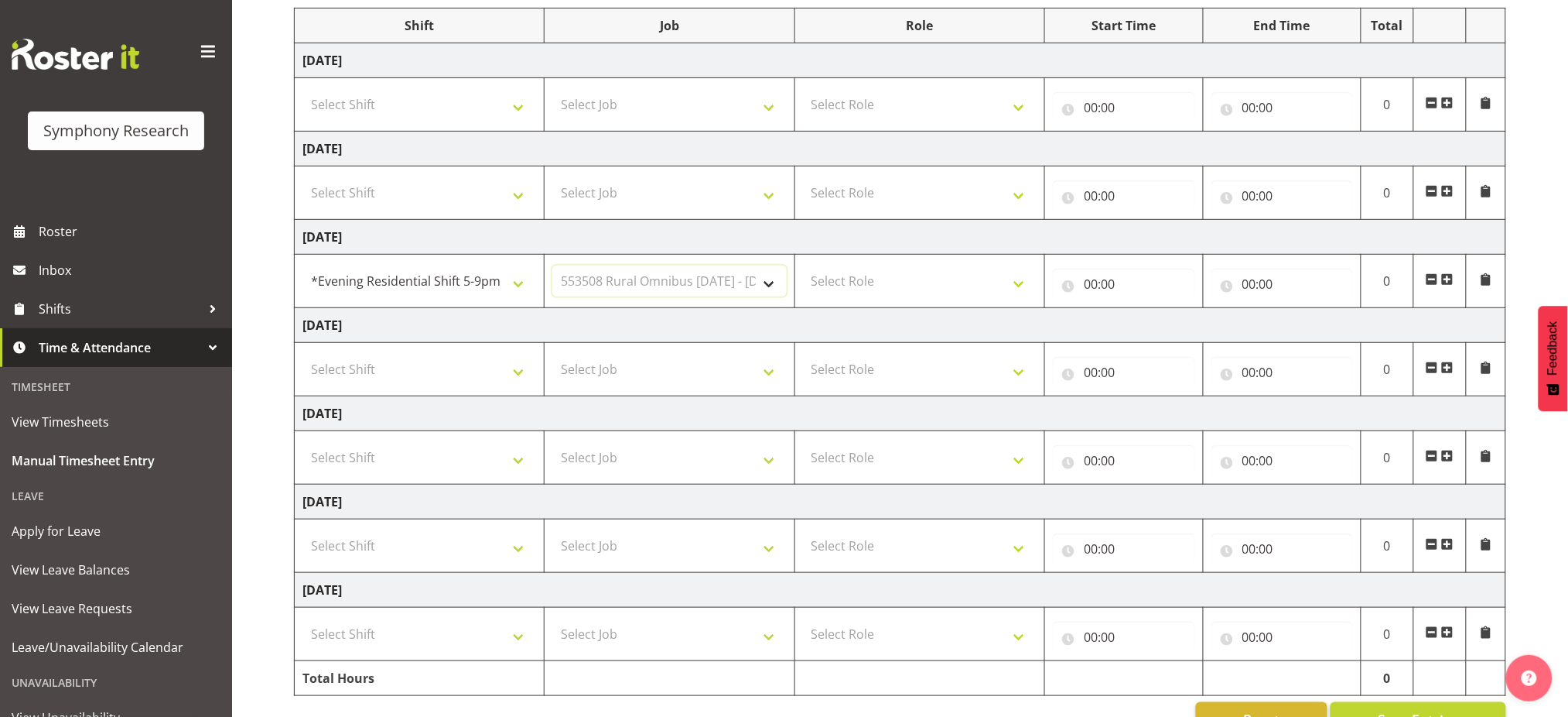
click at [552, 266] on select "Select Job 550060 IF Admin 553492 World Poll Aus Wave 2 Main 2025 553493 World …" at bounding box center [669, 281] width 234 height 31
click at [842, 275] on select "Select Role Briefing Interviewing" at bounding box center [920, 281] width 234 height 31
select select "47"
click at [803, 266] on select "Select Role Briefing Interviewing" at bounding box center [920, 281] width 234 height 31
click at [1089, 280] on input "00:00" at bounding box center [1123, 284] width 141 height 31
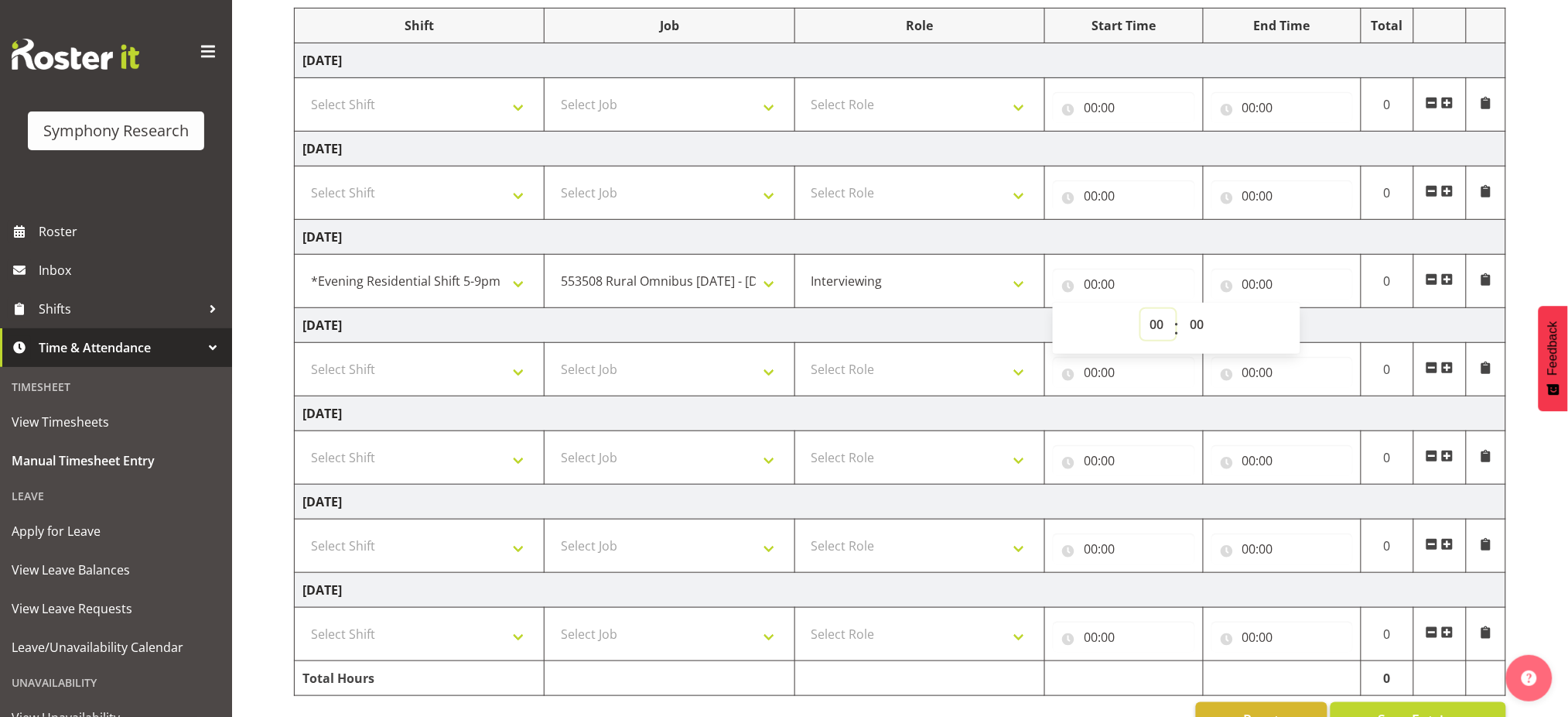
click at [1153, 326] on select "00 01 02 03 04 05 06 07 08 09 10 11 12 13 14 15 16 17 18 19 20 21 22 23" at bounding box center [1158, 324] width 35 height 31
select select "17"
click at [1141, 309] on select "00 01 02 03 04 05 06 07 08 09 10 11 12 13 14 15 16 17 18 19 20 21 22 23" at bounding box center [1158, 324] width 35 height 31
type input "17:00"
click at [1241, 284] on input "00:00" at bounding box center [1282, 284] width 141 height 31
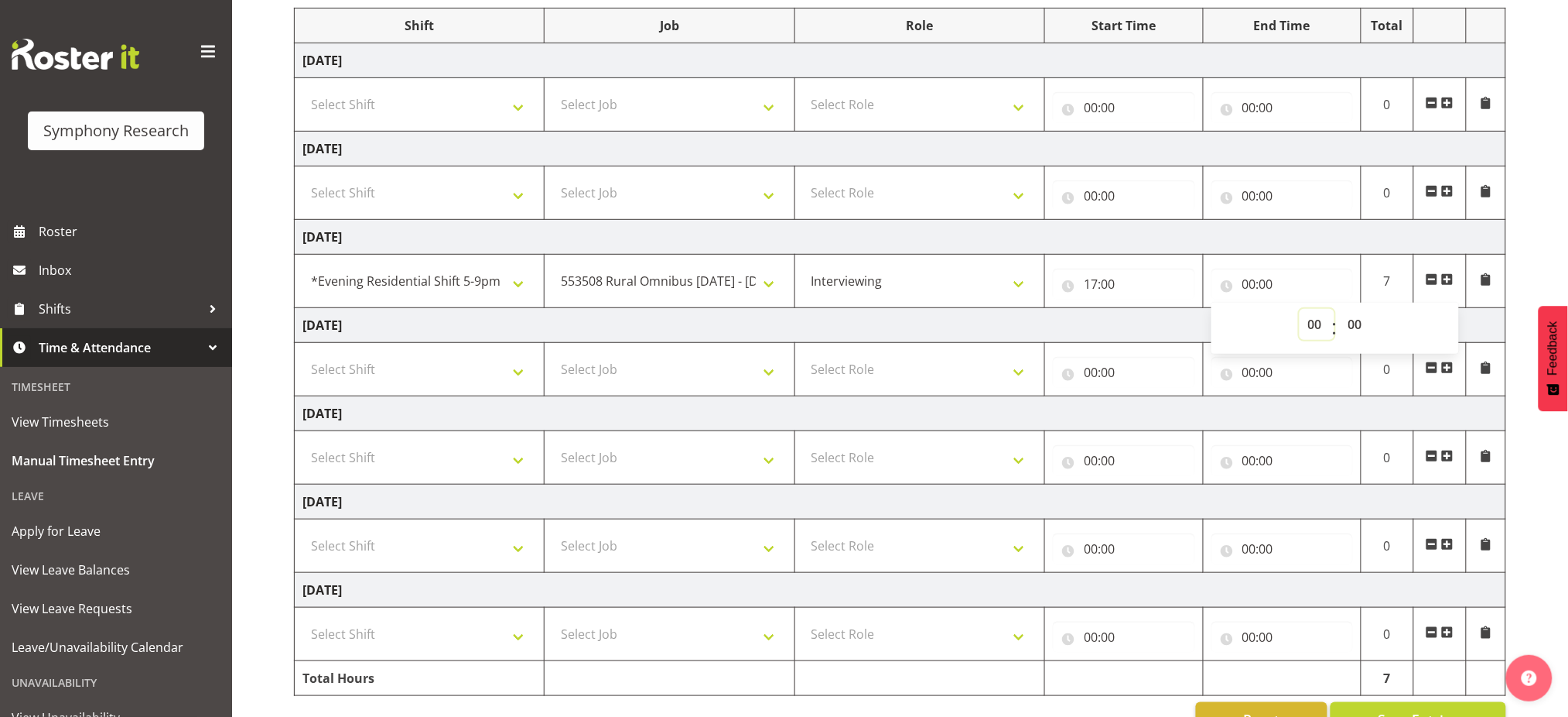
click at [1309, 323] on select "00 01 02 03 04 05 06 07 08 09 10 11 12 13 14 15 16 17 18 19 20 21 22 23" at bounding box center [1316, 324] width 35 height 31
select select "20"
click at [1299, 309] on select "00 01 02 03 04 05 06 07 08 09 10 11 12 13 14 15 16 17 18 19 20 21 22 23" at bounding box center [1316, 324] width 35 height 31
type input "20:00"
click at [1250, 672] on td at bounding box center [1282, 678] width 158 height 35
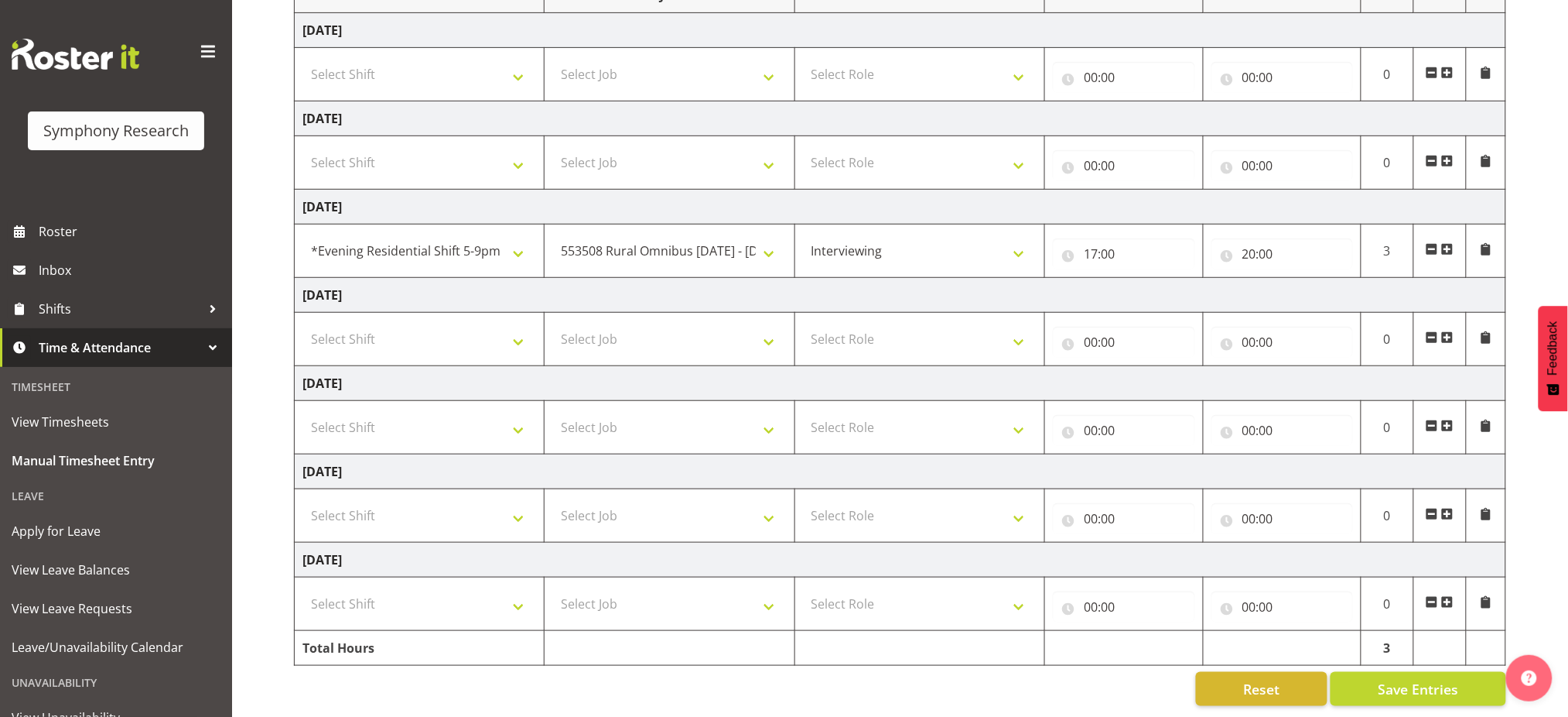
scroll to position [253, 0]
click at [1389, 684] on button "Save Entries" at bounding box center [1418, 688] width 176 height 34
